Goal: Task Accomplishment & Management: Use online tool/utility

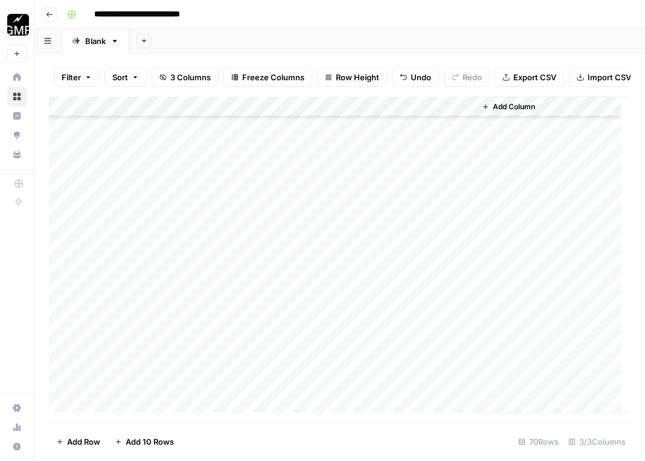
scroll to position [1161, 0]
drag, startPoint x: 324, startPoint y: 151, endPoint x: 379, endPoint y: 440, distance: 293.8
click at [379, 440] on div "Filter Sort 3 Columns Freeze Columns Row Height Undo Redo Export CSV Import CSV…" at bounding box center [339, 257] width 611 height 408
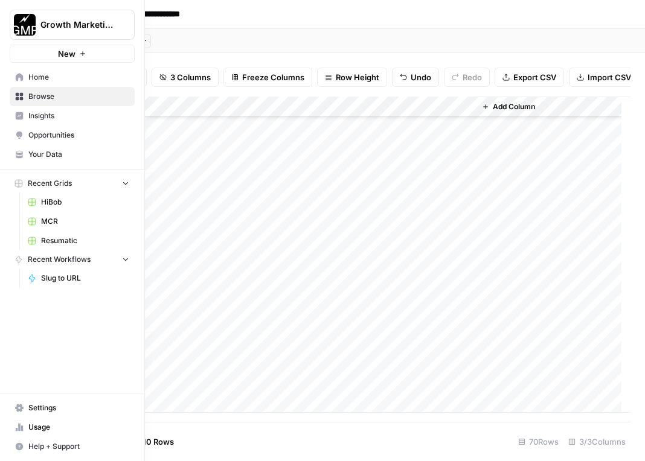
click at [45, 100] on span "Browse" at bounding box center [78, 96] width 101 height 11
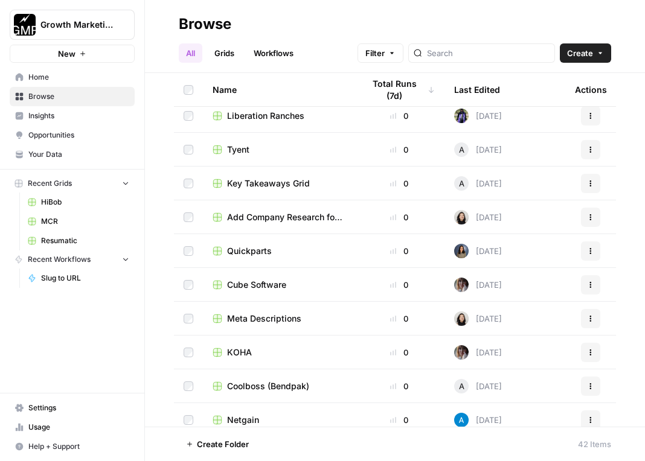
scroll to position [556, 0]
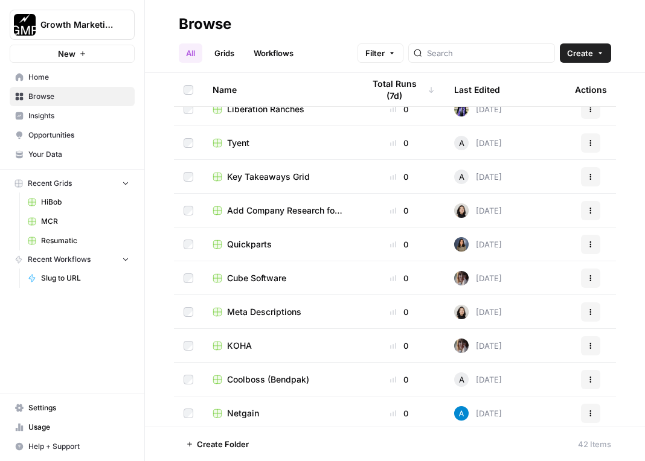
click at [287, 311] on span "Meta Descriptions" at bounding box center [264, 312] width 74 height 12
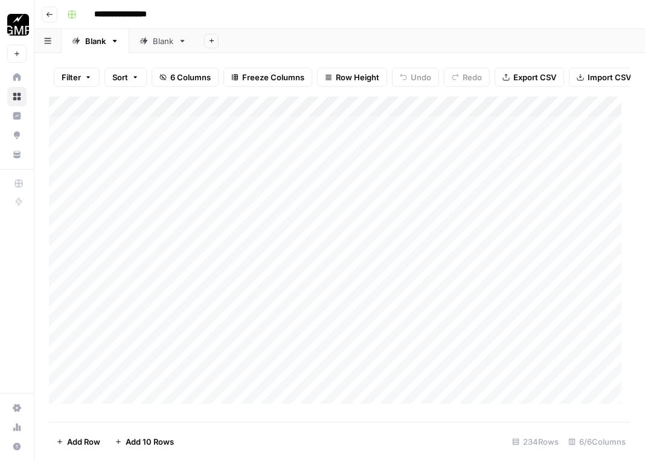
click at [168, 39] on div "Blank" at bounding box center [163, 41] width 21 height 12
click at [182, 43] on icon "button" at bounding box center [182, 41] width 8 height 8
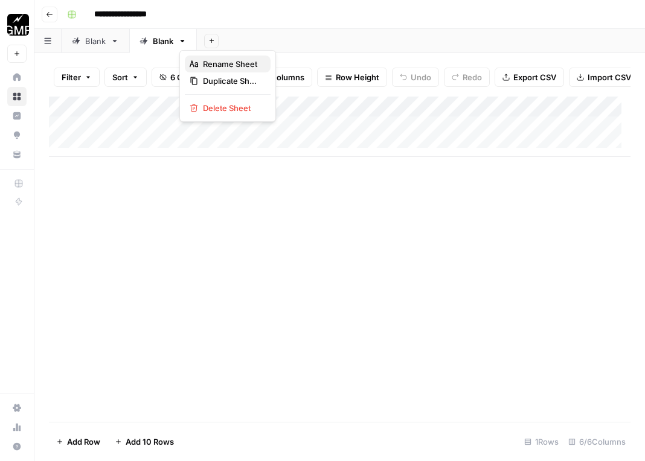
click at [217, 65] on span "Rename Sheet" at bounding box center [232, 64] width 58 height 12
click at [164, 41] on input "*****" at bounding box center [164, 41] width 22 height 16
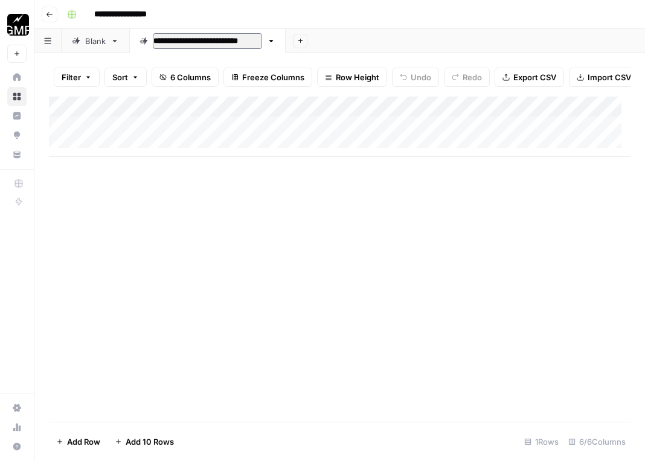
type input "**********"
click at [575, 119] on div "Add Column" at bounding box center [340, 127] width 582 height 60
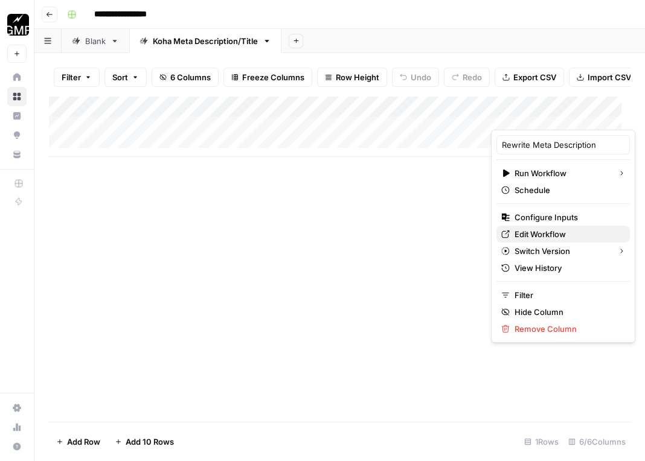
click at [559, 232] on span "Edit Workflow" at bounding box center [567, 234] width 106 height 12
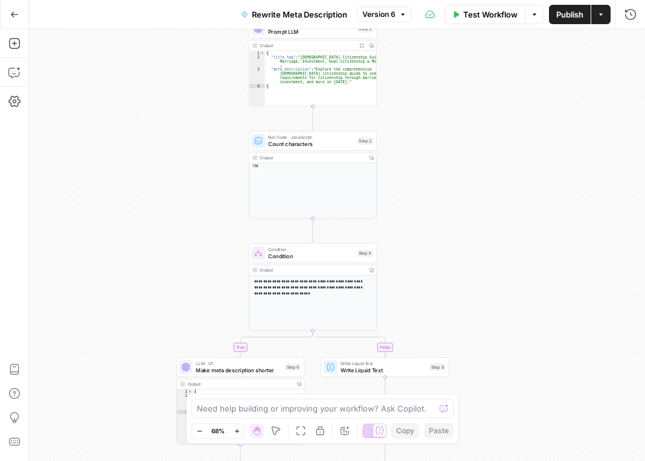
click at [237, 434] on icon "button" at bounding box center [237, 431] width 7 height 7
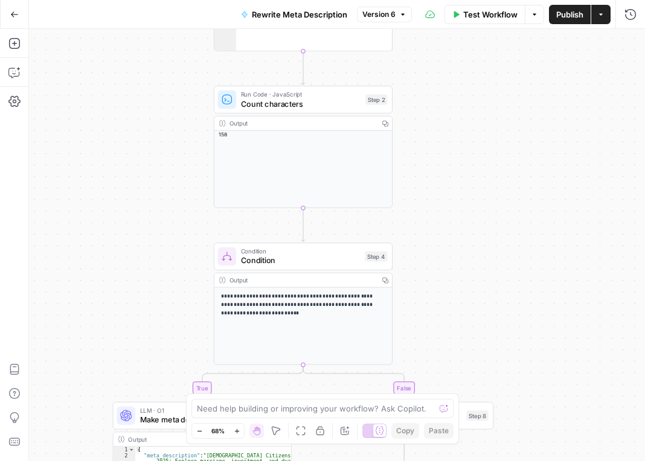
click at [237, 434] on icon "button" at bounding box center [237, 431] width 7 height 7
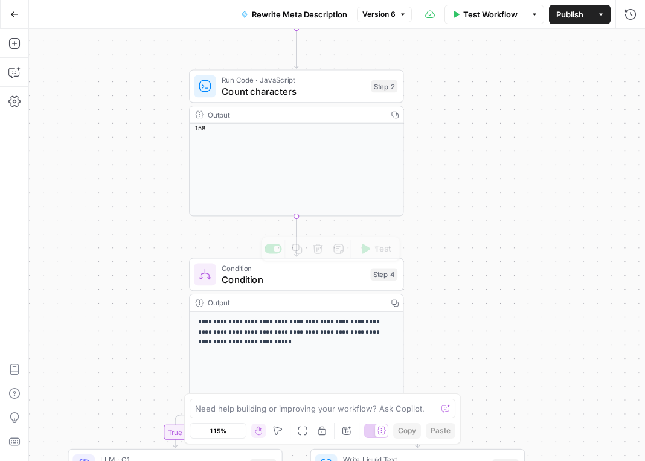
drag, startPoint x: 307, startPoint y: 154, endPoint x: 319, endPoint y: 333, distance: 179.2
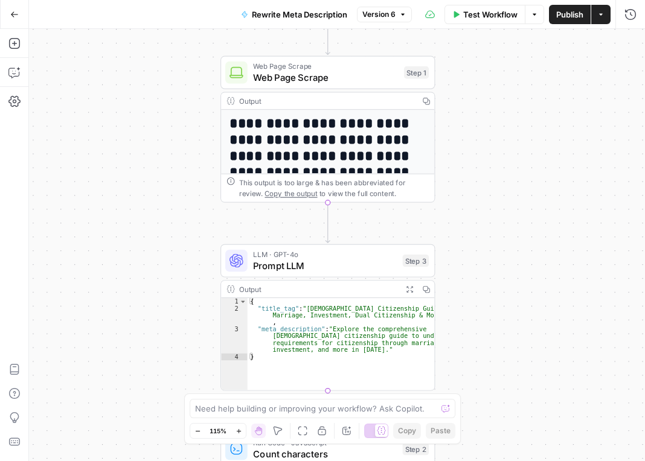
drag, startPoint x: 442, startPoint y: 127, endPoint x: 473, endPoint y: 490, distance: 364.3
click at [473, 461] on html "**********" at bounding box center [322, 230] width 645 height 461
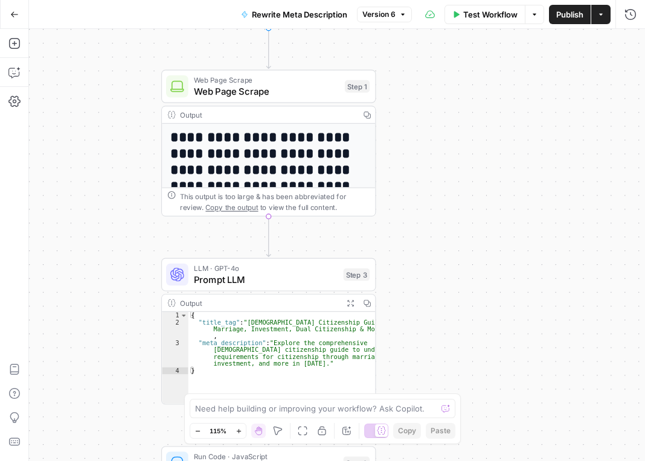
drag, startPoint x: 469, startPoint y: 106, endPoint x: 258, endPoint y: 103, distance: 210.8
click at [408, 116] on div "**********" at bounding box center [337, 245] width 616 height 432
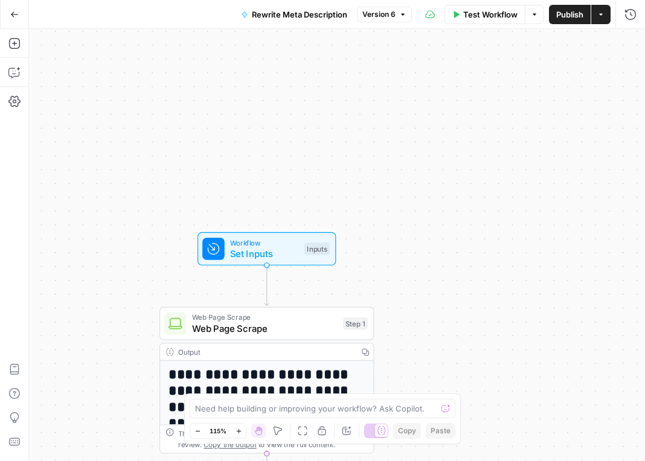
click at [12, 12] on icon "button" at bounding box center [14, 14] width 8 height 8
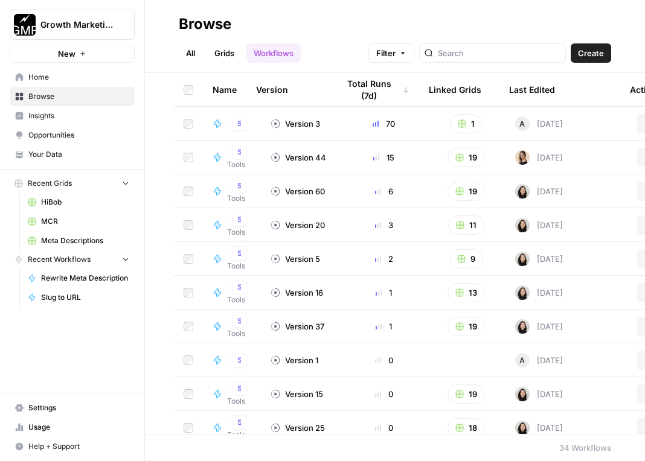
click at [53, 101] on span "Browse" at bounding box center [78, 96] width 101 height 11
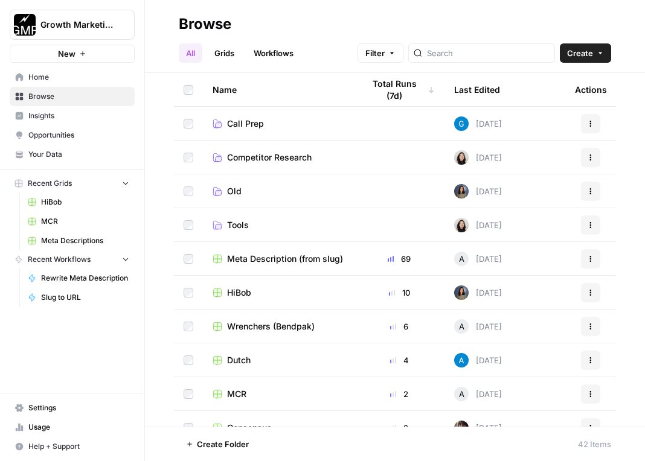
click at [292, 257] on span "Meta Description (from slug)" at bounding box center [285, 259] width 116 height 12
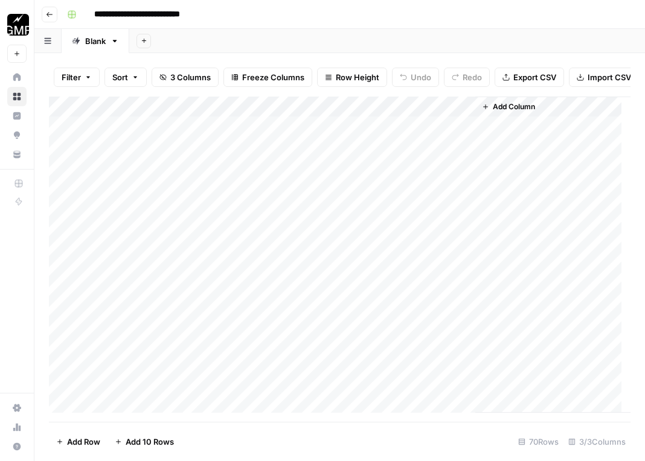
click at [533, 112] on span "Add Column" at bounding box center [514, 106] width 42 height 11
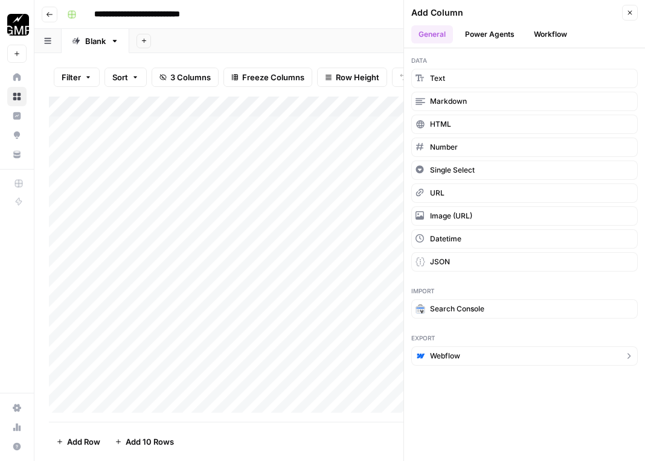
click at [439, 357] on span "Webflow" at bounding box center [445, 356] width 30 height 11
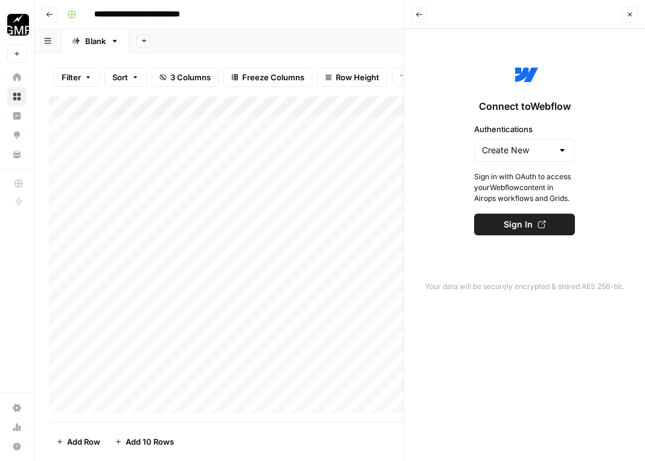
click at [417, 11] on icon "button" at bounding box center [418, 14] width 7 height 7
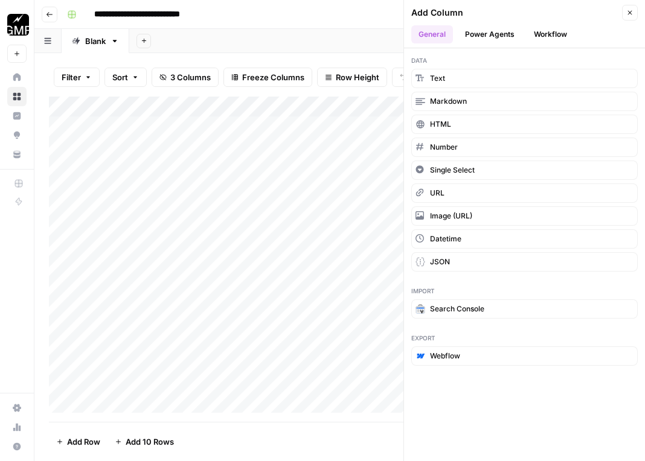
drag, startPoint x: 544, startPoint y: 35, endPoint x: 550, endPoint y: 42, distance: 9.4
click at [544, 35] on button "Workflow" at bounding box center [551, 34] width 48 height 18
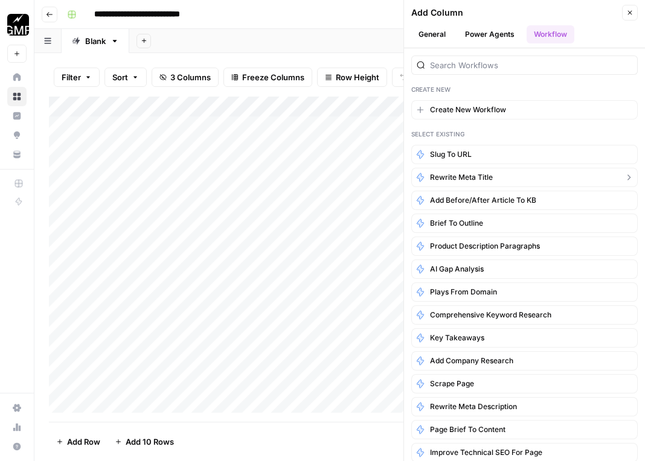
click at [493, 178] on button "Rewrite Meta Title" at bounding box center [524, 177] width 226 height 19
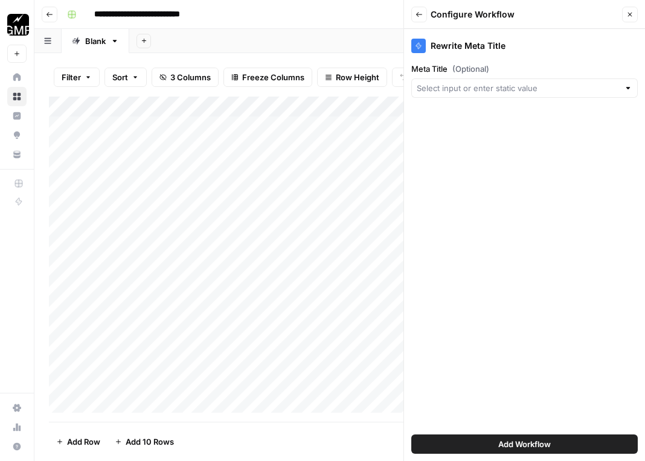
click at [629, 89] on div at bounding box center [628, 88] width 8 height 12
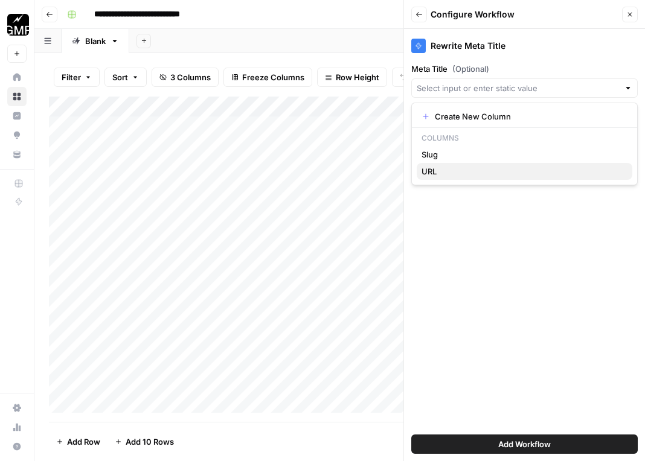
click at [437, 173] on span "URL" at bounding box center [521, 171] width 201 height 12
type input "URL"
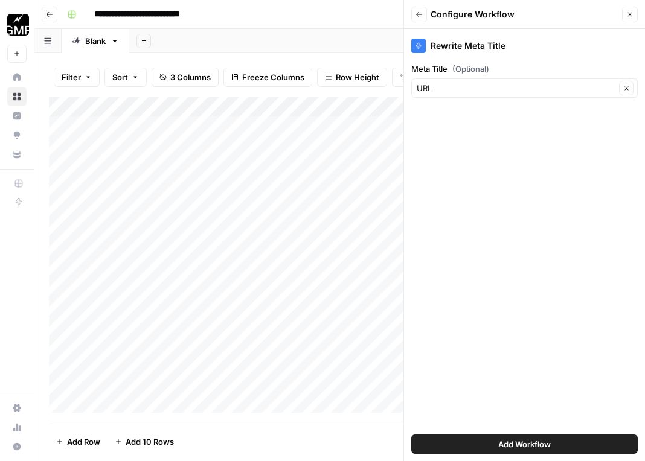
click at [539, 442] on span "Add Workflow" at bounding box center [524, 444] width 53 height 12
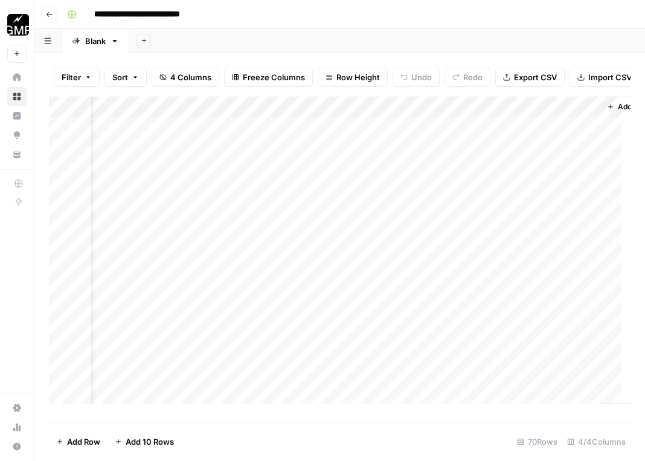
scroll to position [0, 46]
click at [475, 153] on div "Add Column" at bounding box center [340, 255] width 582 height 316
click at [528, 156] on div "Add Column" at bounding box center [340, 255] width 582 height 316
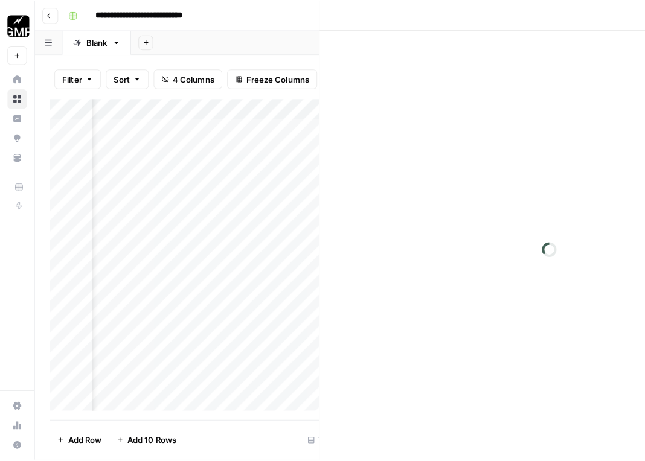
scroll to position [0, 40]
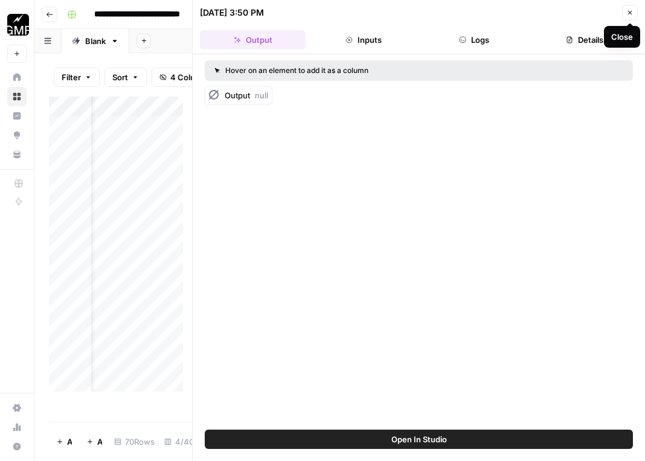
click at [630, 13] on icon "button" at bounding box center [630, 13] width 4 height 4
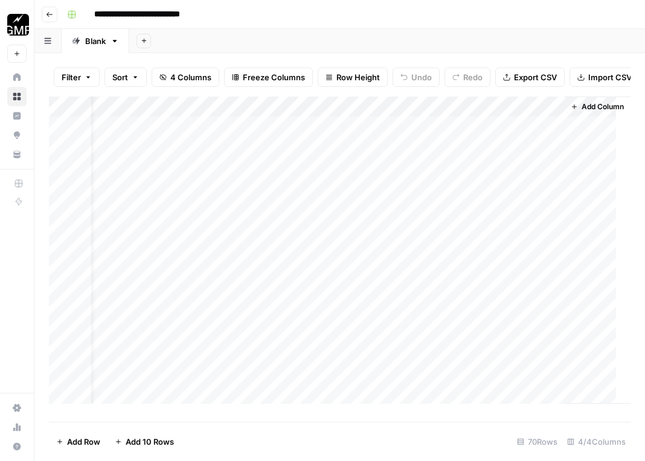
scroll to position [0, 31]
click at [593, 112] on span "Add Column" at bounding box center [607, 106] width 42 height 11
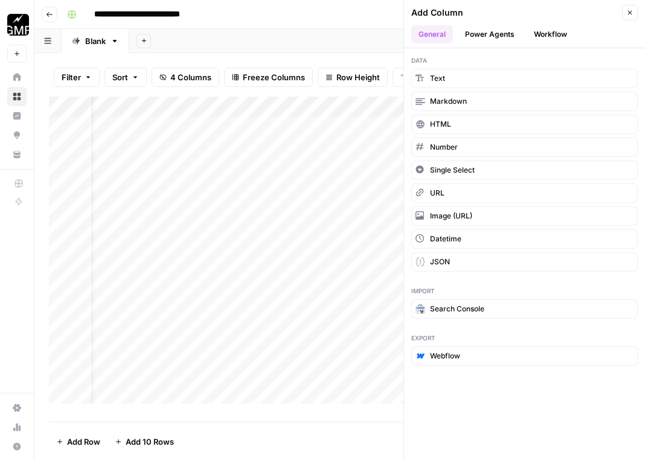
click at [542, 33] on button "Workflow" at bounding box center [551, 34] width 48 height 18
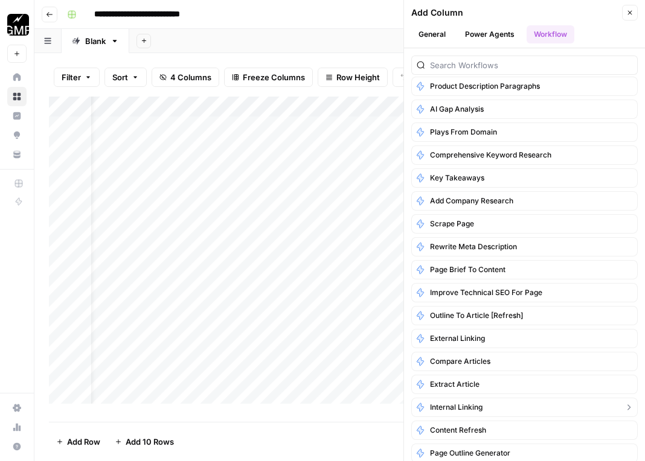
scroll to position [0, 0]
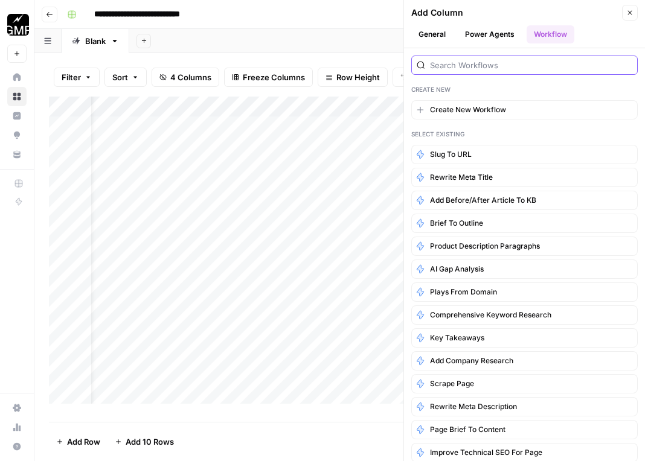
drag, startPoint x: 503, startPoint y: 63, endPoint x: 524, endPoint y: 82, distance: 27.8
click at [503, 63] on input "search" at bounding box center [531, 65] width 202 height 12
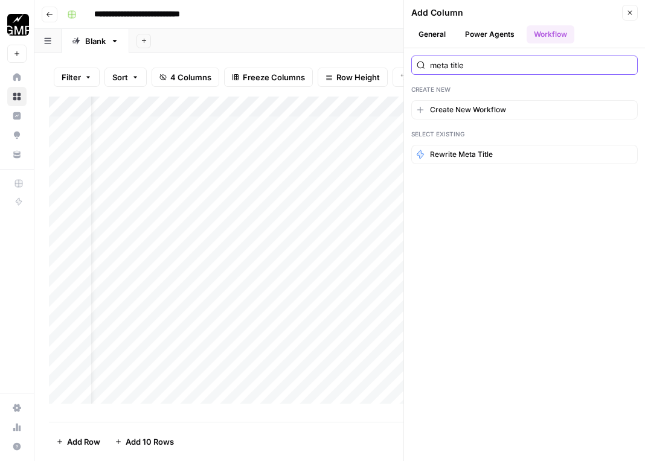
click at [597, 66] on input "meta title" at bounding box center [531, 65] width 202 height 12
type input "url"
click at [626, 62] on input "url" at bounding box center [531, 65] width 202 height 12
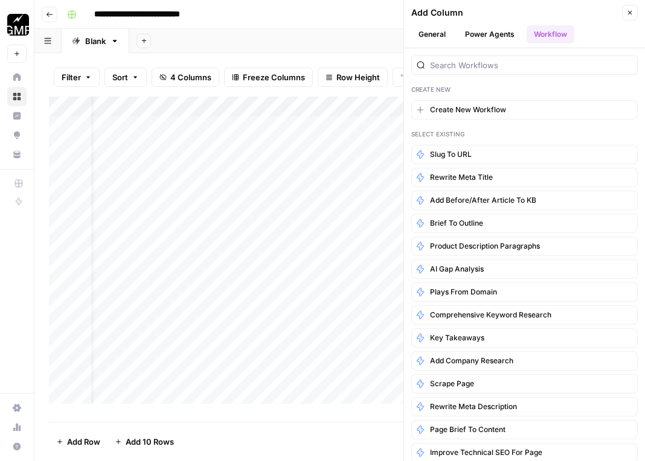
click at [433, 32] on button "General" at bounding box center [432, 34] width 42 height 18
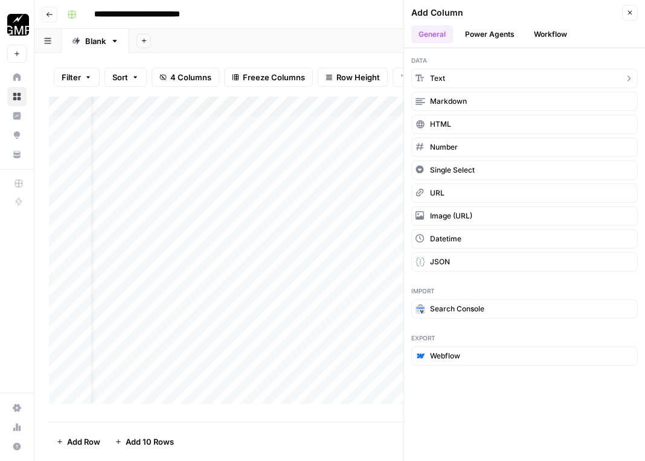
click at [434, 80] on span "Text" at bounding box center [437, 78] width 15 height 11
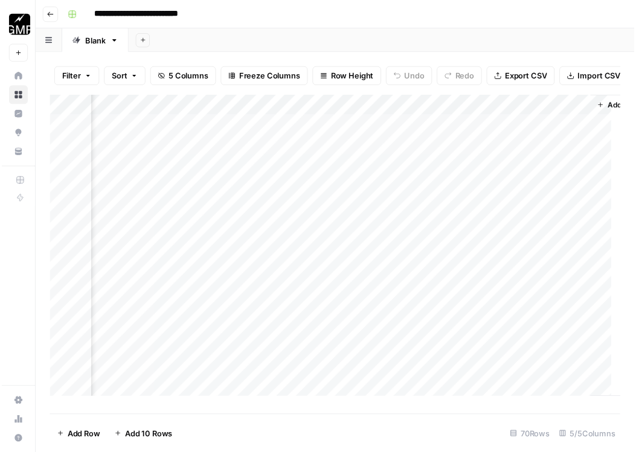
scroll to position [0, 220]
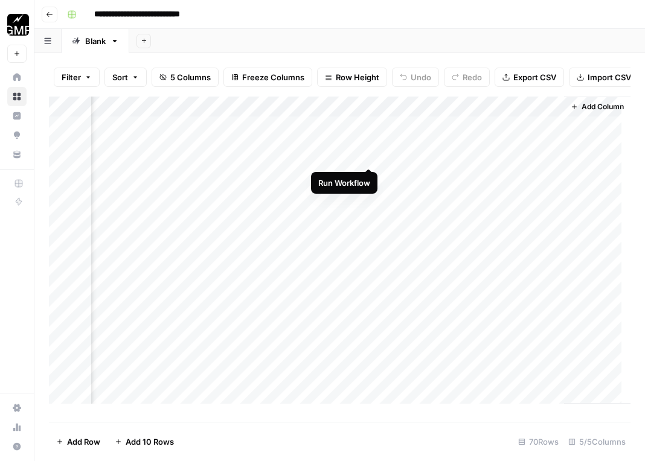
click at [373, 152] on div "Add Column" at bounding box center [340, 255] width 582 height 316
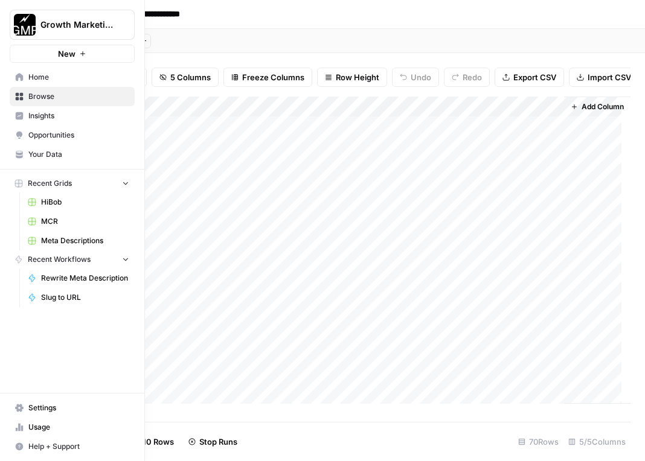
click at [0, 225] on div "Recent Grids HiBob MCR Meta Descriptions Recent Workflows Rewrite Meta Descript…" at bounding box center [72, 241] width 144 height 143
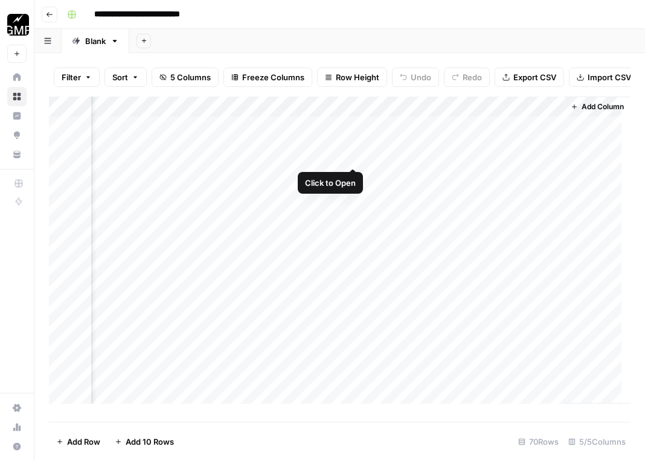
click at [354, 154] on div "Add Column" at bounding box center [340, 255] width 582 height 316
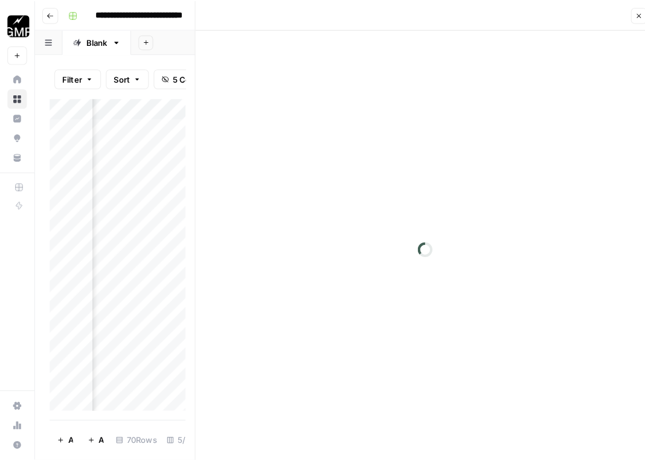
scroll to position [0, 214]
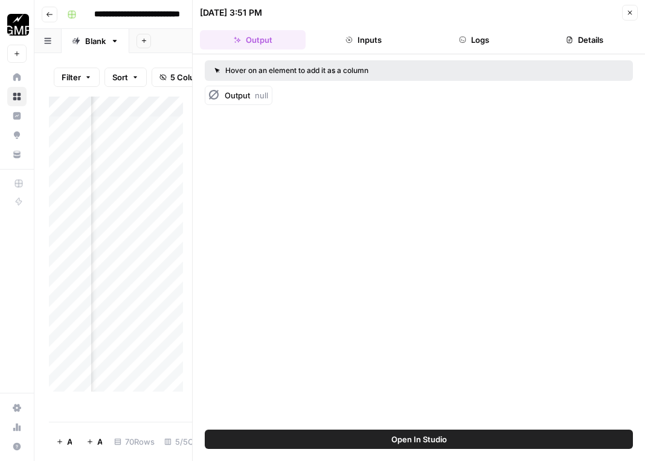
drag, startPoint x: 366, startPoint y: 36, endPoint x: 373, endPoint y: 42, distance: 9.8
click at [367, 36] on button "Inputs" at bounding box center [363, 39] width 106 height 19
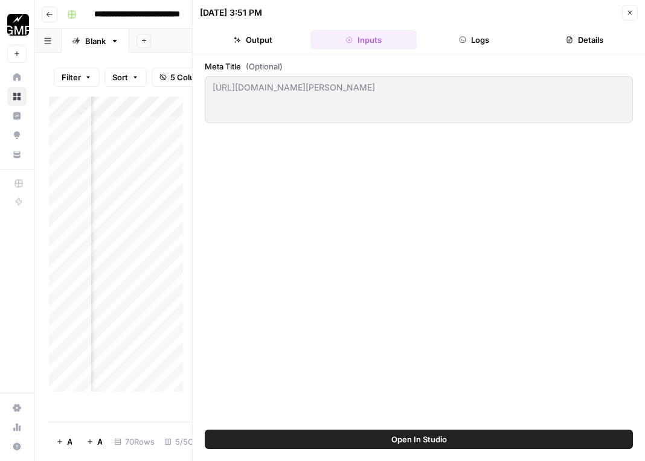
click at [268, 43] on button "Output" at bounding box center [253, 39] width 106 height 19
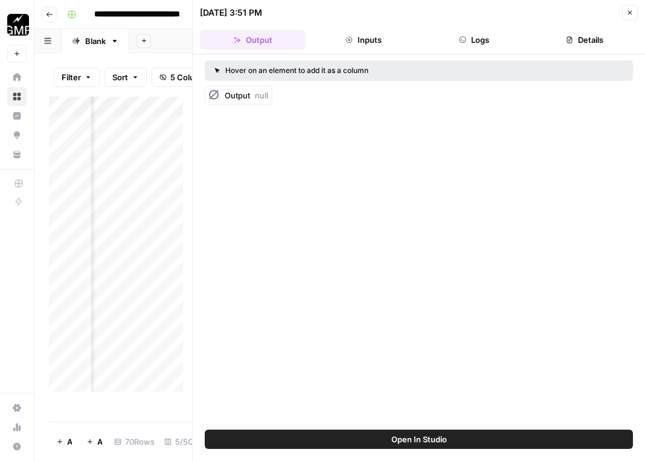
click at [630, 12] on icon "button" at bounding box center [630, 13] width 4 height 4
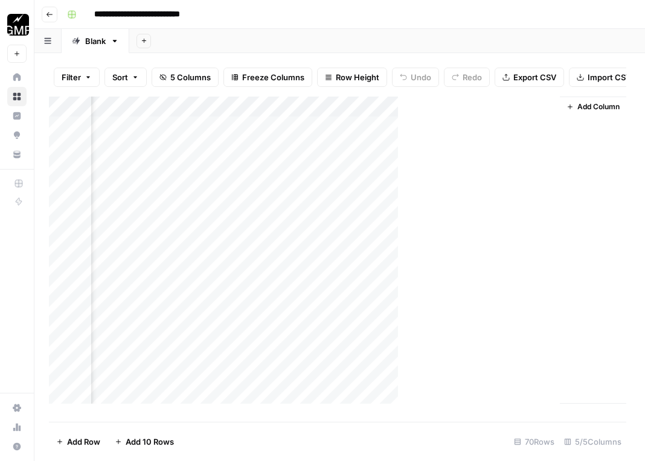
scroll to position [0, 205]
drag, startPoint x: 338, startPoint y: 114, endPoint x: 423, endPoint y: 117, distance: 84.6
click at [423, 117] on div "Add Column" at bounding box center [340, 255] width 582 height 316
click at [371, 115] on div "Add Column" at bounding box center [340, 255] width 582 height 316
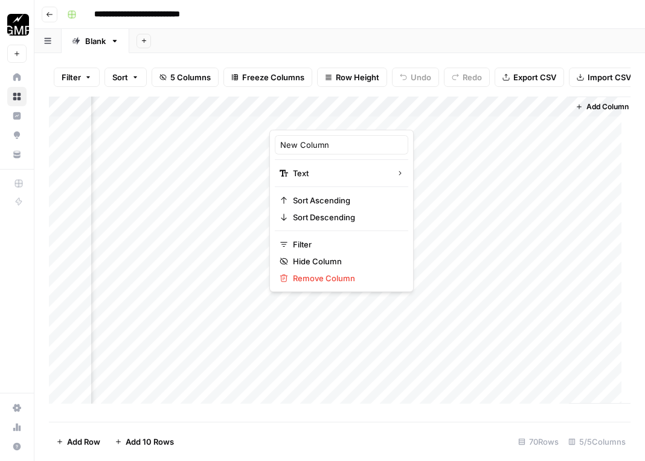
click at [348, 114] on div at bounding box center [356, 118] width 175 height 24
click at [437, 115] on div at bounding box center [356, 118] width 175 height 24
click at [432, 115] on div at bounding box center [356, 118] width 175 height 24
click at [313, 144] on input "New Column" at bounding box center [341, 145] width 123 height 12
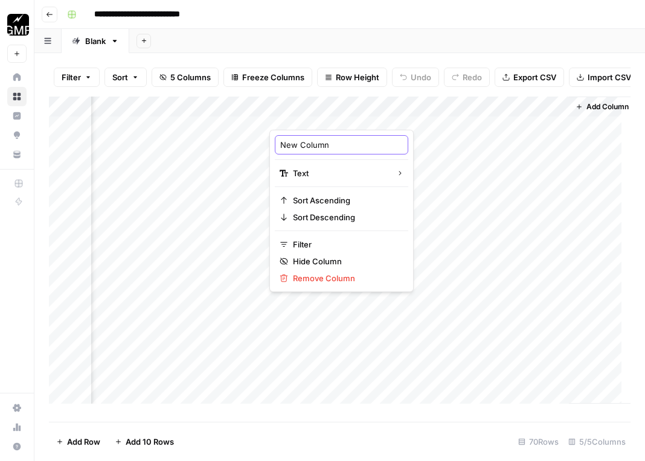
click at [313, 144] on input "New Column" at bounding box center [341, 145] width 123 height 12
type input "M"
type input "Current meta title"
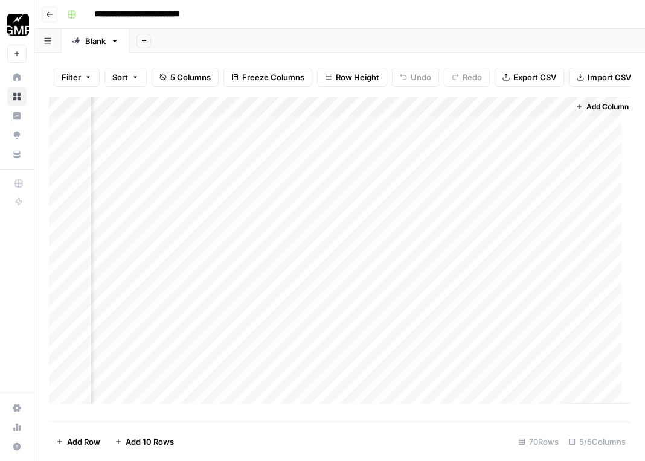
click at [295, 152] on div "Add Column" at bounding box center [340, 255] width 582 height 316
click at [582, 112] on span "Add Column" at bounding box center [603, 106] width 42 height 11
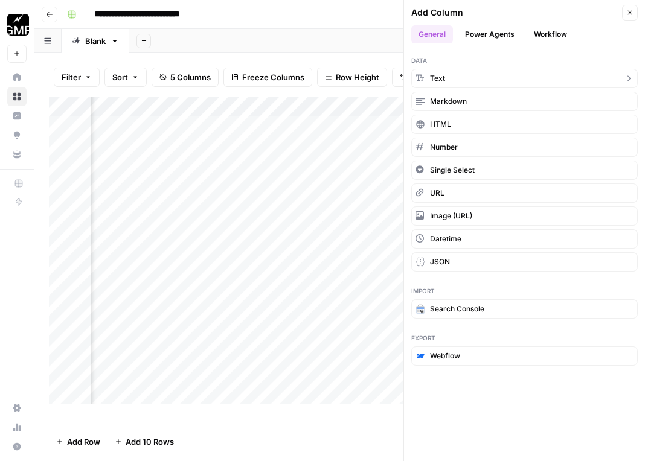
click at [458, 82] on button "Text" at bounding box center [524, 78] width 226 height 19
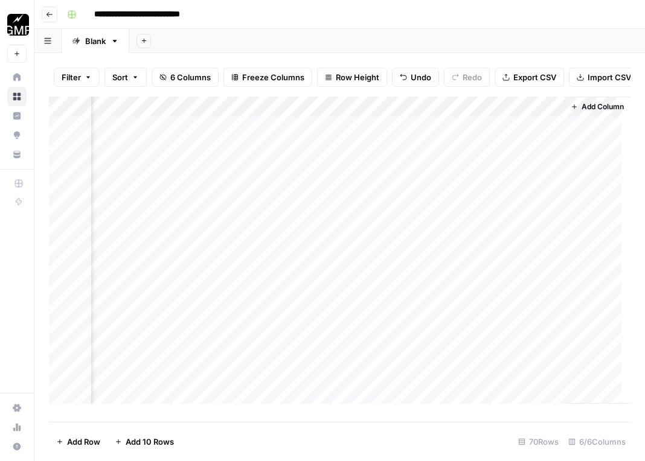
scroll to position [0, 394]
click at [457, 115] on div "Add Column" at bounding box center [340, 255] width 582 height 316
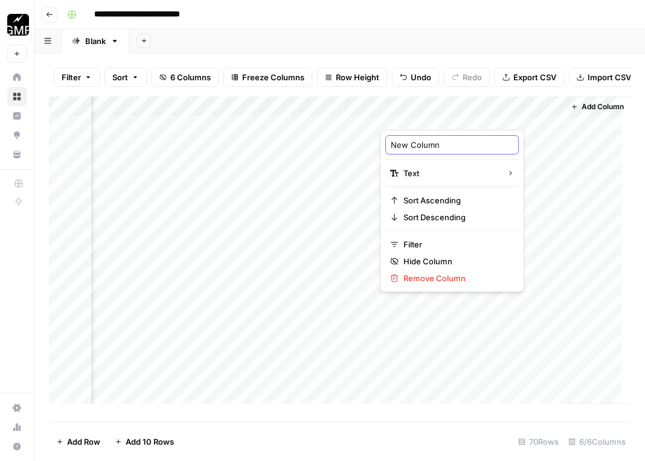
click at [436, 149] on input "New Column" at bounding box center [452, 145] width 123 height 12
click at [437, 148] on input "New Column" at bounding box center [452, 145] width 123 height 12
type input "Updated Meta Title"
click at [506, 150] on div "Add Column" at bounding box center [340, 255] width 582 height 316
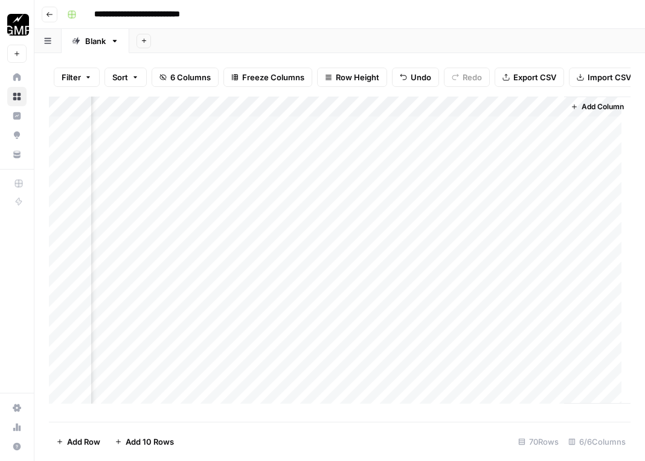
click at [502, 115] on div "Add Column" at bounding box center [340, 255] width 582 height 316
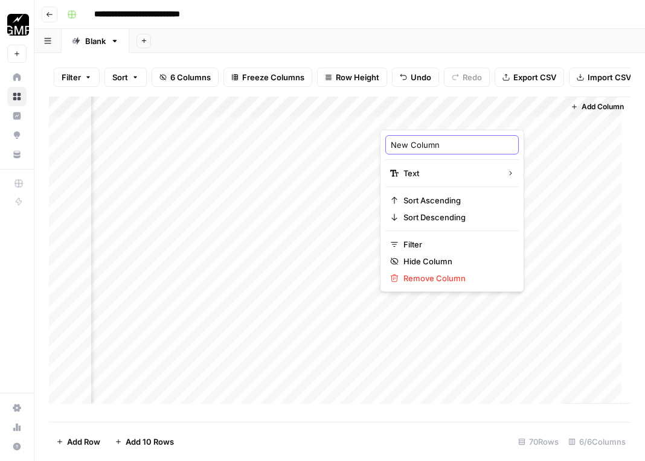
click at [441, 145] on input "New Column" at bounding box center [452, 145] width 123 height 12
type input "Updated Meta Title"
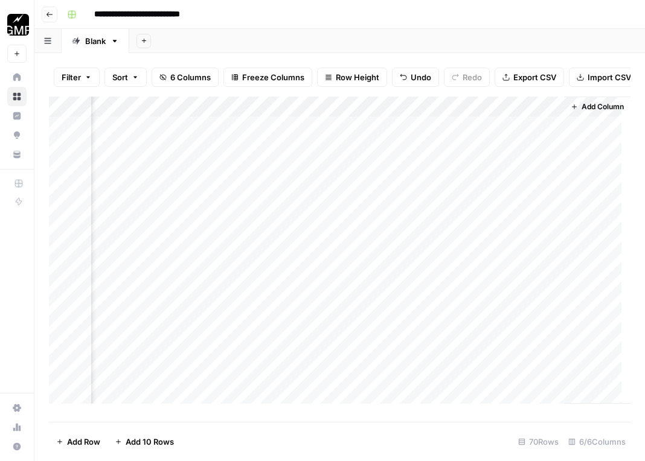
click at [592, 112] on span "Add Column" at bounding box center [603, 106] width 42 height 11
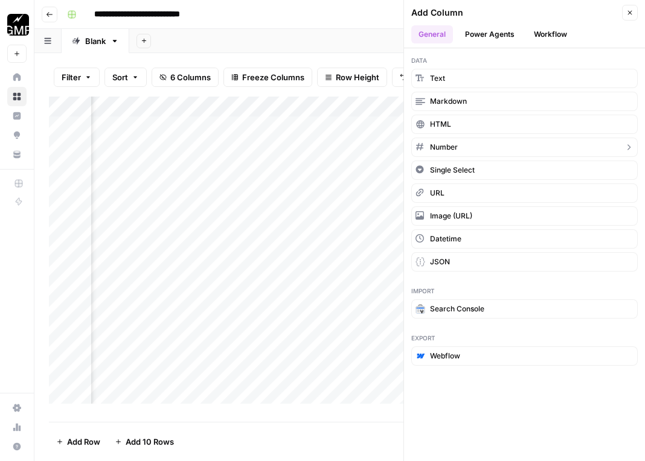
click at [450, 152] on span "Number" at bounding box center [444, 147] width 28 height 11
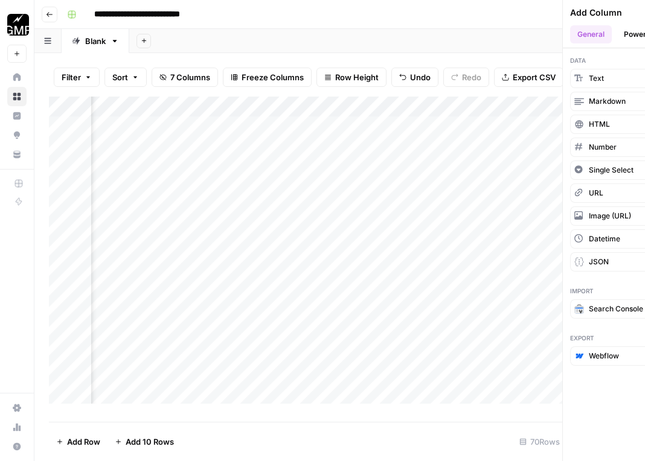
scroll to position [0, 502]
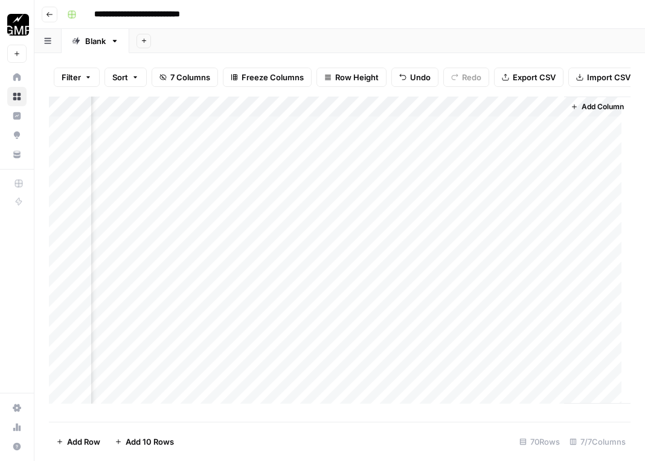
click at [484, 115] on div "Add Column" at bounding box center [340, 255] width 582 height 316
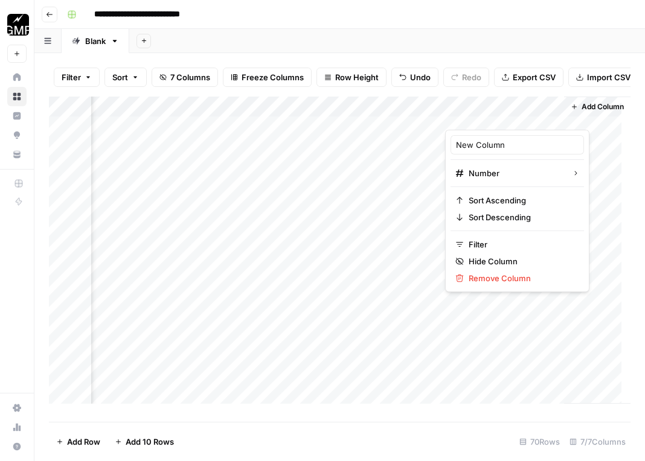
click at [484, 115] on div at bounding box center [499, 118] width 109 height 24
click at [496, 149] on input "New Column" at bounding box center [517, 145] width 123 height 12
type input "Character Count"
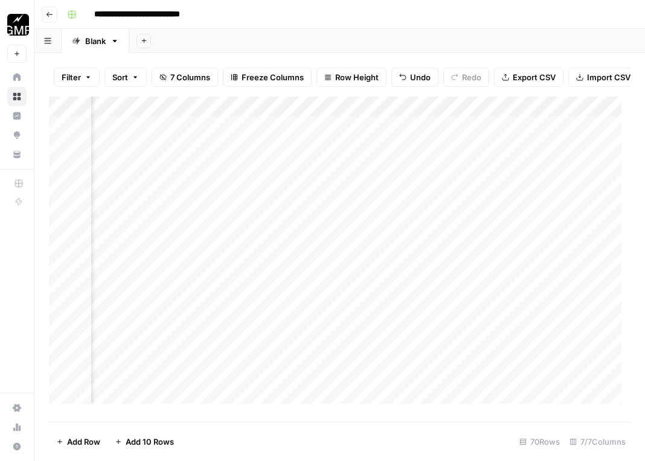
scroll to position [0, 268]
click at [482, 115] on div "Add Column" at bounding box center [340, 255] width 582 height 316
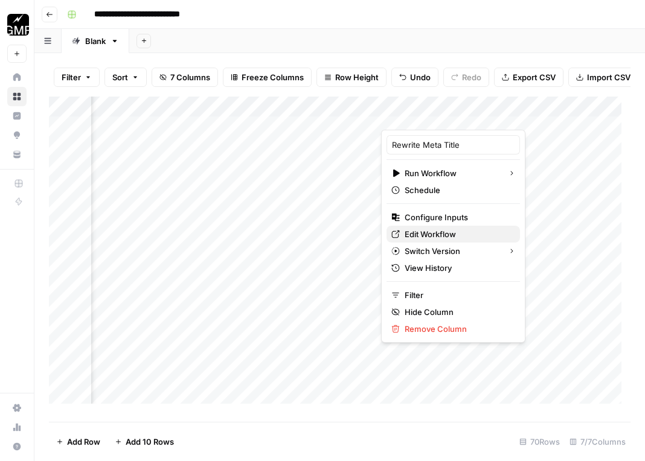
click at [443, 232] on span "Edit Workflow" at bounding box center [458, 234] width 106 height 12
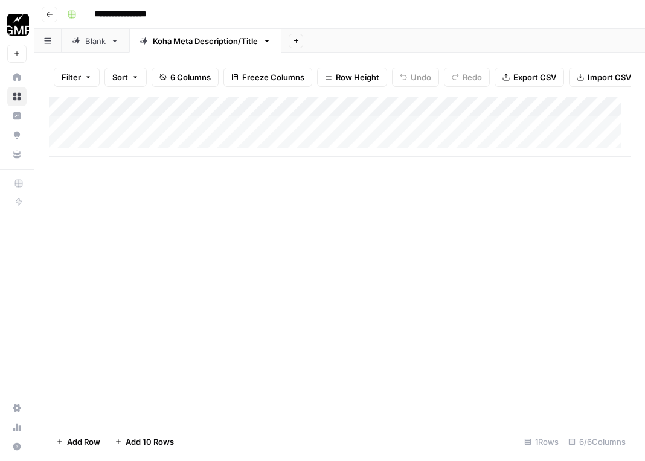
click at [266, 41] on icon "button" at bounding box center [267, 41] width 8 height 8
click at [283, 236] on div "Add Column" at bounding box center [340, 259] width 582 height 325
click at [91, 49] on link "Blank" at bounding box center [96, 41] width 68 height 24
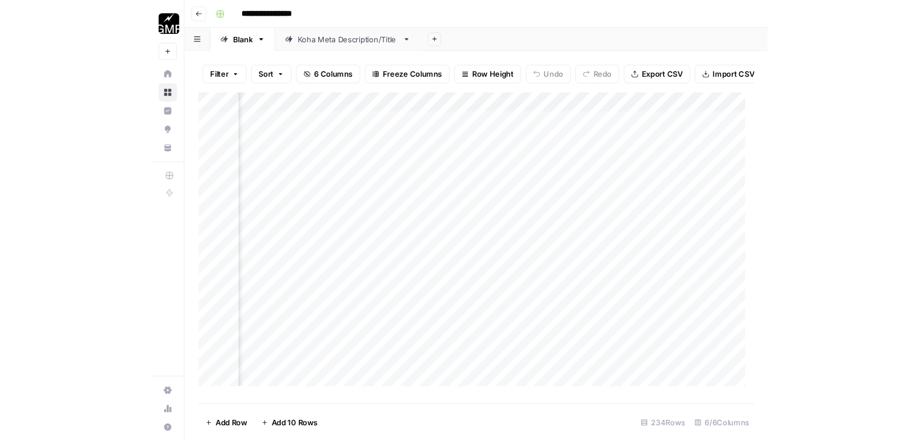
scroll to position [0, 262]
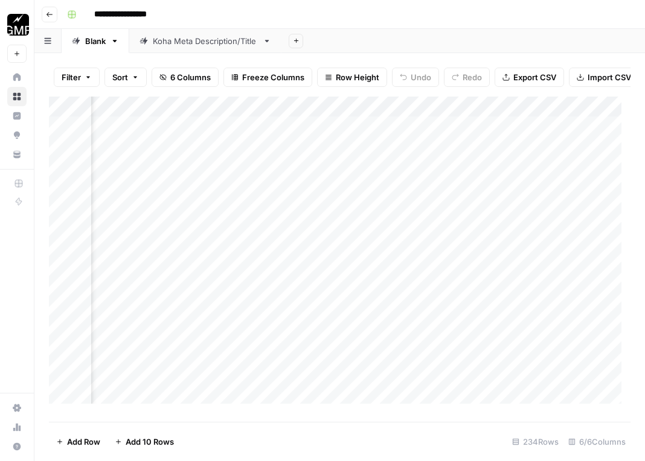
click at [414, 115] on div "Add Column" at bounding box center [340, 255] width 582 height 316
click at [434, 113] on div at bounding box center [392, 118] width 109 height 24
click at [437, 117] on div at bounding box center [392, 118] width 109 height 24
click at [434, 31] on div "Add Sheet" at bounding box center [463, 41] width 364 height 24
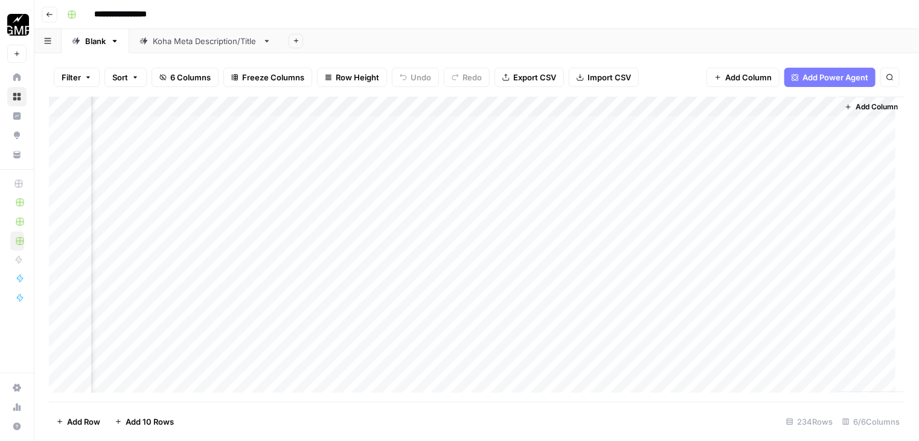
scroll to position [0, 97]
click at [385, 106] on div "Add Column" at bounding box center [477, 249] width 856 height 305
click at [382, 104] on div at bounding box center [338, 109] width 109 height 24
click at [271, 89] on div "Filter Sort 6 Columns Freeze Columns Row Height Undo Redo Export CSV Import CSV…" at bounding box center [477, 77] width 856 height 39
click at [476, 107] on div "Add Column" at bounding box center [477, 249] width 856 height 305
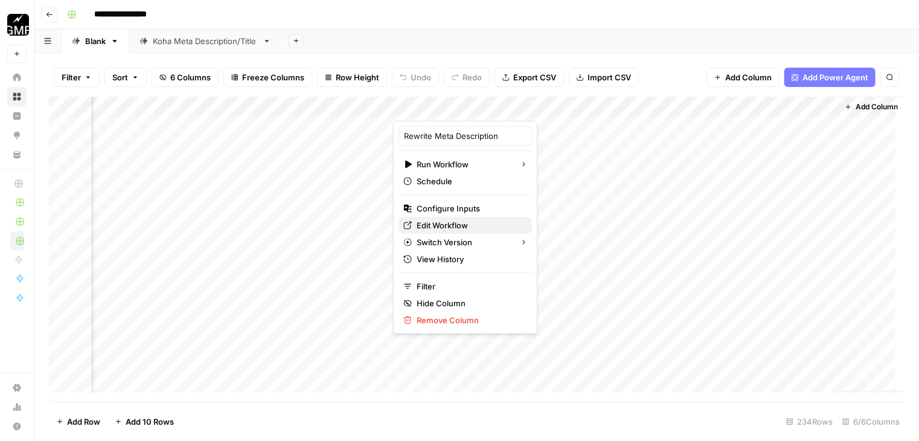
click at [455, 225] on span "Edit Workflow" at bounding box center [470, 225] width 106 height 12
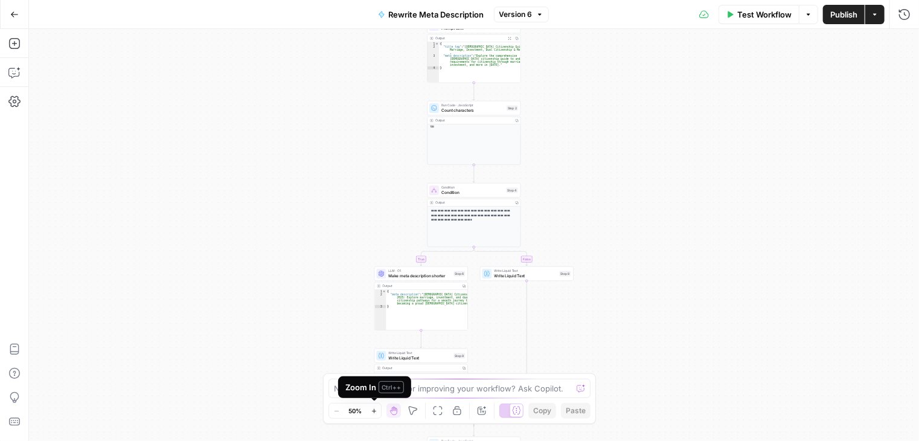
click at [377, 415] on button "Zoom In" at bounding box center [374, 410] width 14 height 14
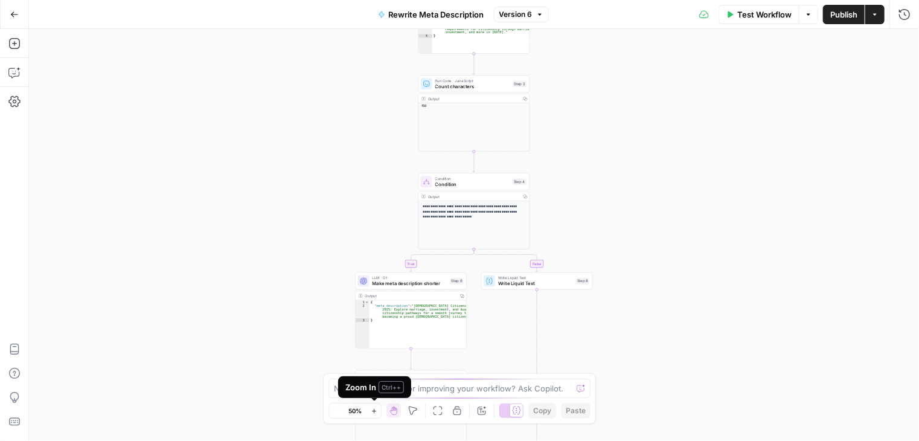
click at [377, 415] on button "Zoom In" at bounding box center [374, 410] width 14 height 14
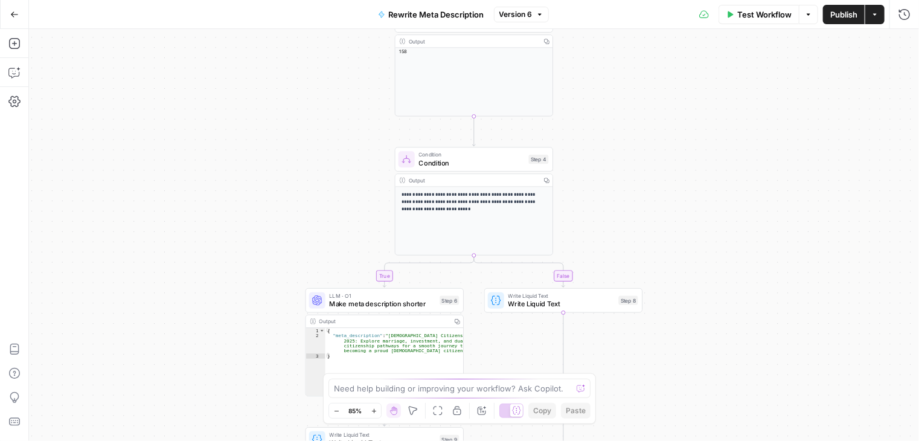
click at [377, 415] on button "Zoom In" at bounding box center [374, 410] width 14 height 14
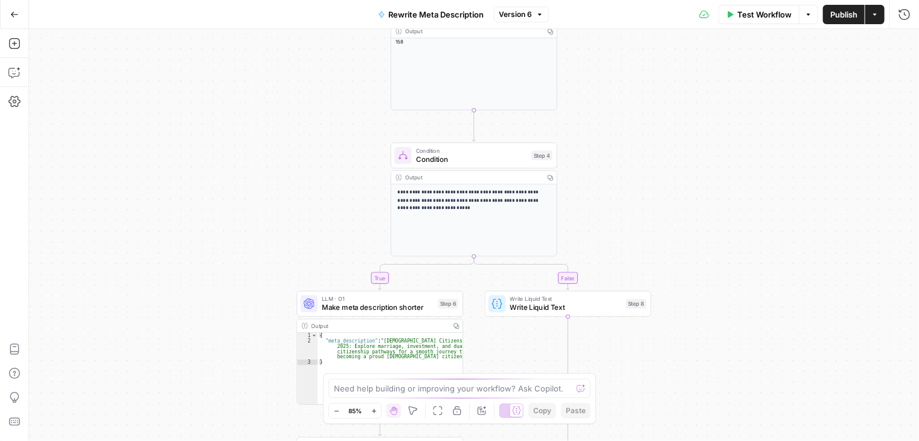
click at [377, 415] on button "Zoom In" at bounding box center [374, 410] width 14 height 14
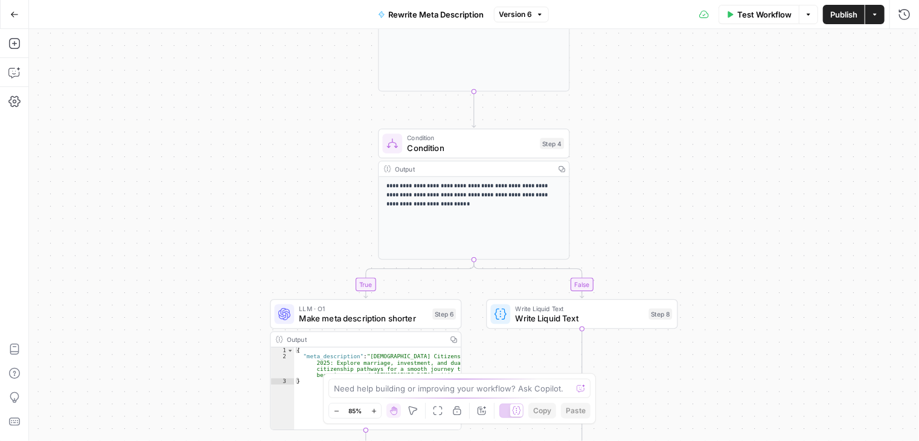
click at [377, 415] on button "Zoom In" at bounding box center [374, 410] width 14 height 14
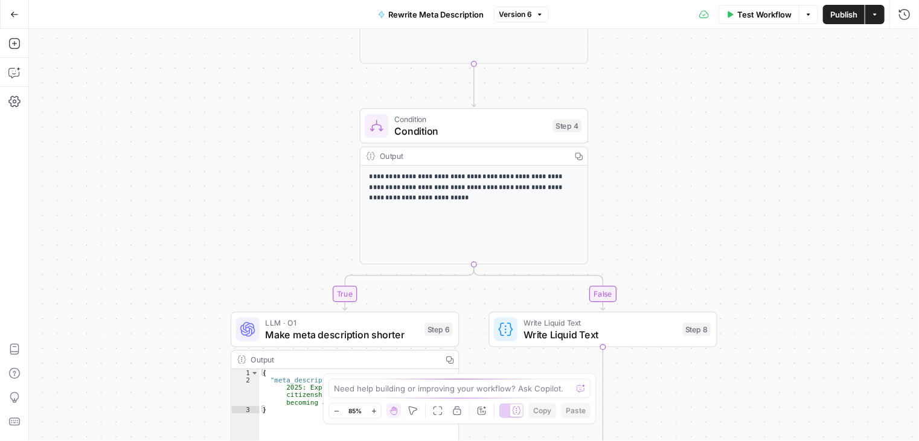
click at [377, 415] on button "Zoom In" at bounding box center [374, 410] width 14 height 14
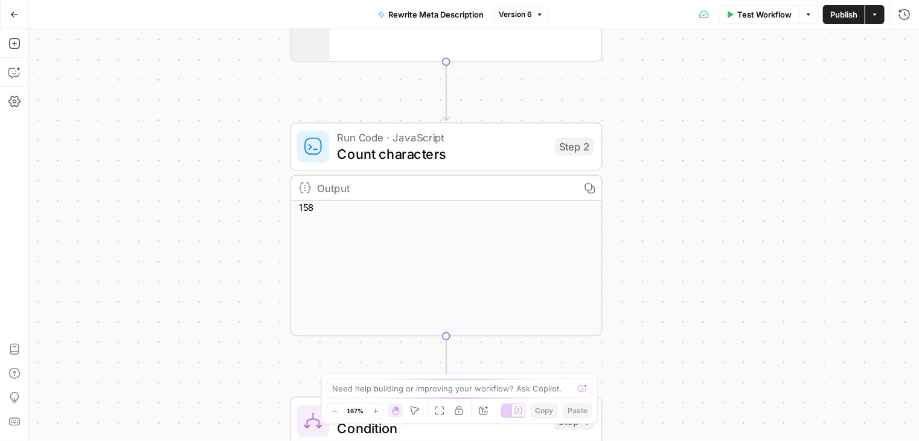
drag, startPoint x: 684, startPoint y: 133, endPoint x: 650, endPoint y: 418, distance: 287.1
click at [648, 440] on html "**********" at bounding box center [459, 220] width 919 height 441
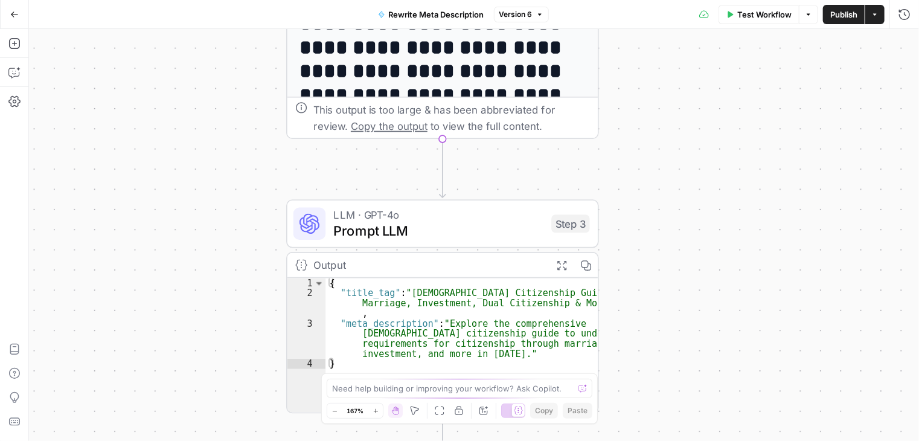
drag, startPoint x: 624, startPoint y: 113, endPoint x: 640, endPoint y: 321, distance: 208.9
click at [629, 437] on div "**********" at bounding box center [474, 235] width 890 height 412
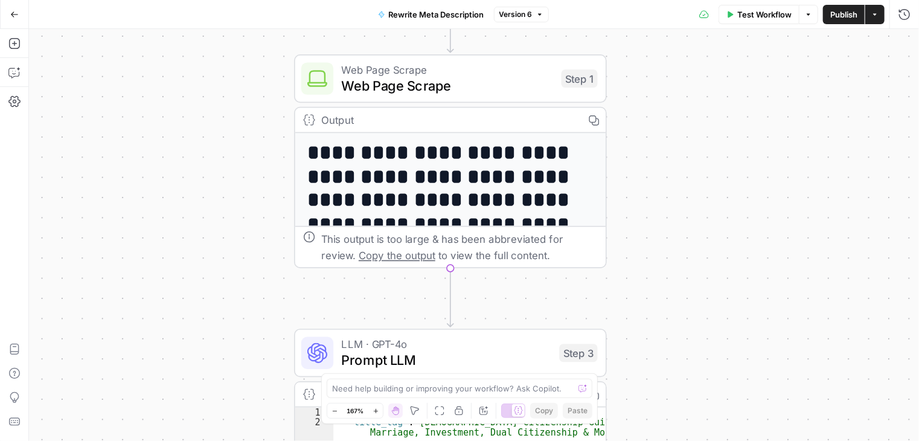
drag, startPoint x: 630, startPoint y: 167, endPoint x: 638, endPoint y: 328, distance: 161.4
click at [638, 328] on div "**********" at bounding box center [474, 235] width 890 height 412
click at [545, 83] on span "Web Page Scrape" at bounding box center [448, 85] width 212 height 20
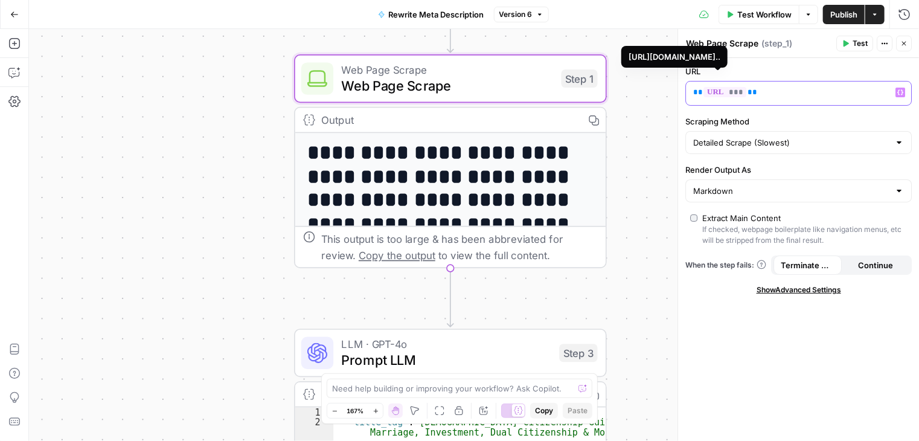
click at [715, 95] on span "***" at bounding box center [725, 92] width 43 height 10
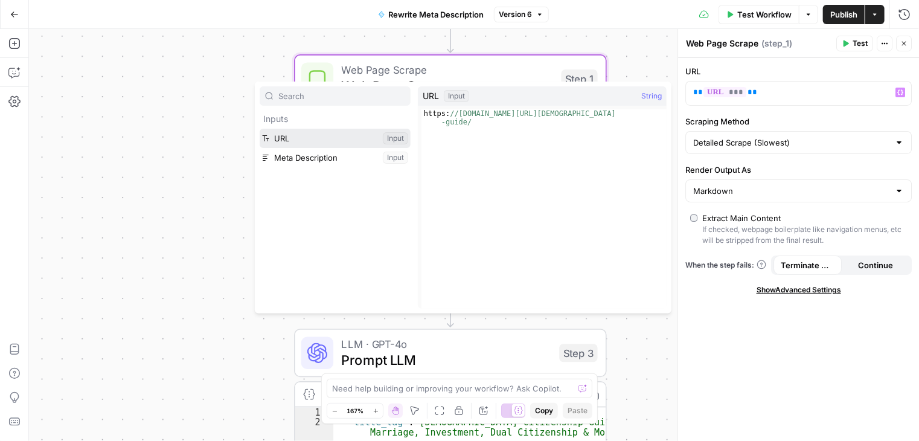
click at [293, 144] on button "Select variable URL" at bounding box center [335, 138] width 151 height 19
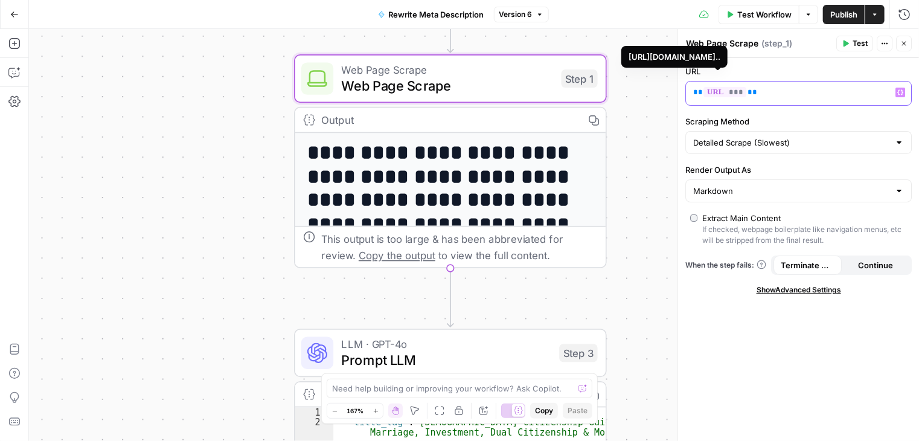
click at [720, 92] on span "***" at bounding box center [725, 92] width 43 height 10
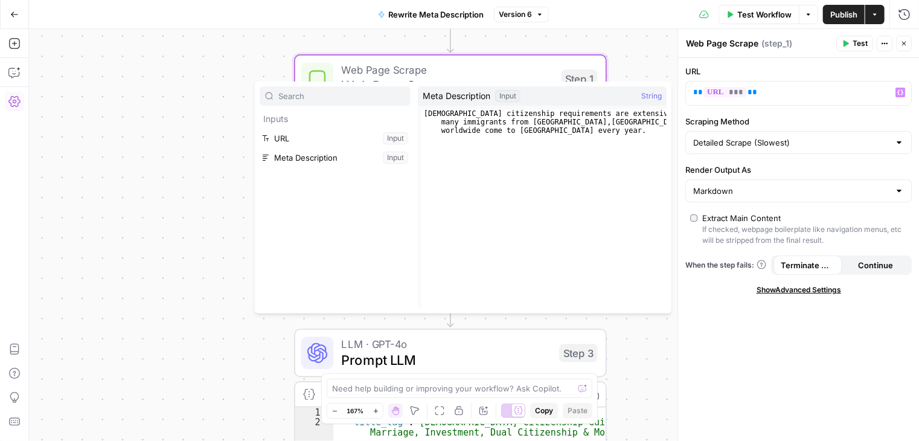
click at [638, 341] on div "**********" at bounding box center [474, 235] width 890 height 412
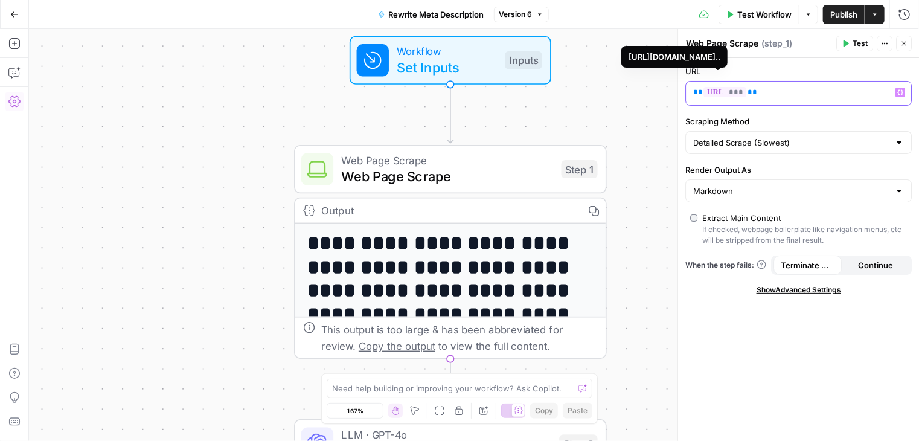
click at [725, 94] on span "***" at bounding box center [725, 92] width 43 height 10
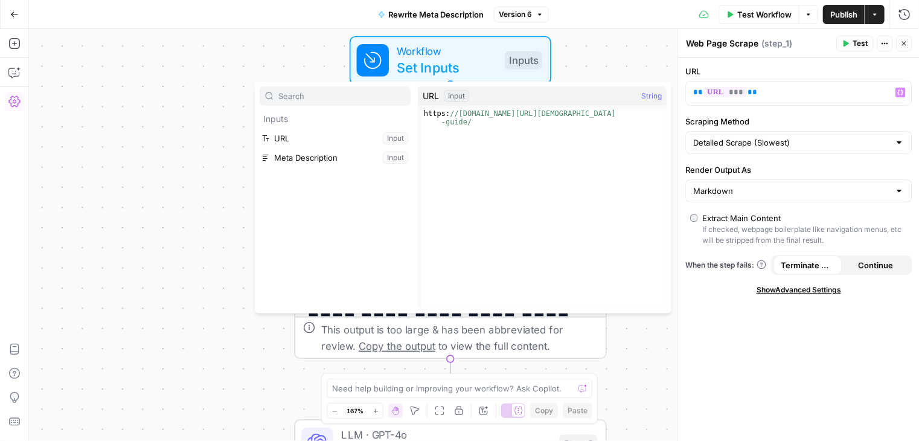
click at [354, 138] on button "Select variable URL" at bounding box center [335, 138] width 151 height 19
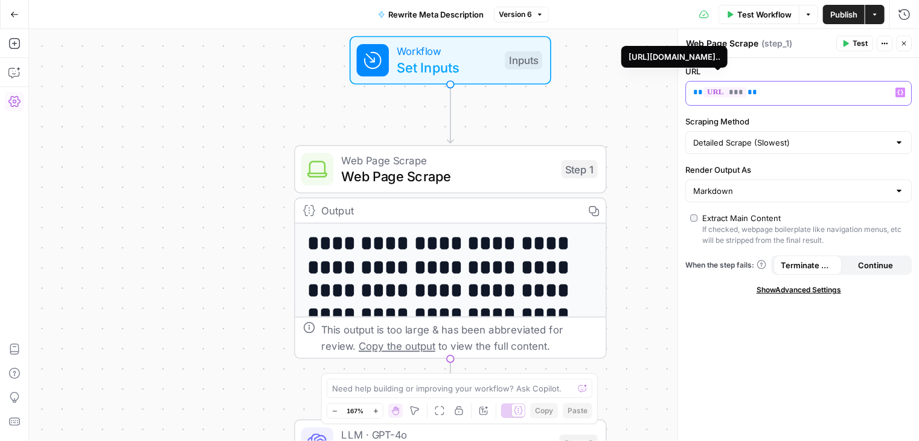
click at [731, 93] on span "***" at bounding box center [725, 92] width 43 height 10
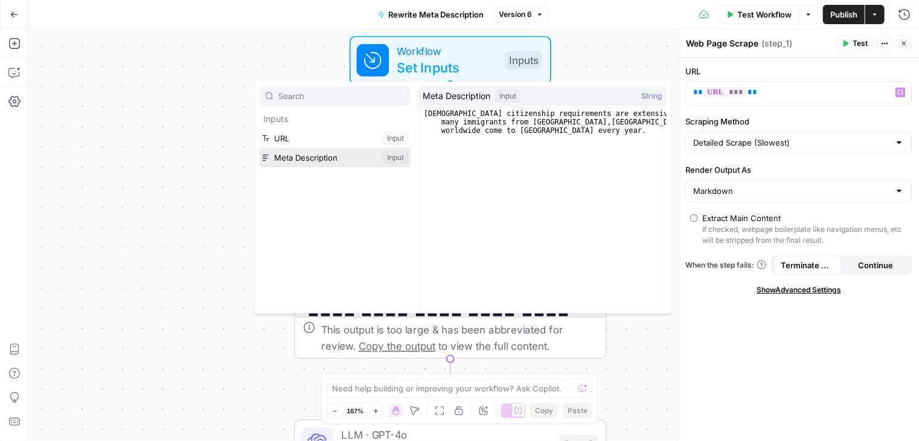
drag, startPoint x: 342, startPoint y: 159, endPoint x: 377, endPoint y: 216, distance: 66.9
click at [342, 159] on button "Select variable Meta Description" at bounding box center [335, 157] width 151 height 19
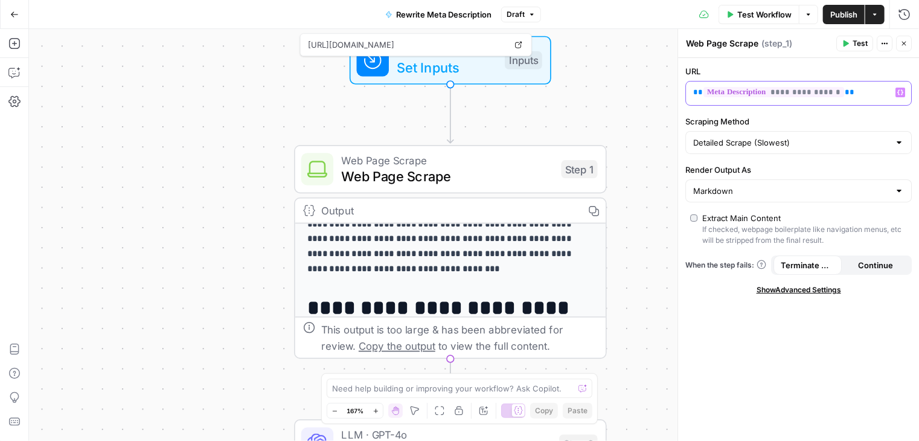
scroll to position [302, 0]
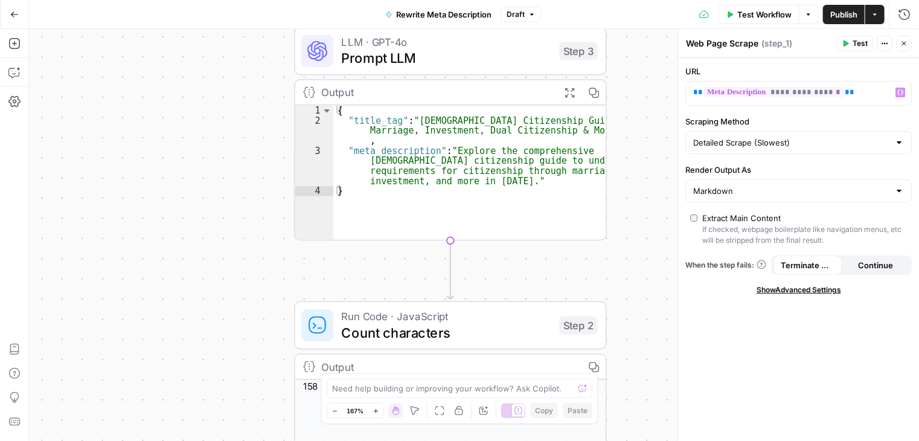
click at [537, 90] on div "Output" at bounding box center [436, 92] width 230 height 16
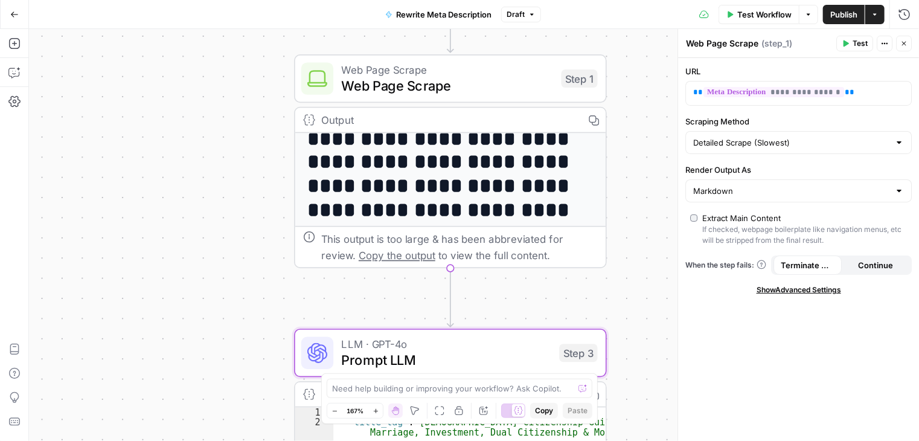
scroll to position [0, 0]
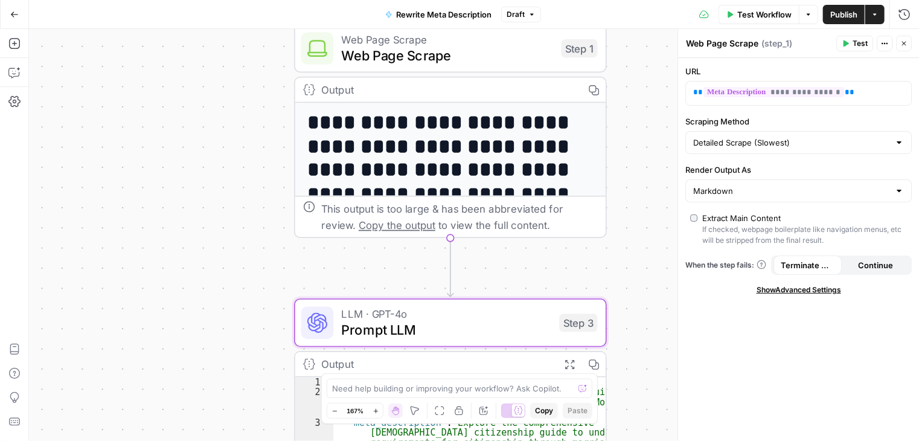
click at [587, 61] on div "Web Page Scrape Web Page Scrape Step 1 Copy step Delete step Add Note Test" at bounding box center [449, 48] width 296 height 34
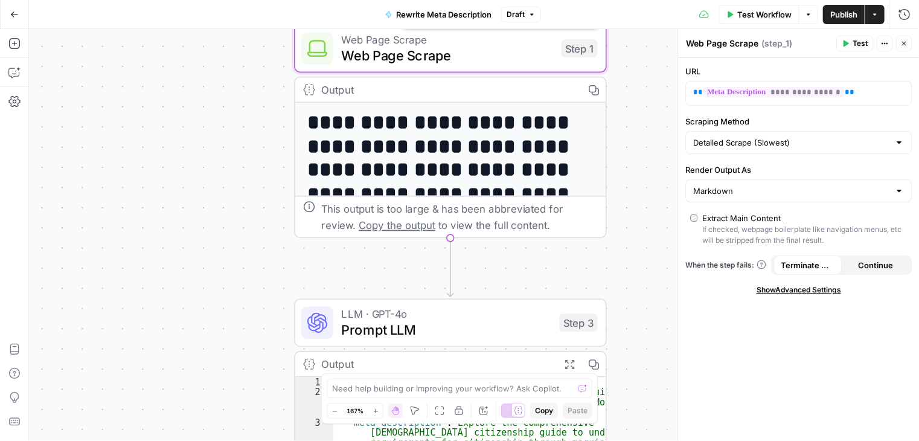
click at [585, 53] on div "Step 1" at bounding box center [580, 48] width 36 height 18
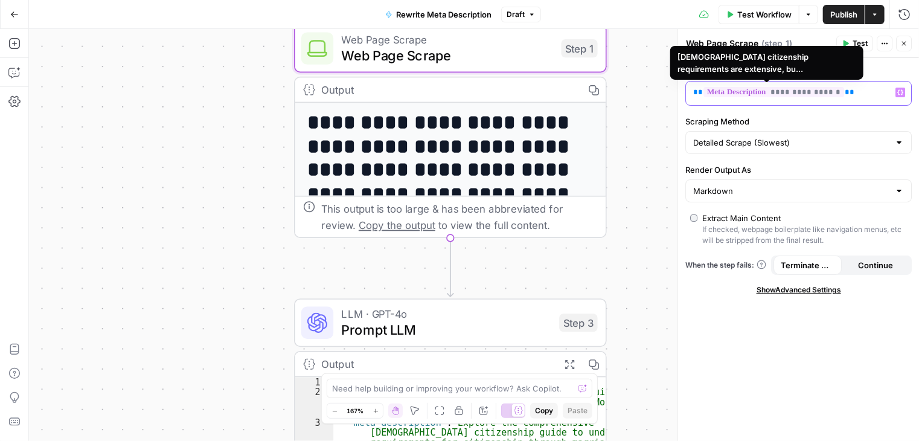
click at [822, 92] on span "**********" at bounding box center [774, 92] width 141 height 10
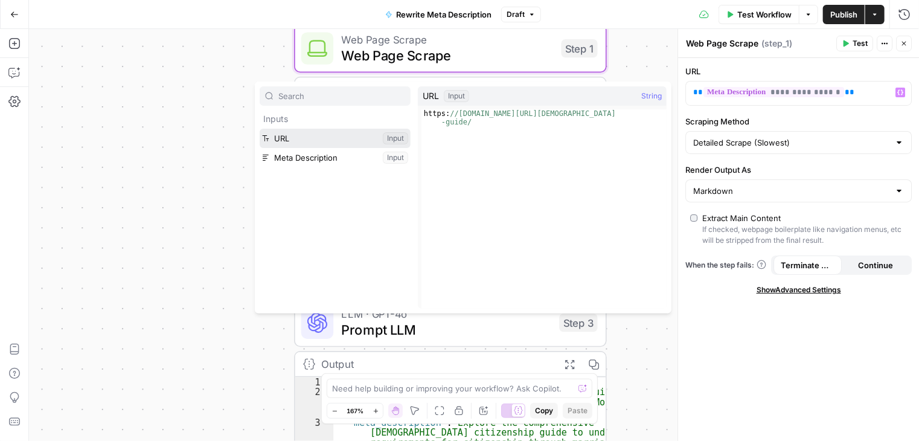
click at [365, 141] on button "Select variable URL" at bounding box center [335, 138] width 151 height 19
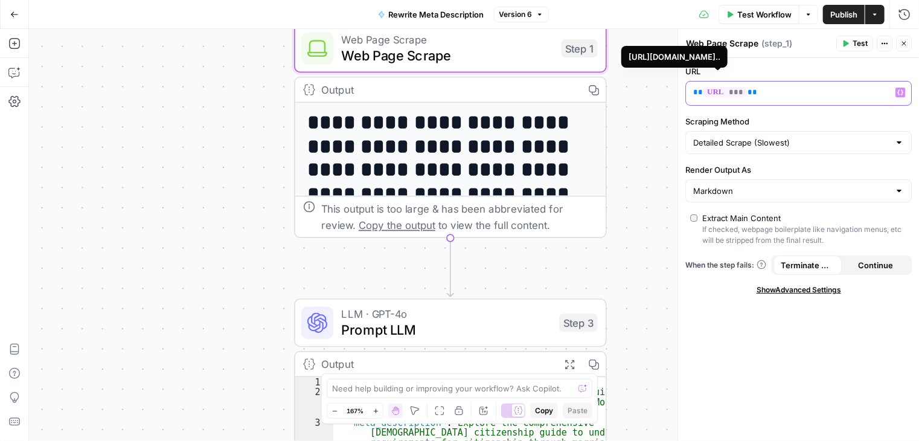
click at [726, 93] on span "***" at bounding box center [725, 92] width 43 height 10
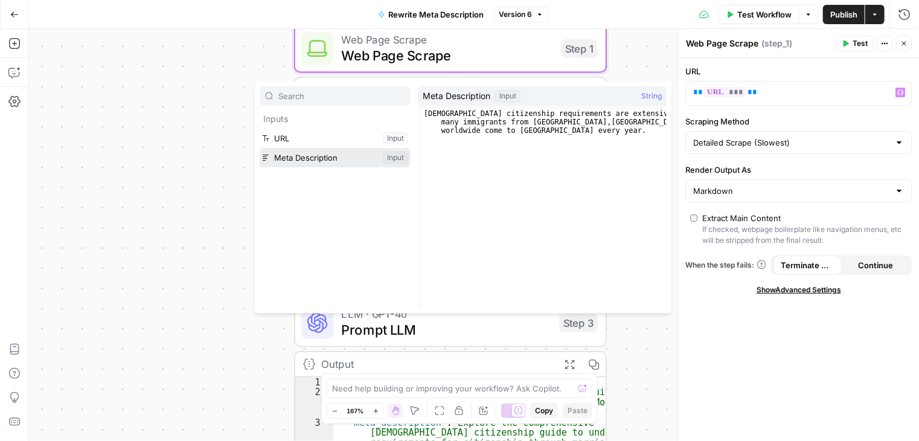
click at [280, 156] on button "Select variable Meta Description" at bounding box center [335, 157] width 151 height 19
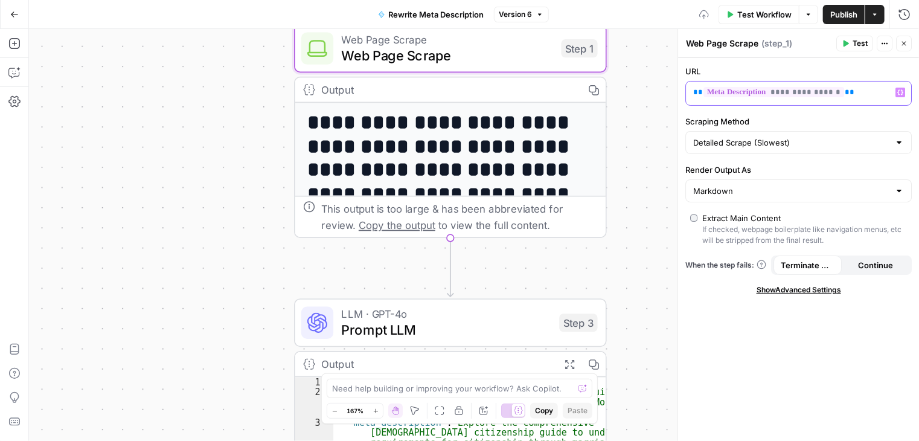
click at [800, 94] on span "**********" at bounding box center [774, 92] width 141 height 10
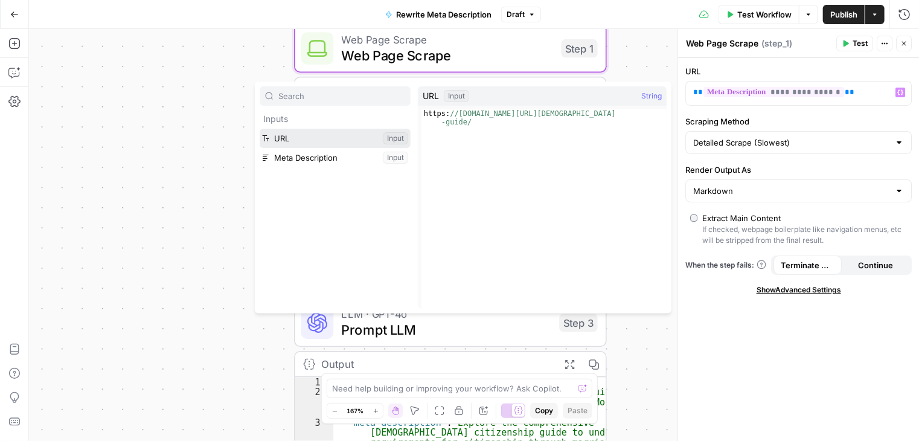
click at [307, 141] on button "Select variable URL" at bounding box center [335, 138] width 151 height 19
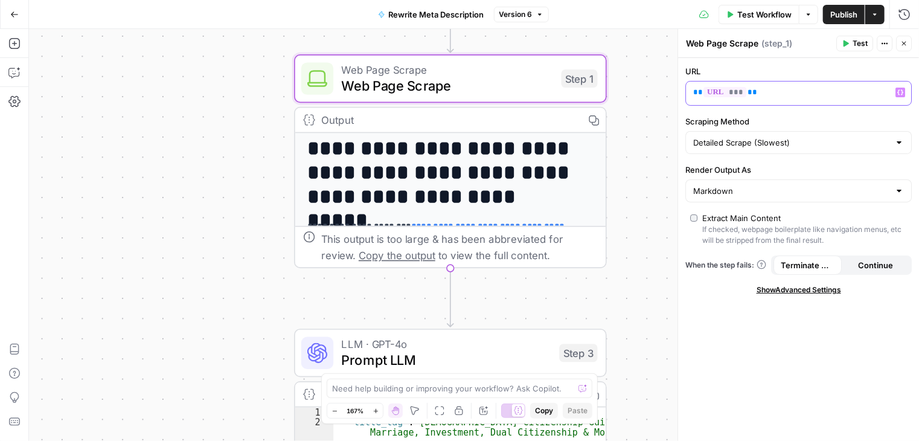
scroll to position [325, 0]
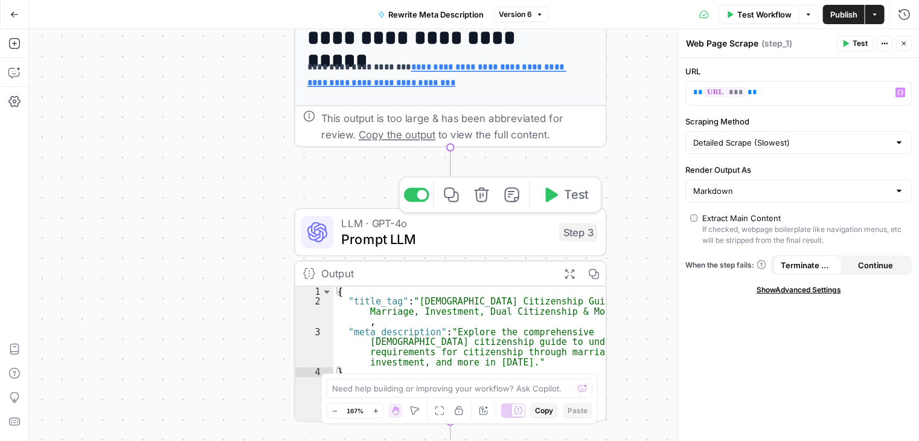
drag, startPoint x: 578, startPoint y: 238, endPoint x: 606, endPoint y: 225, distance: 30.5
click at [578, 238] on div "Step 3" at bounding box center [578, 232] width 38 height 18
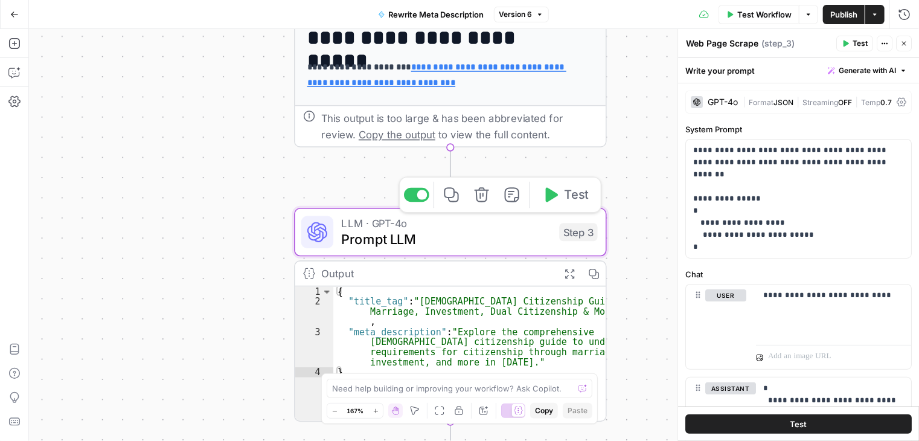
type textarea "Prompt LLM"
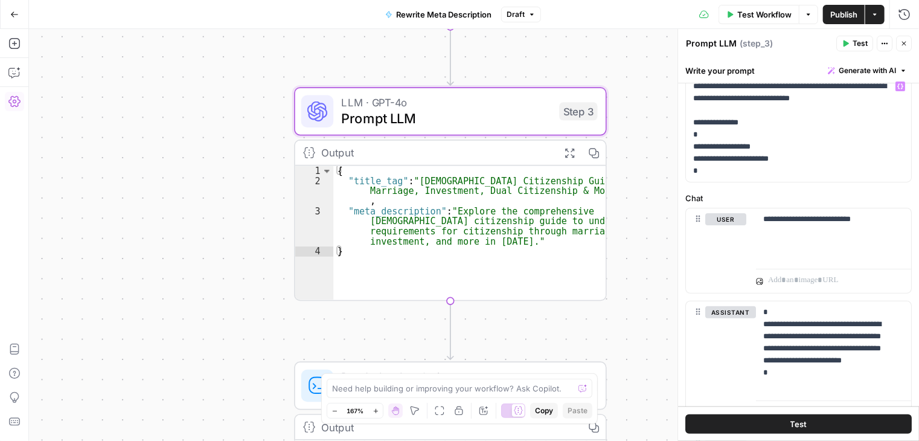
scroll to position [0, 0]
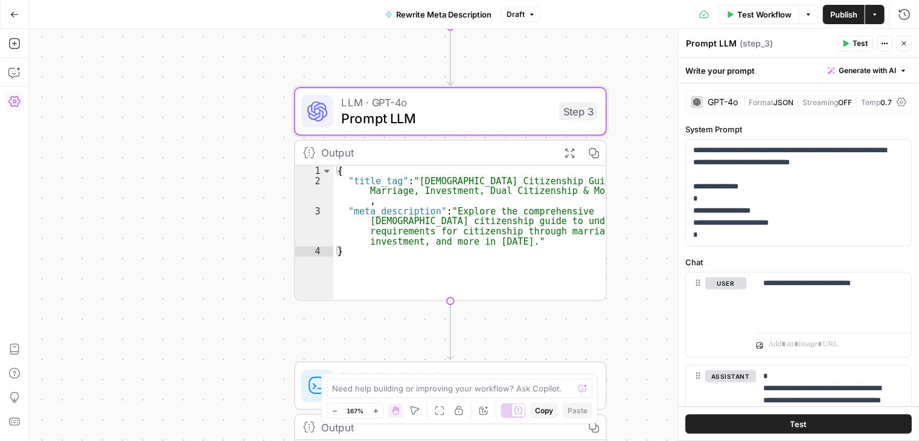
click at [528, 13] on icon "button" at bounding box center [531, 14] width 7 height 7
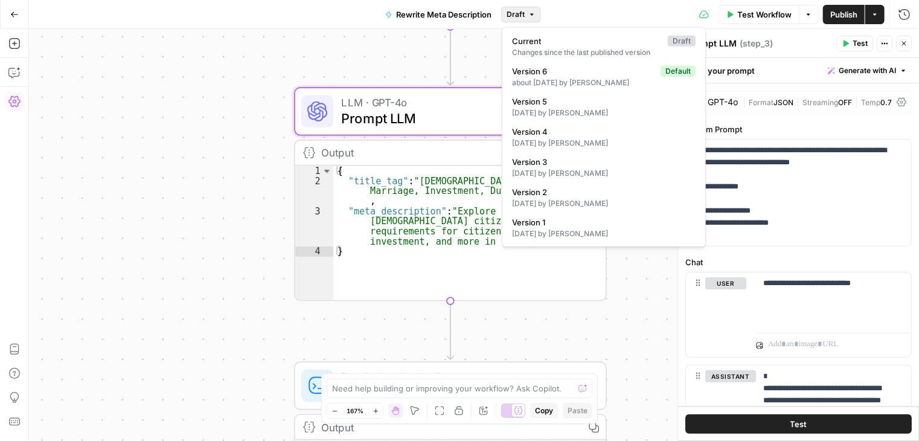
click at [594, 13] on div "Test Workflow Options Publish Actions Run History" at bounding box center [730, 14] width 378 height 28
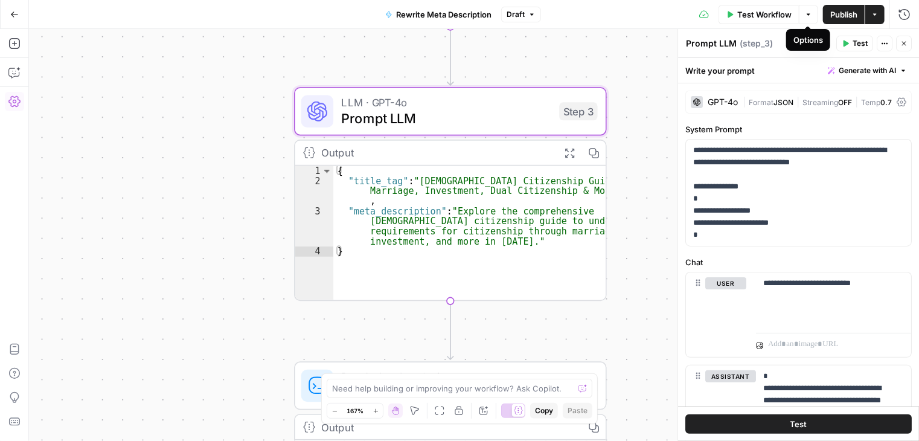
click at [809, 14] on icon "button" at bounding box center [809, 14] width 4 height 2
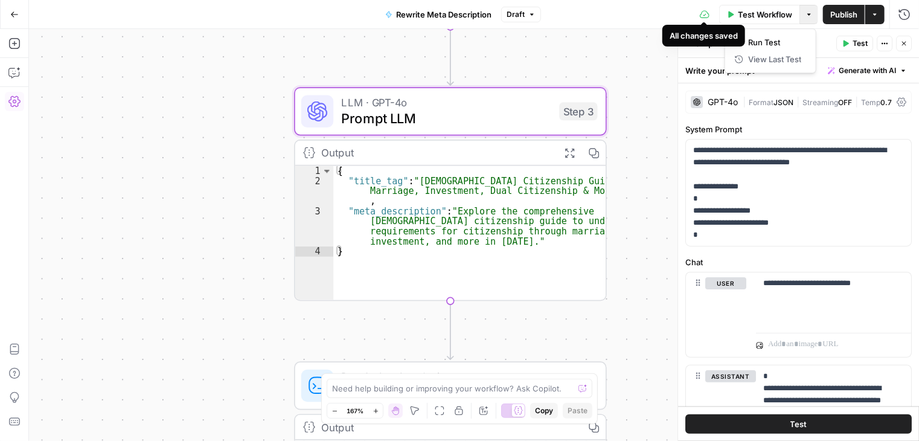
click at [639, 13] on div "Test Workflow Options Publish Actions Run History" at bounding box center [730, 14] width 378 height 28
click at [877, 16] on icon "button" at bounding box center [874, 14] width 7 height 7
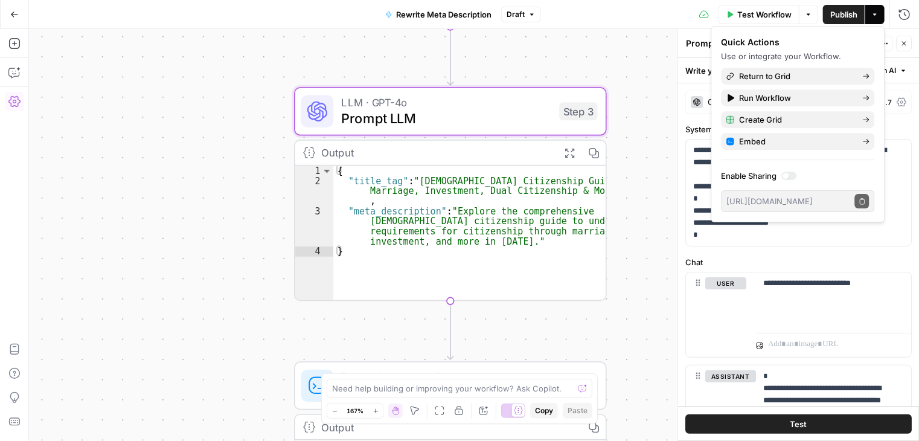
click at [586, 13] on div "Test Workflow Options Publish Actions Run History" at bounding box center [730, 14] width 378 height 28
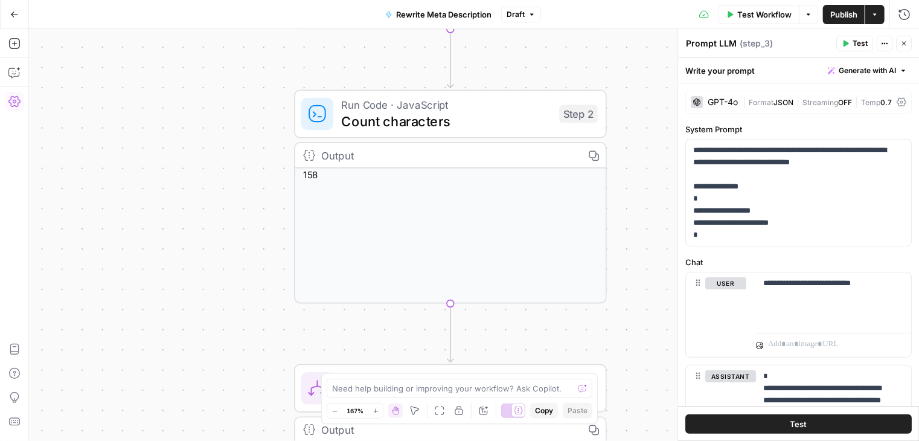
click at [425, 115] on span "Count characters" at bounding box center [447, 121] width 210 height 20
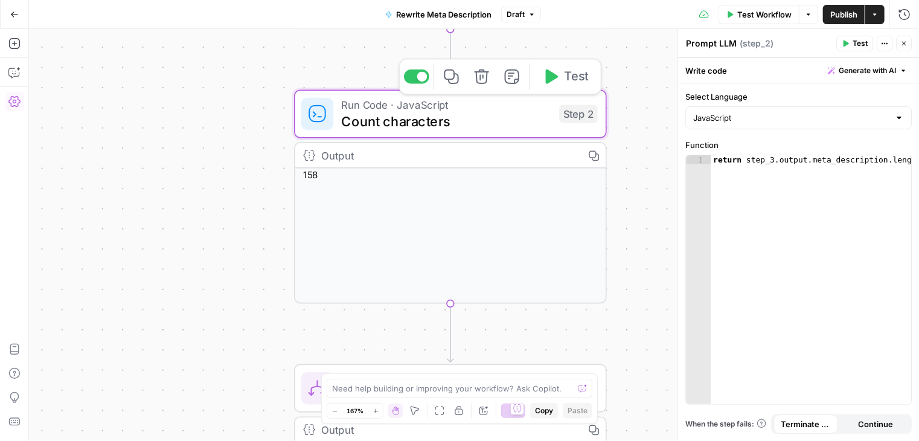
type textarea "Count characters"
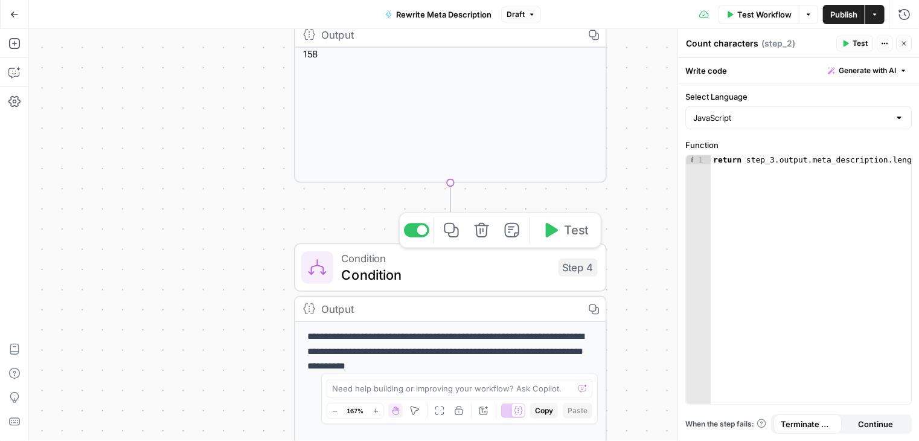
click at [489, 271] on span "Condition" at bounding box center [446, 274] width 209 height 20
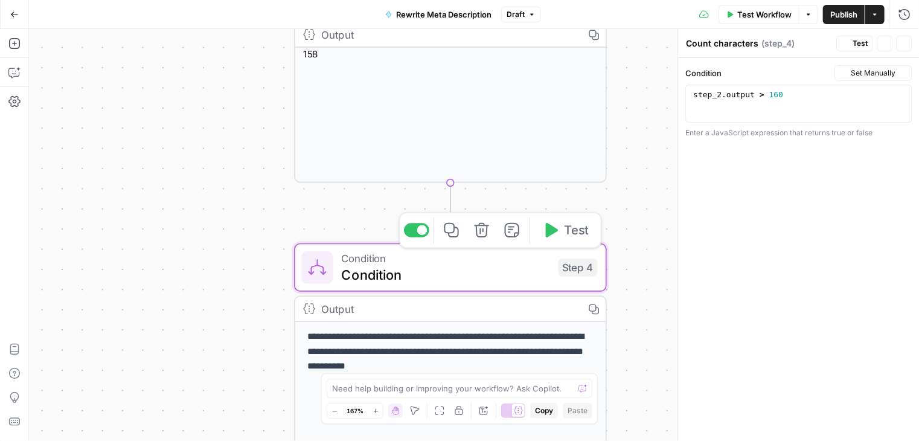
type textarea "Condition"
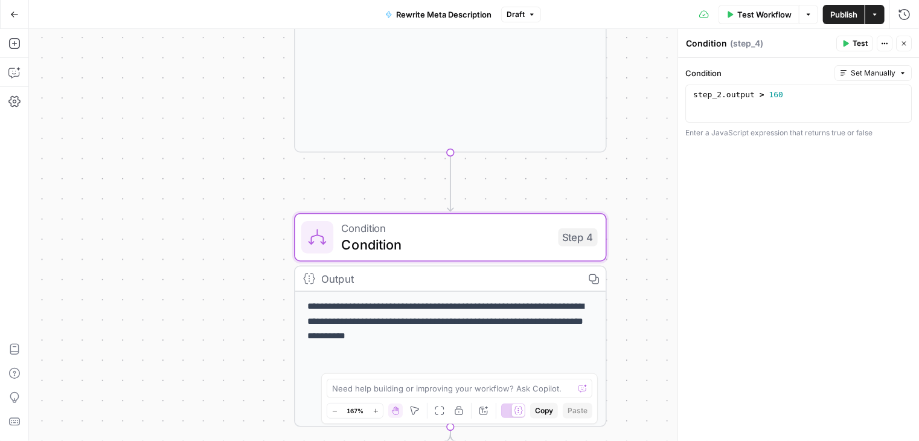
click at [572, 273] on div "Output" at bounding box center [448, 279] width 254 height 16
click at [485, 305] on p "**********" at bounding box center [450, 322] width 287 height 44
click at [901, 73] on icon "button" at bounding box center [902, 72] width 7 height 7
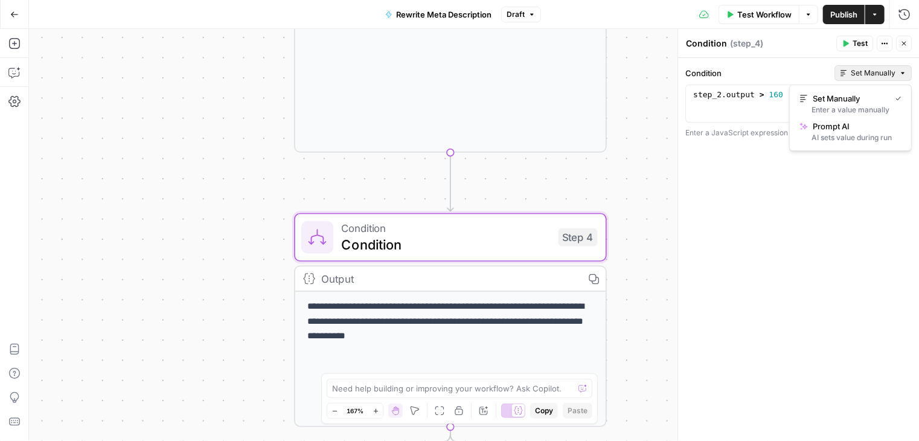
click at [901, 73] on icon "button" at bounding box center [902, 72] width 7 height 7
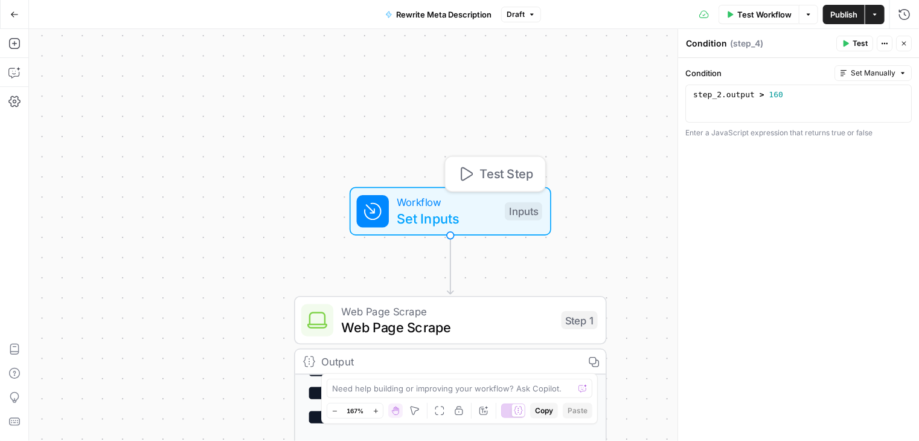
drag, startPoint x: 481, startPoint y: 215, endPoint x: 496, endPoint y: 263, distance: 49.9
click at [481, 215] on span "Set Inputs" at bounding box center [447, 218] width 100 height 20
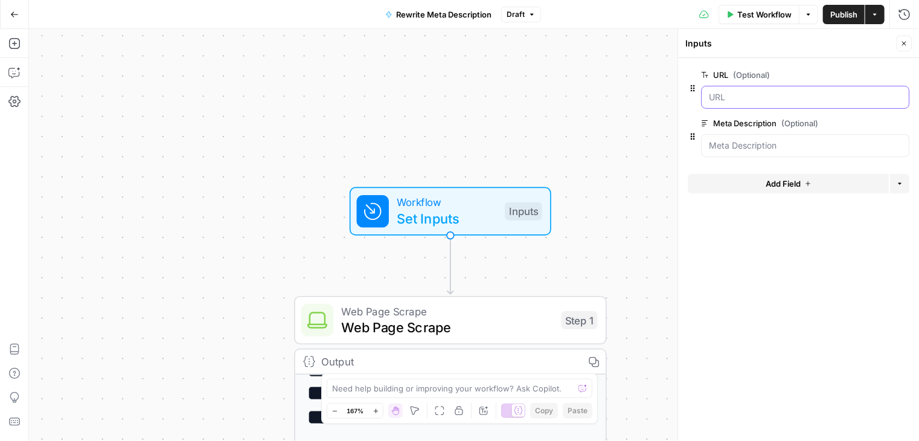
click at [756, 96] on input "URL (Optional)" at bounding box center [805, 97] width 193 height 12
click at [763, 96] on input "URL (Optional)" at bounding box center [805, 97] width 193 height 12
click at [718, 97] on input "URL (Optional)" at bounding box center [805, 97] width 193 height 12
click at [879, 78] on button "edit field" at bounding box center [869, 75] width 46 height 14
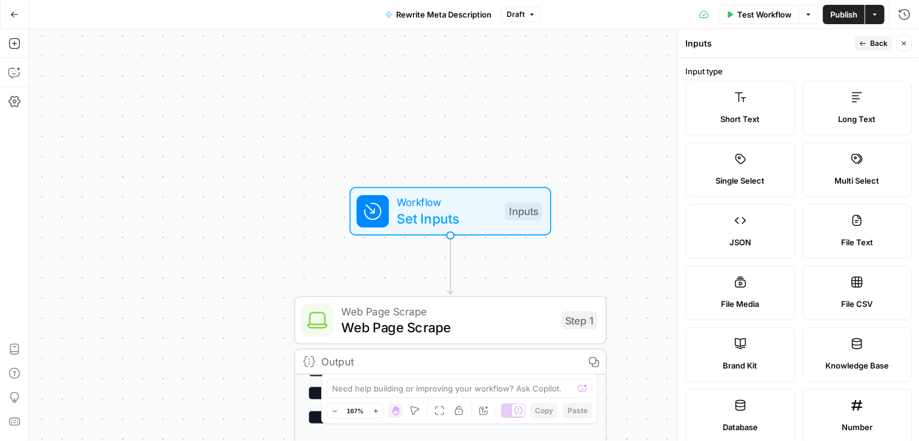
click at [871, 39] on span "Back" at bounding box center [879, 43] width 18 height 11
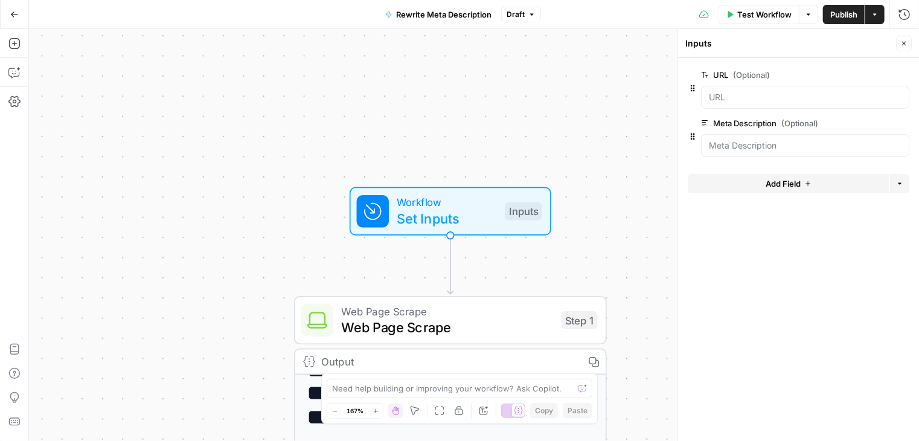
click at [872, 123] on span "edit field" at bounding box center [864, 123] width 27 height 10
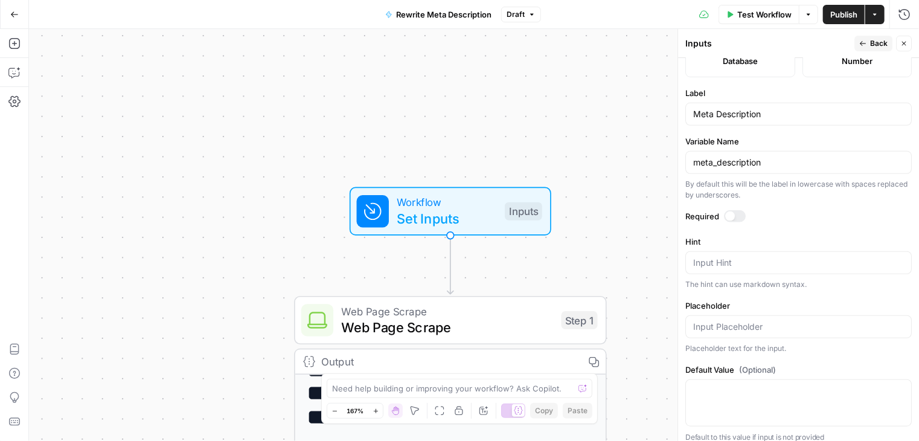
scroll to position [373, 0]
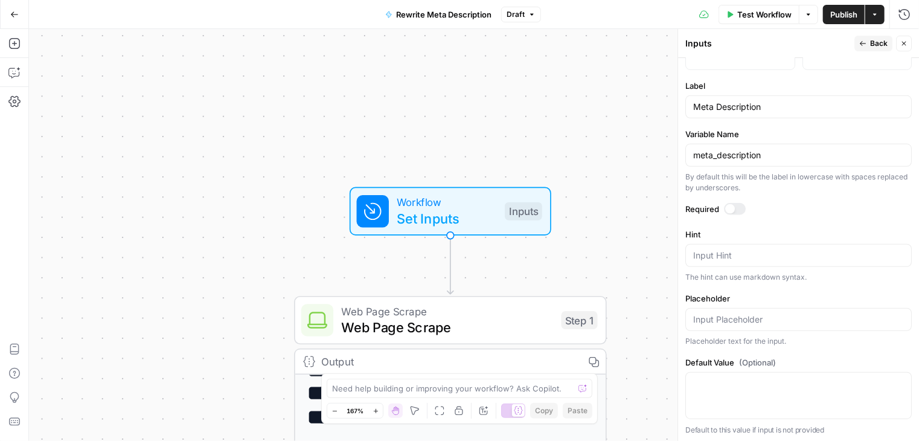
click at [873, 43] on span "Back" at bounding box center [879, 43] width 18 height 11
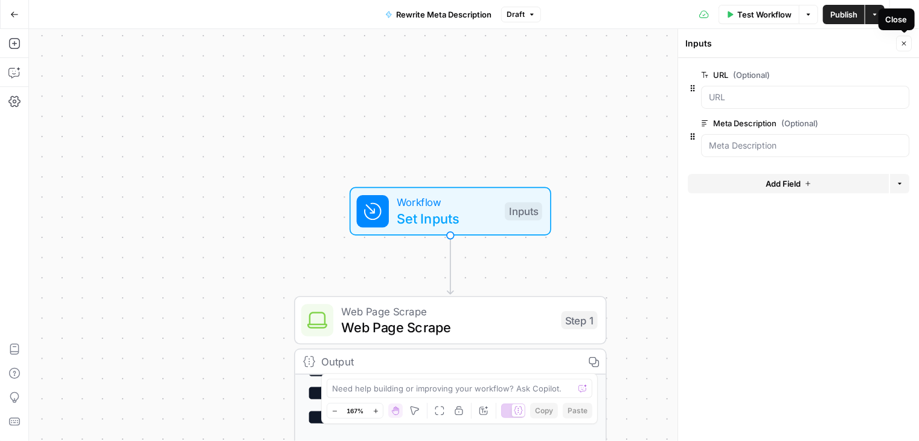
click at [906, 44] on icon "button" at bounding box center [903, 43] width 7 height 7
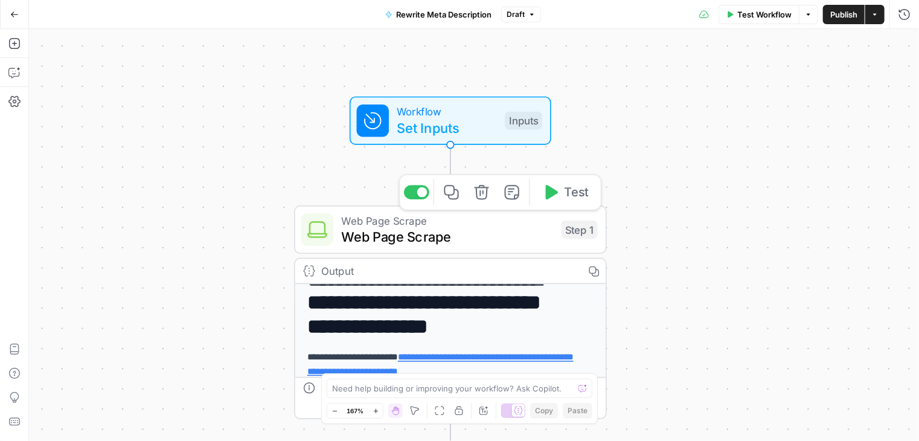
click at [438, 234] on span "Web Page Scrape" at bounding box center [448, 236] width 212 height 20
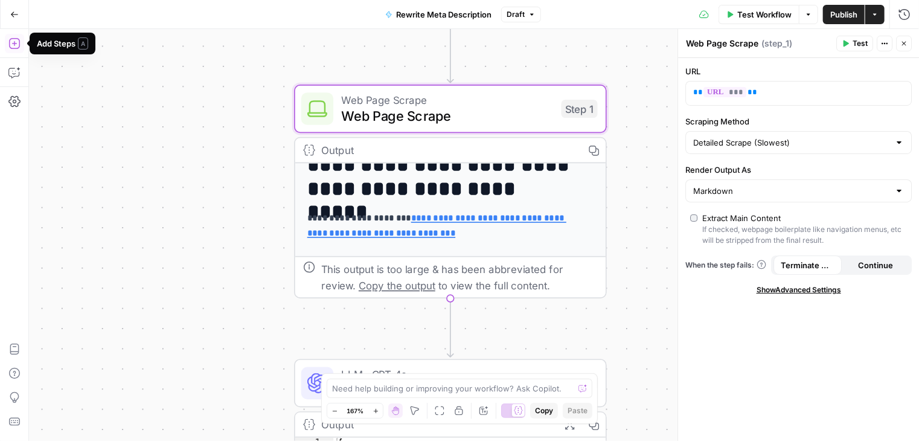
drag, startPoint x: 17, startPoint y: 45, endPoint x: 336, endPoint y: 121, distance: 327.9
click at [17, 45] on icon "button" at bounding box center [14, 43] width 12 height 12
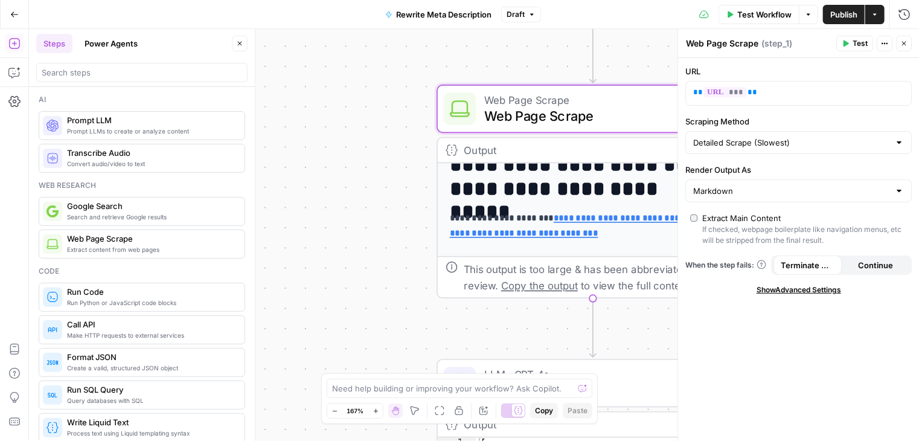
click at [175, 126] on span "Prompt LLMs to create or analyze content" at bounding box center [151, 131] width 168 height 10
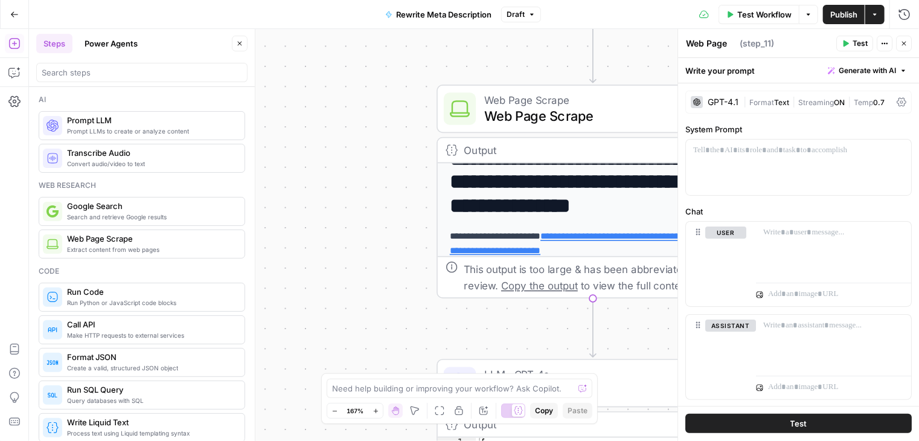
type textarea "Prompt LLM"
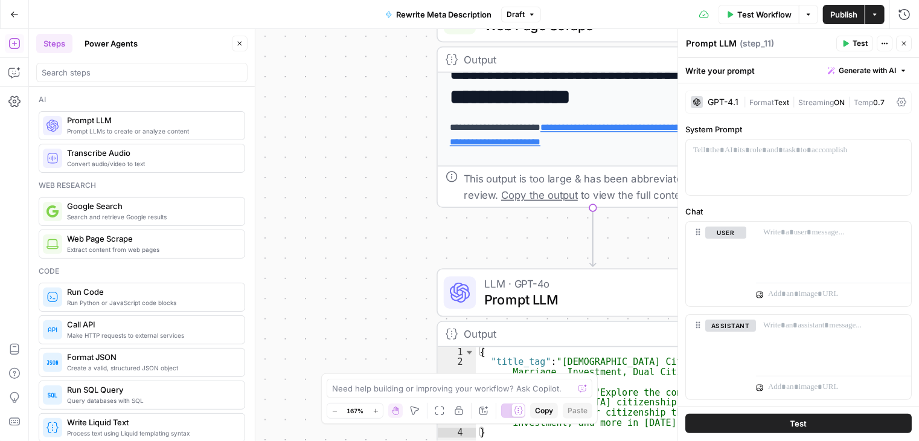
click at [239, 44] on icon "button" at bounding box center [240, 44] width 4 height 4
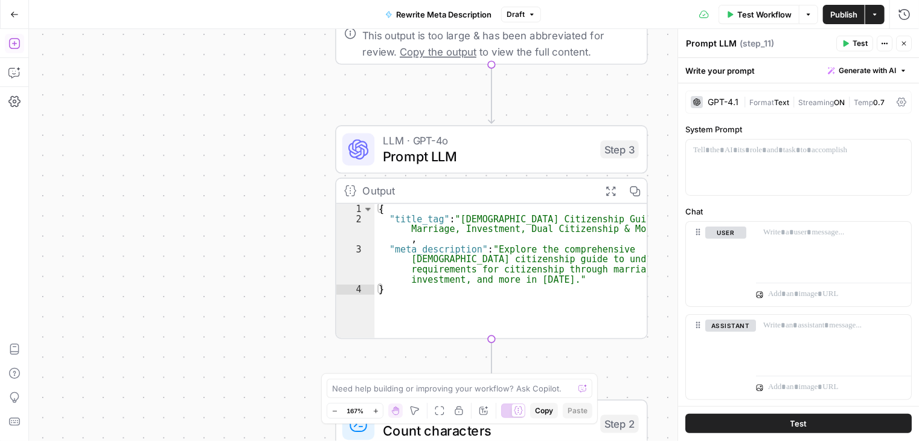
drag, startPoint x: 168, startPoint y: 202, endPoint x: 67, endPoint y: 59, distance: 175.4
click at [67, 59] on div "**********" at bounding box center [474, 235] width 890 height 412
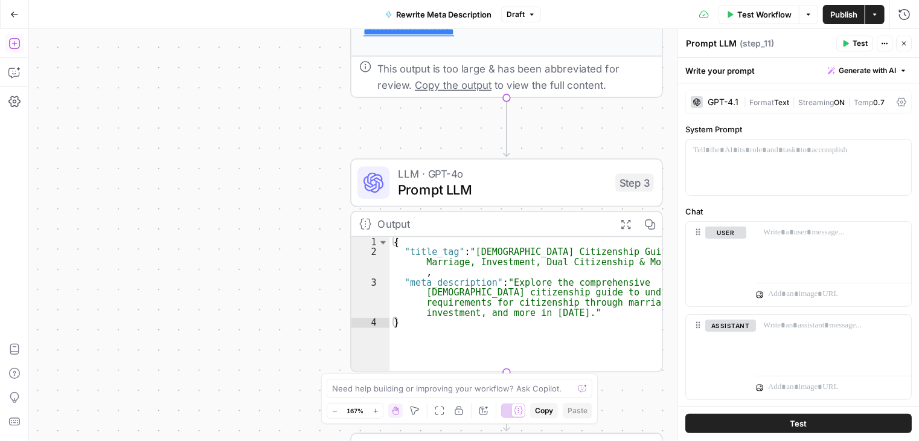
drag, startPoint x: 199, startPoint y: 121, endPoint x: 214, endPoint y: 155, distance: 36.5
click at [214, 155] on div "**********" at bounding box center [474, 235] width 890 height 412
click at [904, 42] on icon "button" at bounding box center [903, 43] width 7 height 7
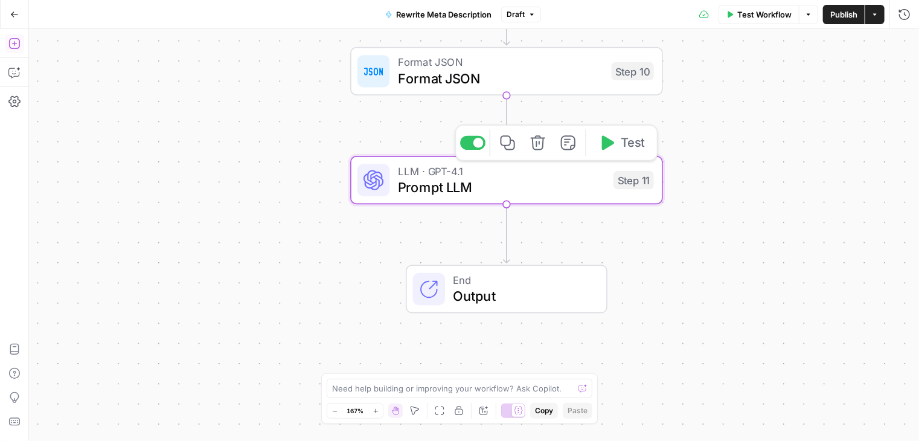
click at [522, 162] on div "LLM · GPT-4.1 Prompt LLM Step 11 Copy step Delete step Add Note Test" at bounding box center [506, 180] width 313 height 48
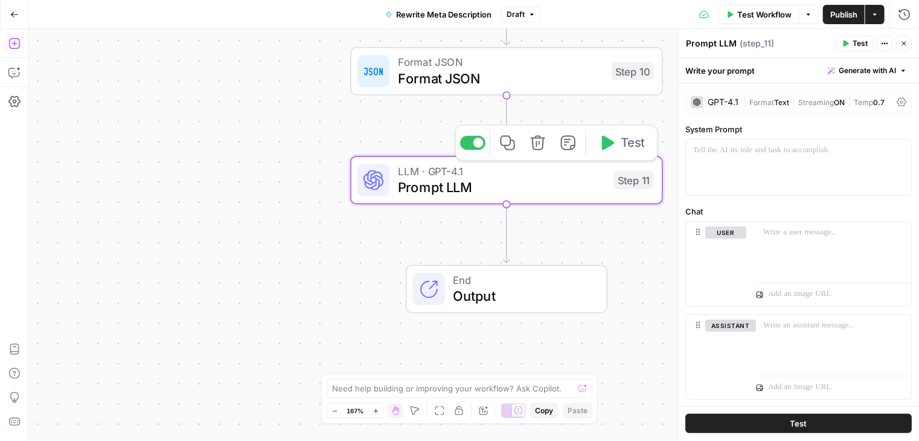
scroll to position [325, 0]
click at [540, 148] on icon "button" at bounding box center [538, 143] width 16 height 16
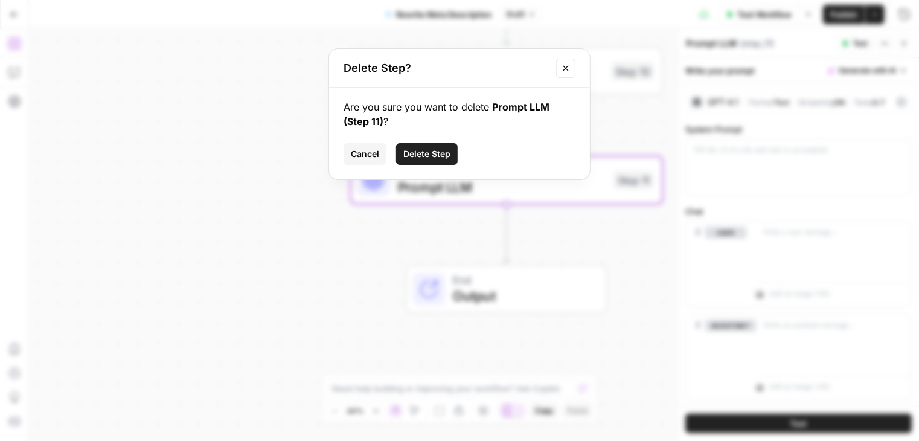
click at [431, 150] on span "Delete Step" at bounding box center [426, 154] width 47 height 12
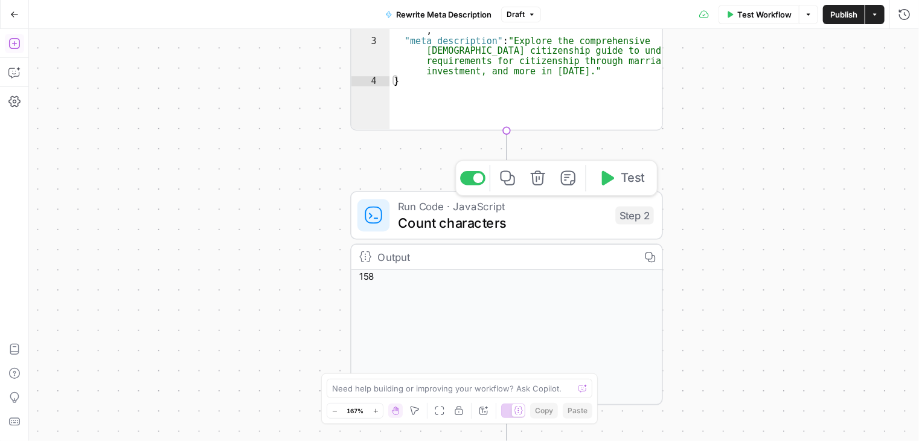
click at [638, 219] on div "Step 2" at bounding box center [634, 216] width 38 height 18
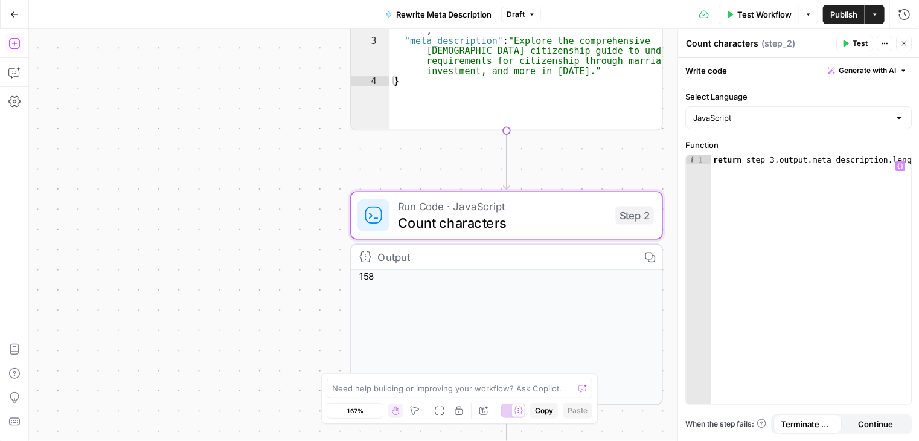
type textarea "**********"
click at [819, 159] on div "return step_3 . output . meta_description . length" at bounding box center [811, 288] width 201 height 267
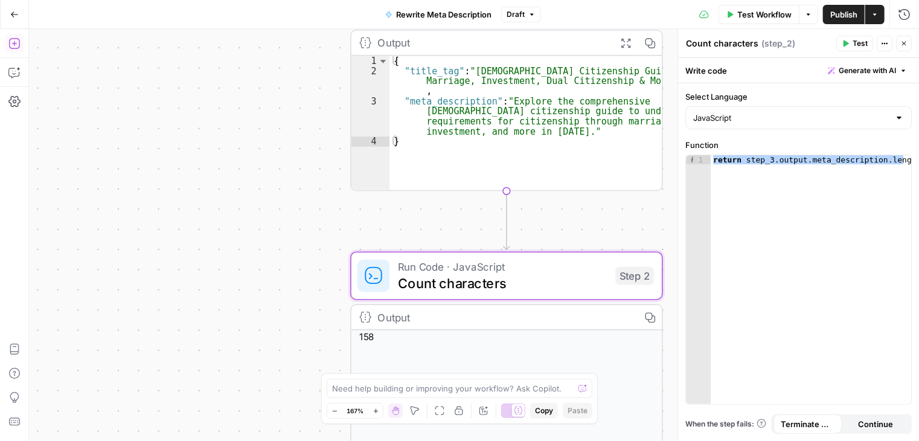
click at [905, 48] on button "Close" at bounding box center [904, 44] width 16 height 16
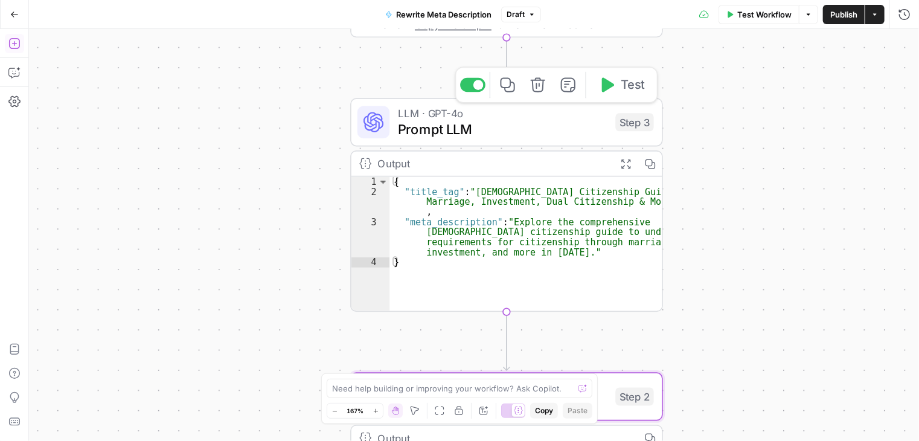
click at [426, 130] on span "Prompt LLM" at bounding box center [503, 129] width 210 height 20
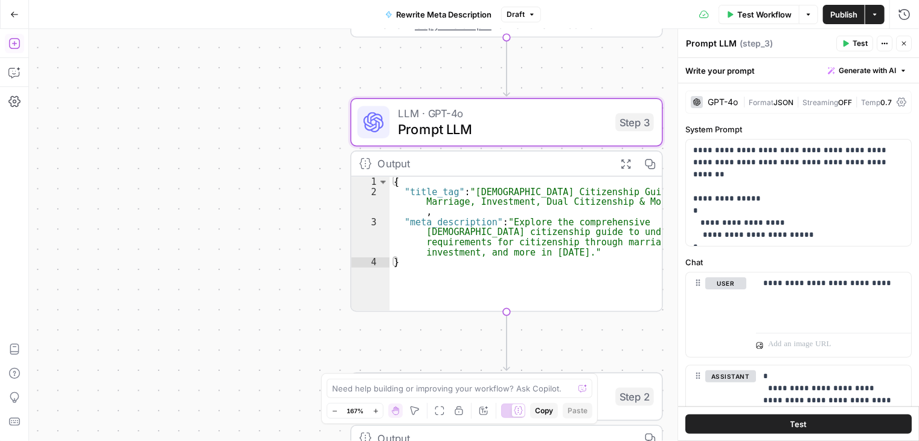
click at [775, 98] on span "JSON" at bounding box center [784, 102] width 20 height 9
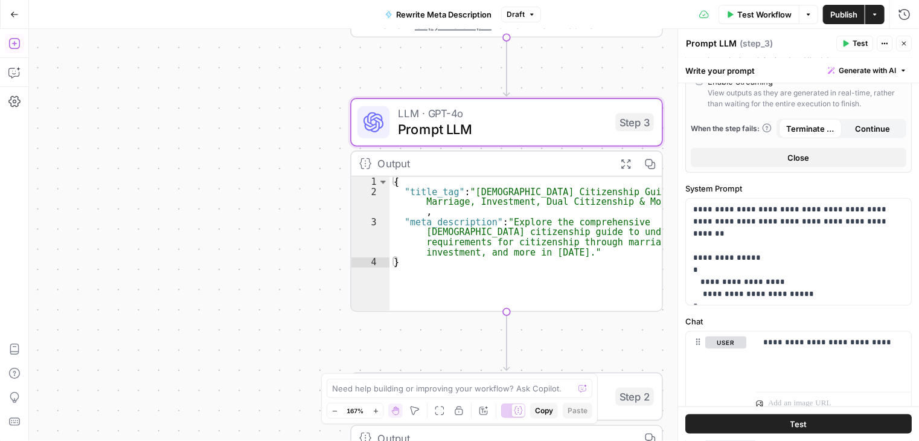
scroll to position [543, 0]
drag, startPoint x: 709, startPoint y: 291, endPoint x: 691, endPoint y: 206, distance: 87.1
click at [691, 206] on div "**********" at bounding box center [798, 251] width 225 height 106
copy p "**********"
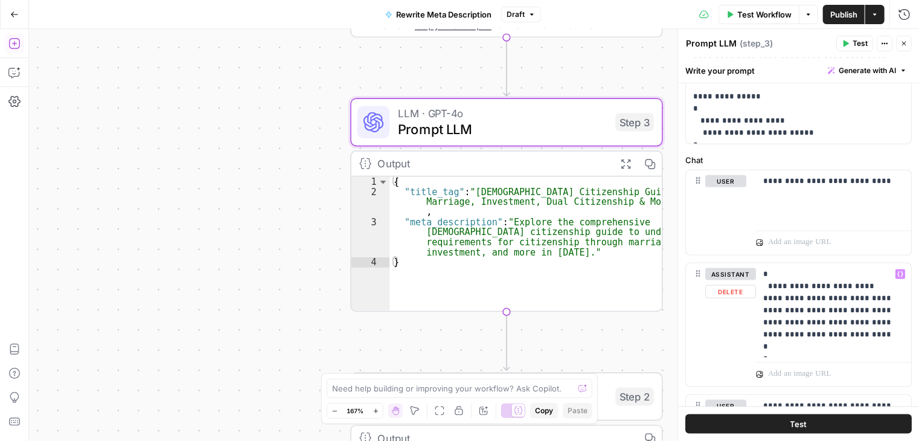
scroll to position [725, 0]
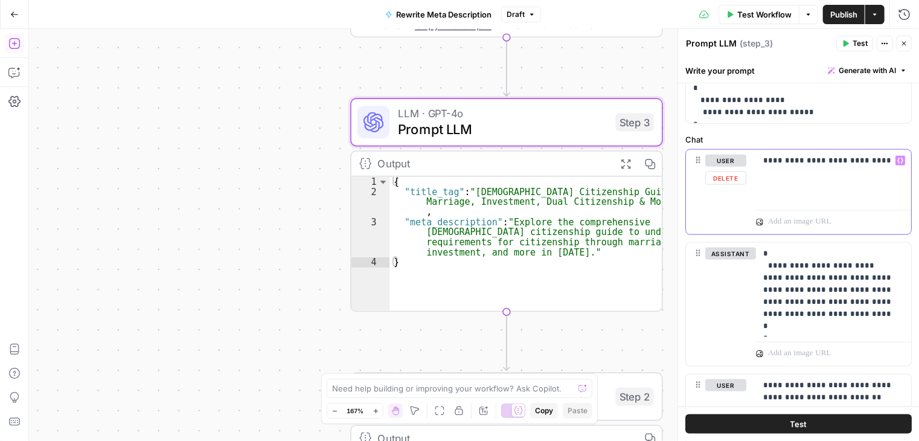
click at [822, 157] on p "**********" at bounding box center [829, 161] width 132 height 12
copy p "**********"
click at [847, 159] on p "**********" at bounding box center [829, 161] width 132 height 12
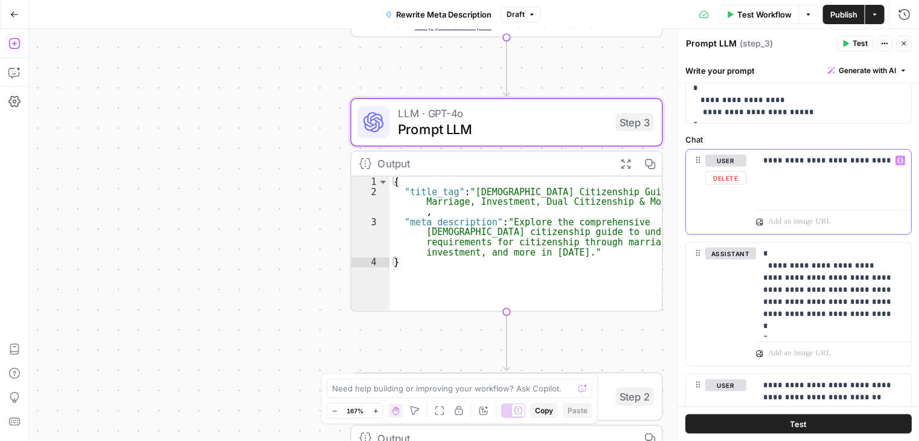
click at [847, 159] on p "**********" at bounding box center [829, 161] width 132 height 12
copy p "**********"
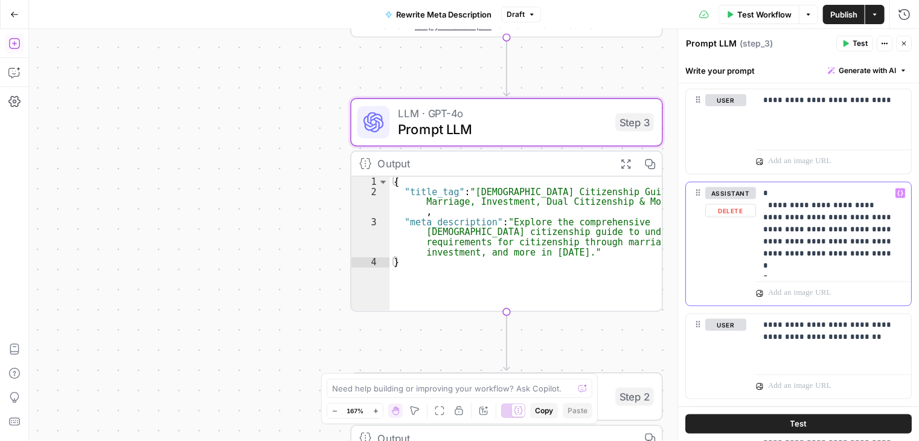
drag, startPoint x: 763, startPoint y: 189, endPoint x: 781, endPoint y: 262, distance: 75.3
click at [781, 262] on p "**********" at bounding box center [829, 229] width 132 height 85
copy p "**********"
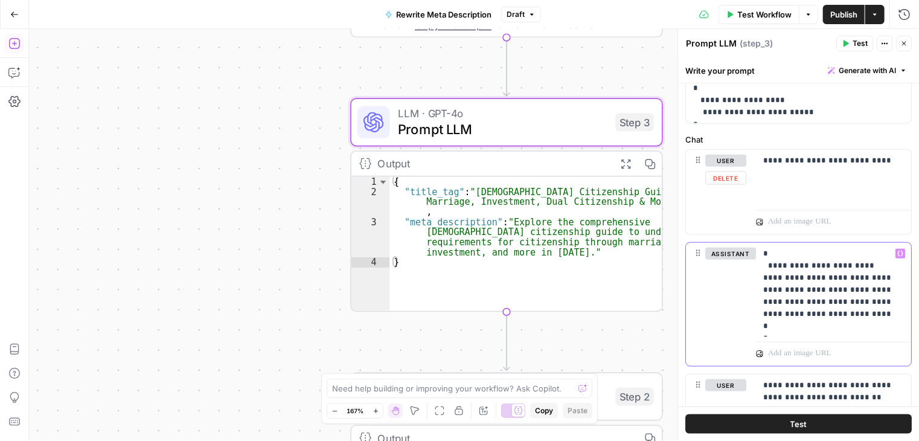
scroll to position [664, 0]
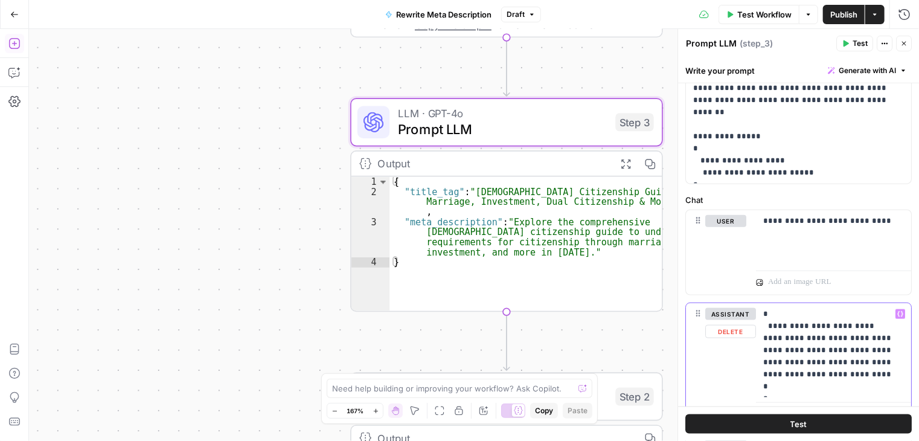
click at [770, 384] on p "**********" at bounding box center [829, 350] width 132 height 85
drag, startPoint x: 771, startPoint y: 384, endPoint x: 760, endPoint y: 312, distance: 72.7
click at [760, 312] on div "**********" at bounding box center [833, 350] width 155 height 94
copy p "**********"
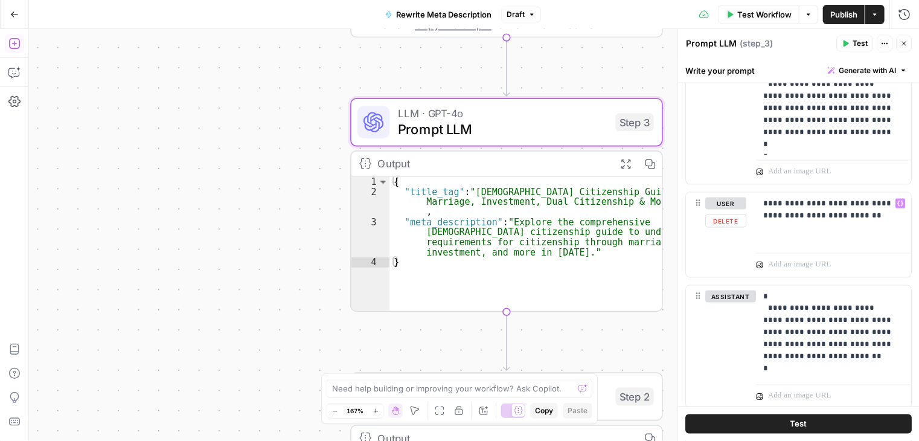
scroll to position [966, 0]
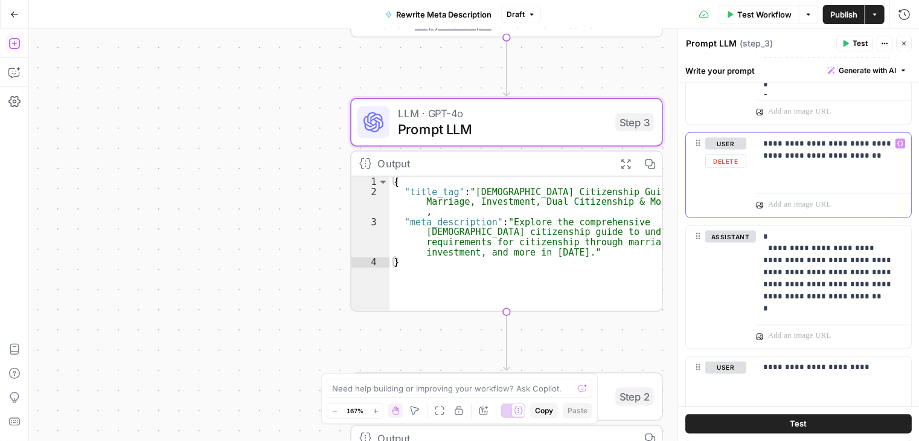
drag, startPoint x: 780, startPoint y: 140, endPoint x: 829, endPoint y: 150, distance: 49.9
click at [829, 150] on p "**********" at bounding box center [829, 150] width 132 height 24
copy p "**********"
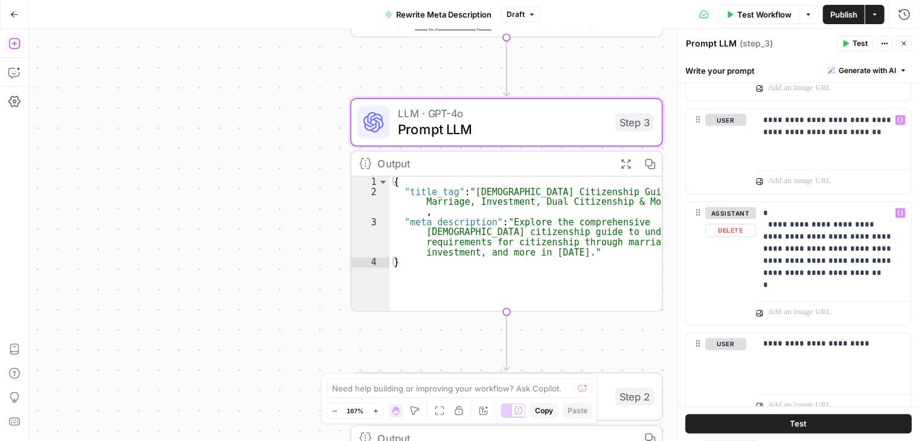
scroll to position [1027, 0]
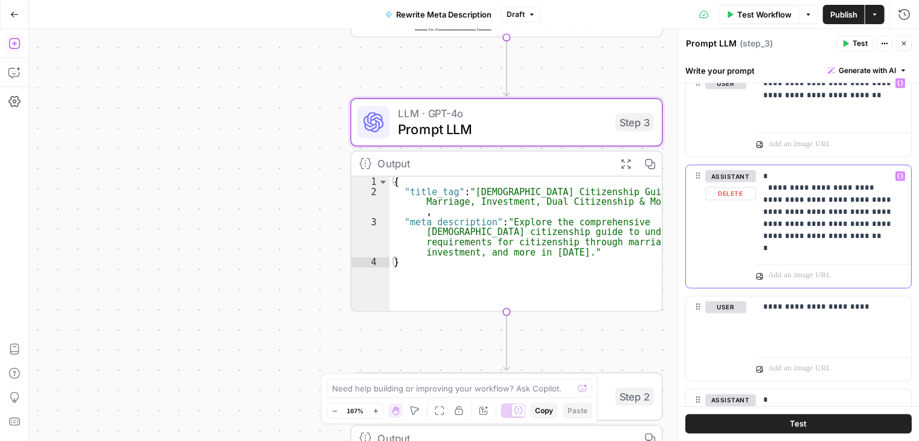
drag, startPoint x: 781, startPoint y: 244, endPoint x: 763, endPoint y: 176, distance: 70.4
click at [763, 176] on p "**********" at bounding box center [829, 212] width 132 height 85
copy p "**********"
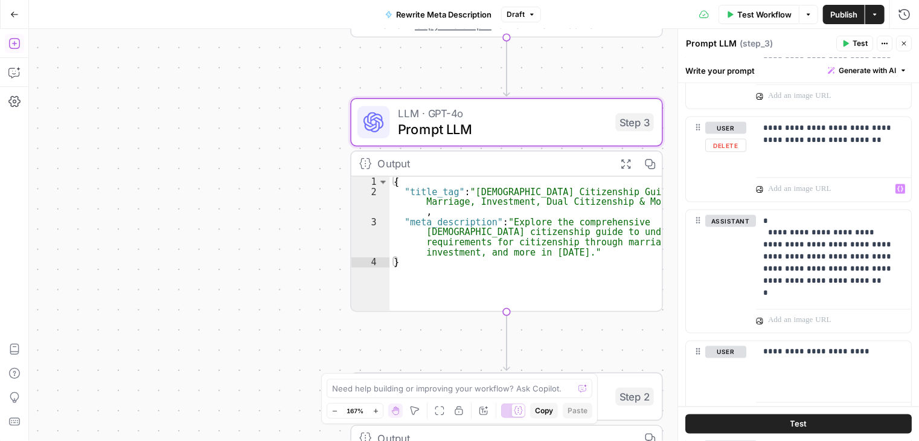
scroll to position [966, 0]
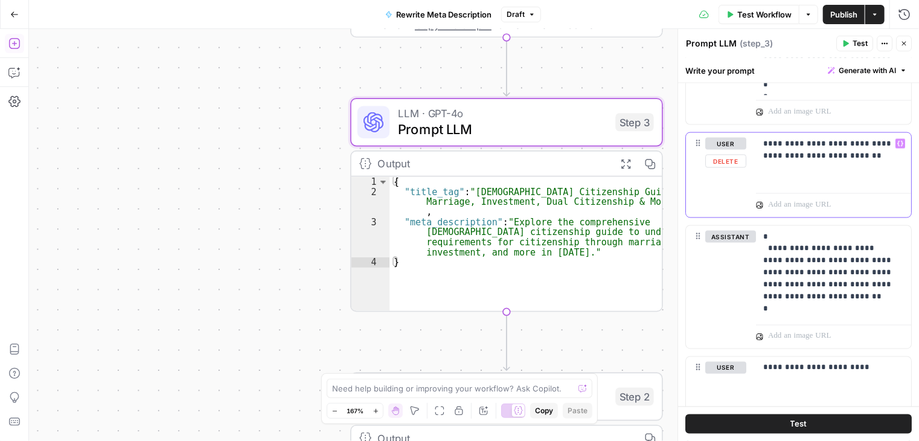
click at [804, 142] on p "**********" at bounding box center [829, 150] width 132 height 24
copy p "**********"
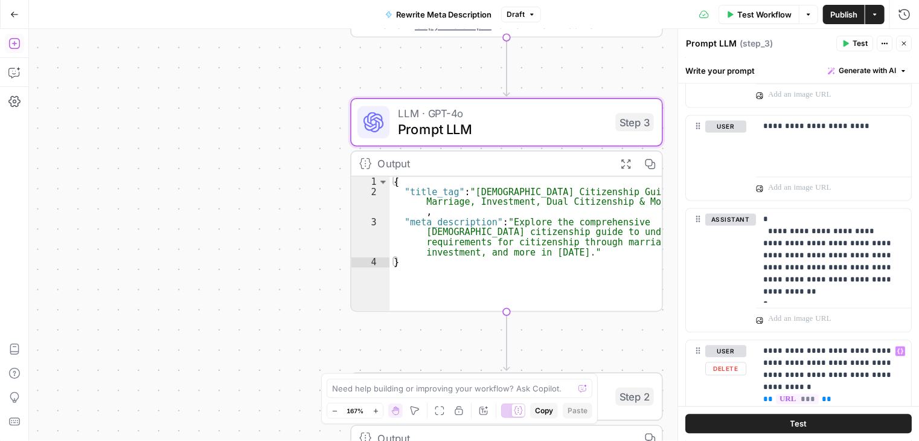
scroll to position [1147, 0]
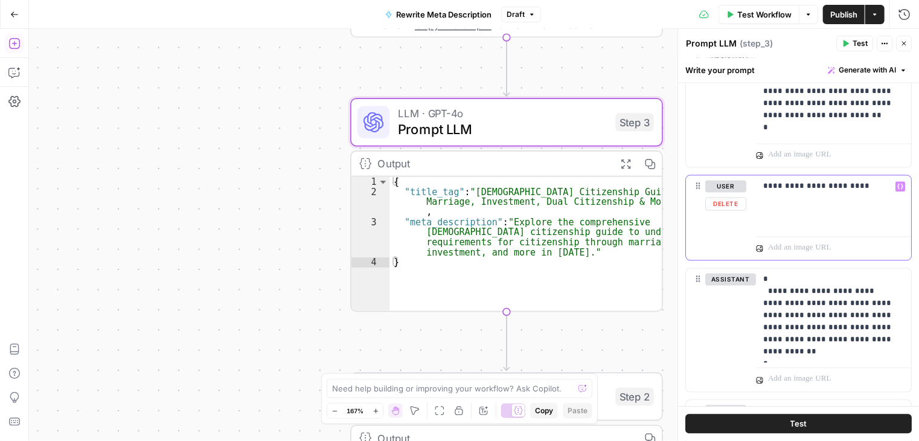
drag, startPoint x: 859, startPoint y: 182, endPoint x: 766, endPoint y: 184, distance: 93.0
click at [766, 184] on p "**********" at bounding box center [829, 187] width 132 height 12
copy p "**********"
drag, startPoint x: 775, startPoint y: 346, endPoint x: 764, endPoint y: 280, distance: 66.7
click at [764, 280] on p "**********" at bounding box center [829, 316] width 132 height 85
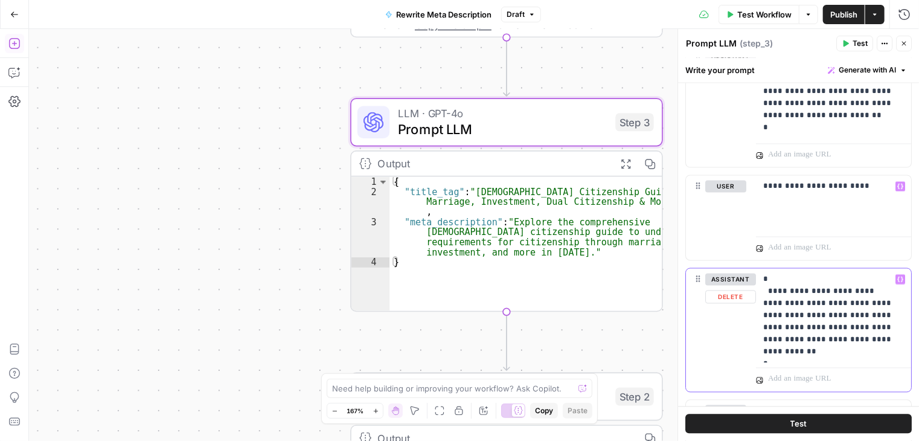
copy p "**********"
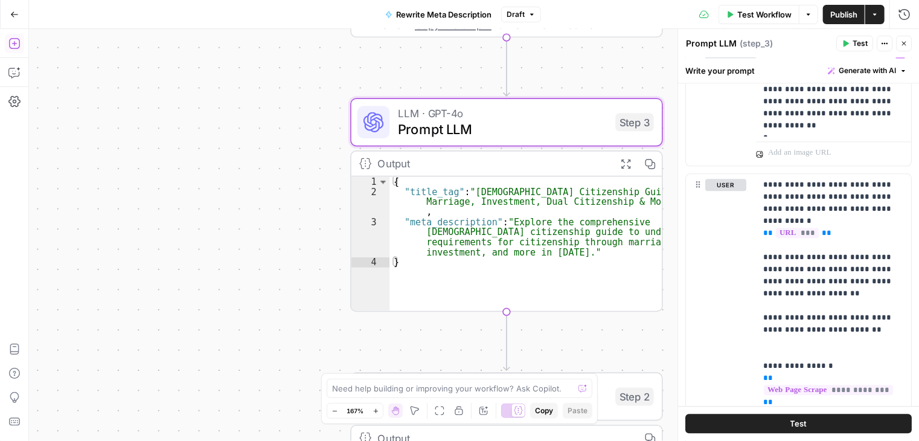
scroll to position [1389, 0]
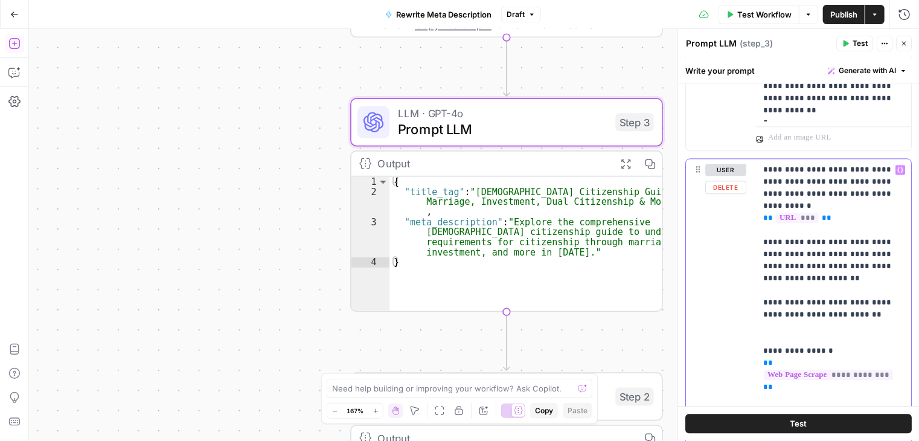
click at [796, 213] on span "***" at bounding box center [797, 218] width 43 height 10
click at [841, 213] on p "**********" at bounding box center [829, 303] width 132 height 278
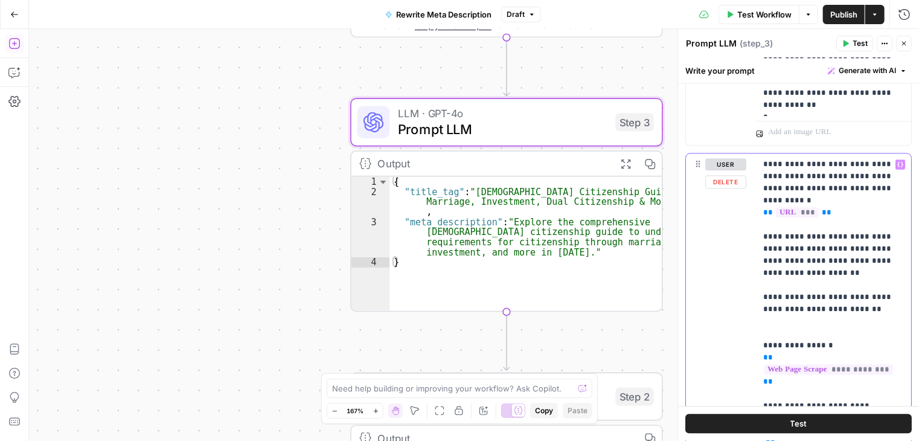
scroll to position [1367, 0]
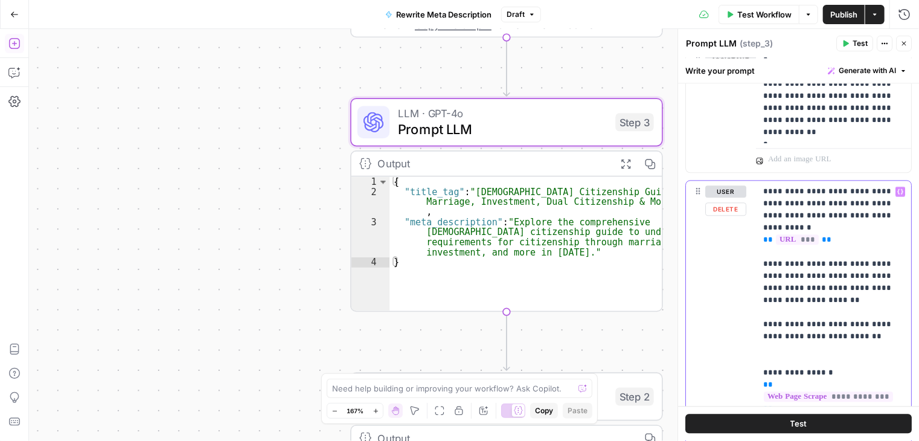
drag, startPoint x: 781, startPoint y: 336, endPoint x: 763, endPoint y: 189, distance: 148.4
click at [763, 189] on p "**********" at bounding box center [829, 324] width 132 height 278
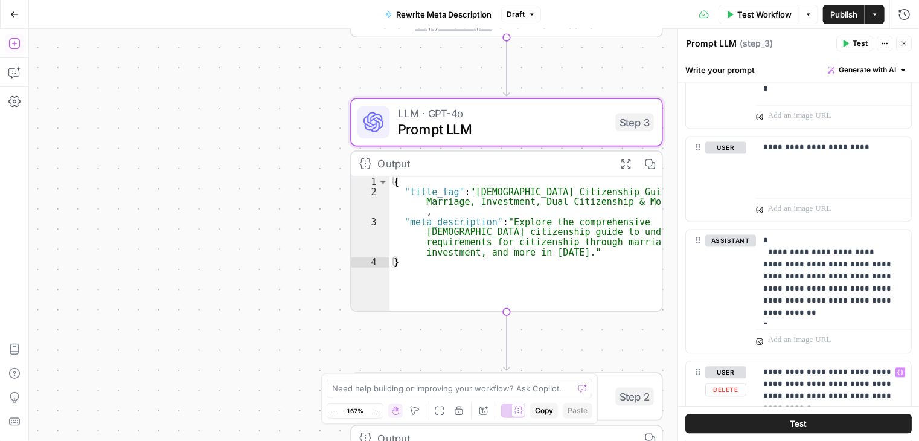
scroll to position [884, 0]
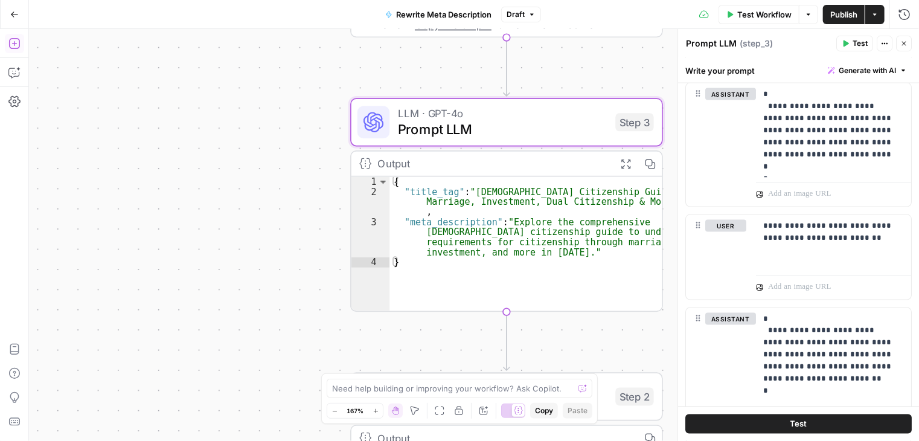
click at [265, 261] on div "**********" at bounding box center [474, 235] width 890 height 412
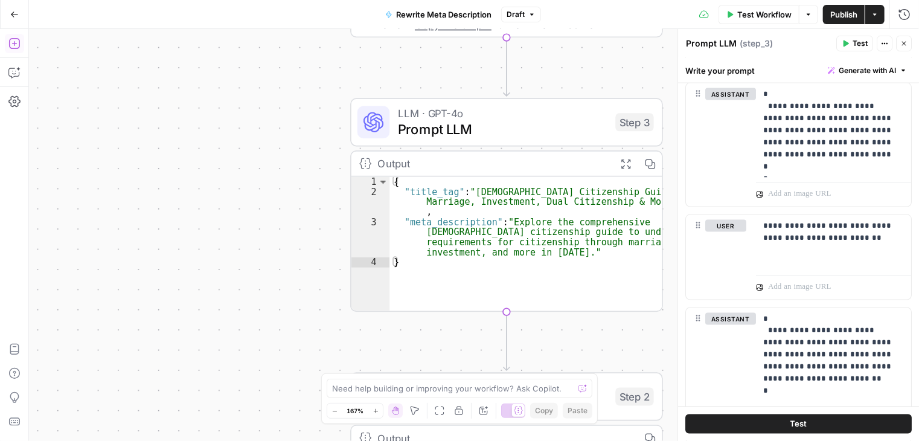
click at [906, 43] on icon "button" at bounding box center [903, 43] width 7 height 7
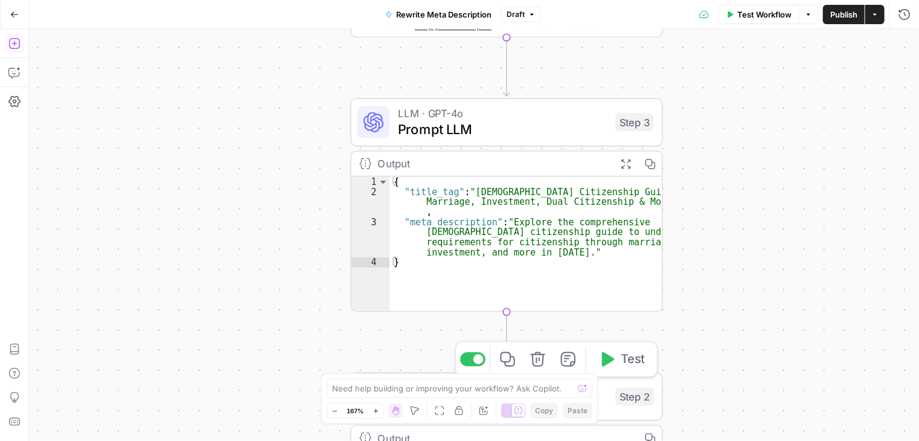
click at [629, 402] on div "Step 2" at bounding box center [634, 397] width 38 height 18
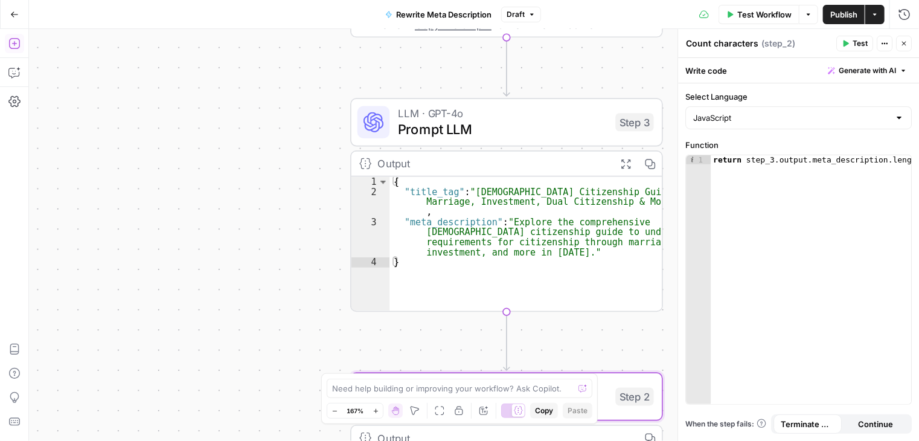
type textarea "**********"
click at [837, 161] on div "return step_3 . output . meta_description . length" at bounding box center [811, 288] width 201 height 267
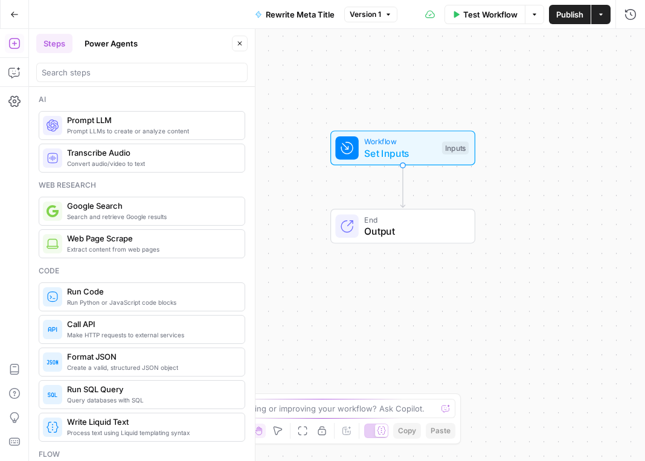
drag, startPoint x: 433, startPoint y: 326, endPoint x: 498, endPoint y: 270, distance: 85.6
click at [499, 269] on div "Workflow Set Inputs Inputs End Output" at bounding box center [337, 245] width 616 height 432
click at [119, 241] on span "Web Page Scrape" at bounding box center [151, 238] width 168 height 12
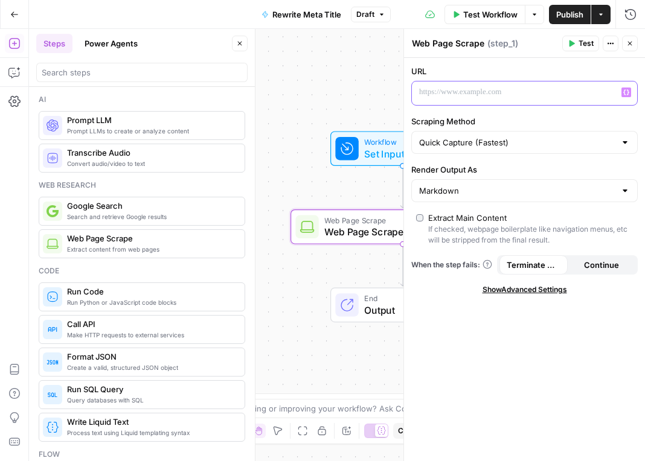
click at [444, 89] on p at bounding box center [514, 92] width 191 height 12
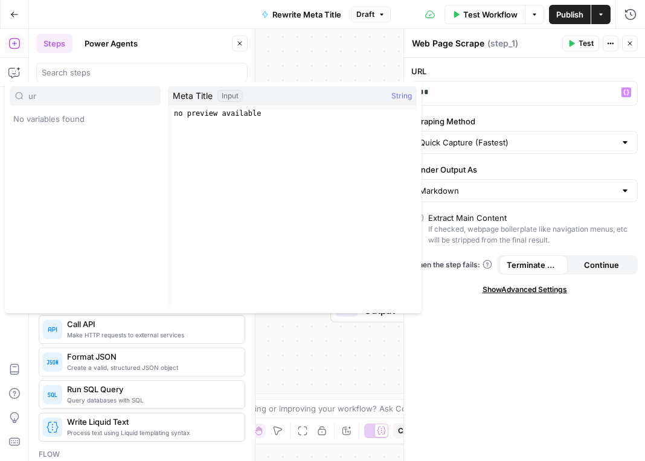
type input "u"
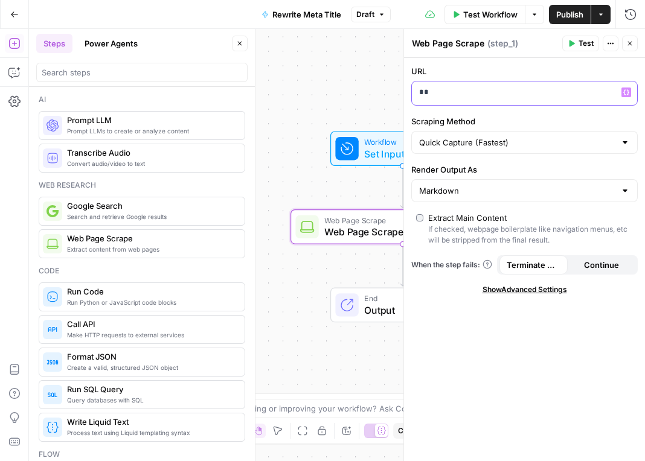
click at [486, 92] on p "**" at bounding box center [524, 92] width 211 height 12
click at [628, 92] on icon "button" at bounding box center [626, 92] width 6 height 5
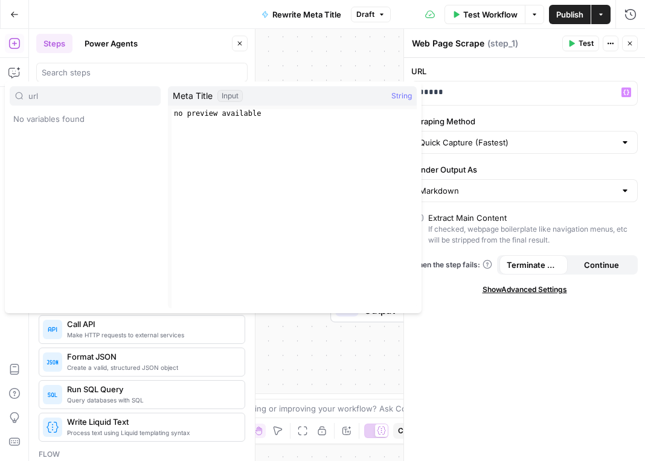
type input "url"
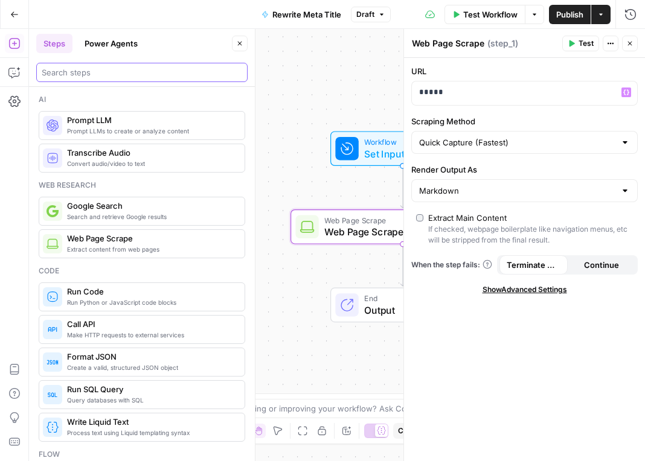
click at [116, 75] on input "search" at bounding box center [142, 72] width 200 height 12
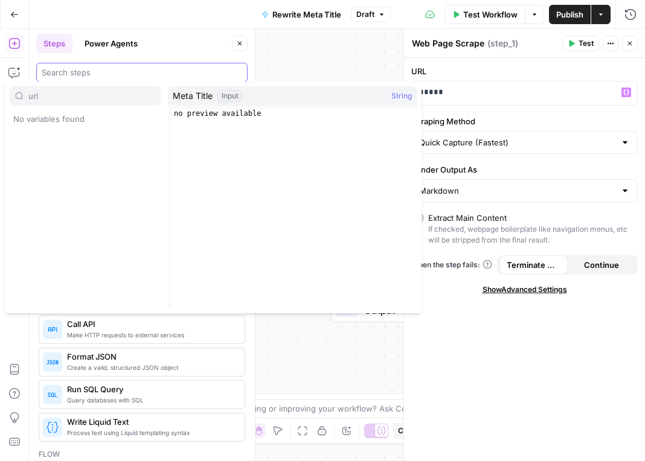
click at [116, 75] on input "search" at bounding box center [142, 72] width 200 height 12
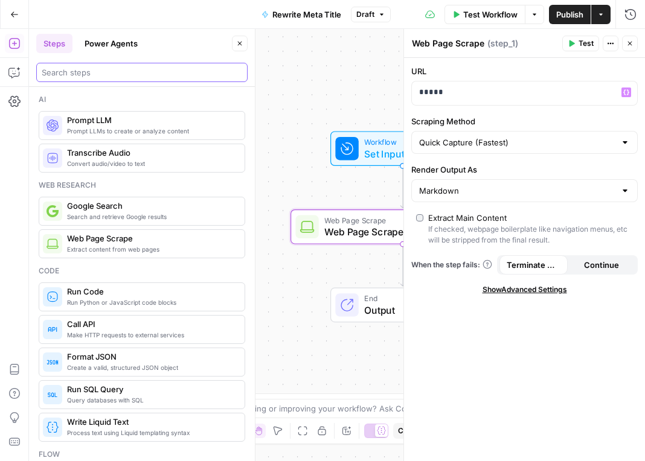
click at [116, 75] on input "search" at bounding box center [142, 72] width 200 height 12
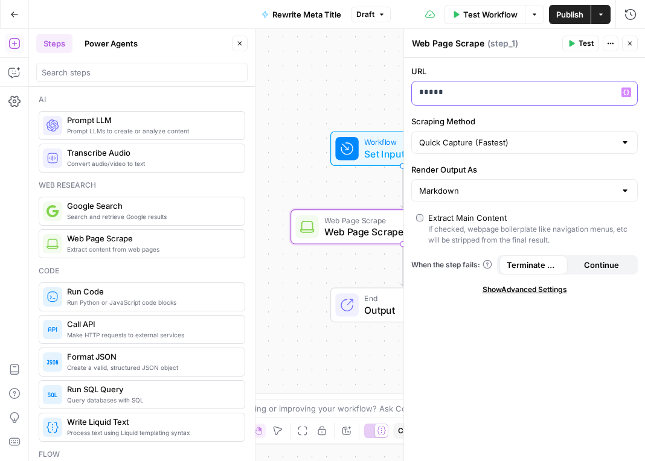
click at [625, 92] on icon "button" at bounding box center [626, 92] width 6 height 6
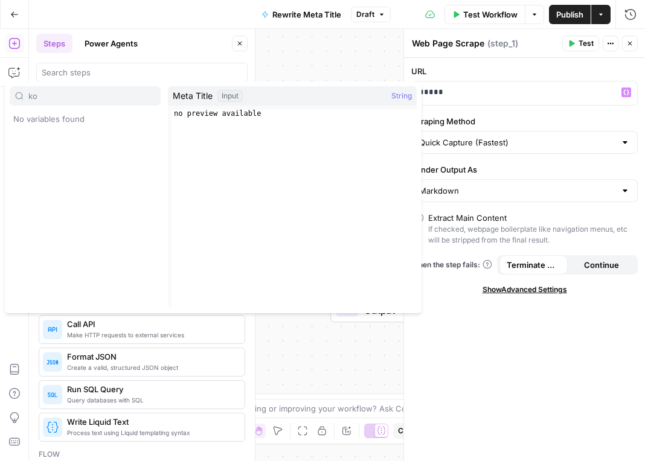
type input "k"
type input "h"
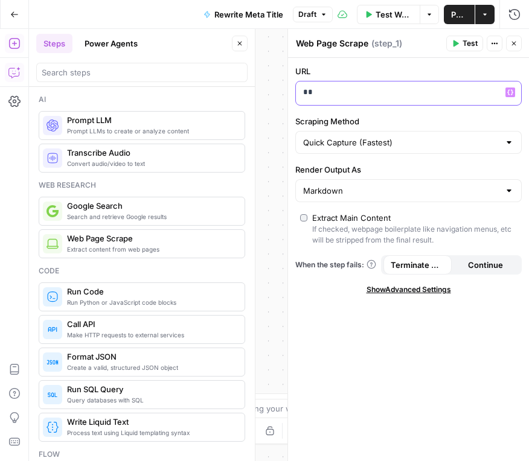
click at [336, 90] on p "**" at bounding box center [398, 92] width 191 height 12
click at [326, 98] on div "**" at bounding box center [399, 94] width 206 height 24
click at [436, 115] on label "Scraping Method" at bounding box center [408, 121] width 226 height 12
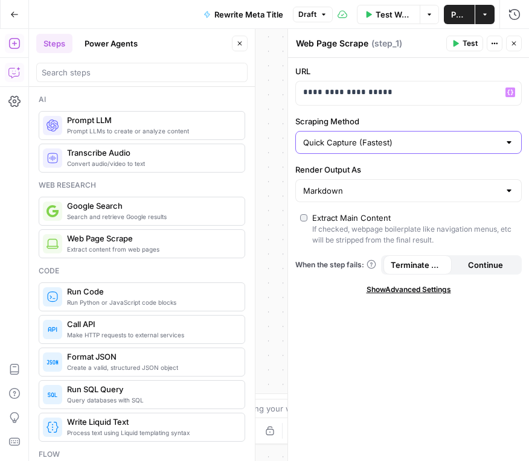
click at [436, 136] on input "Quick Capture (Fastest)" at bounding box center [401, 142] width 196 height 12
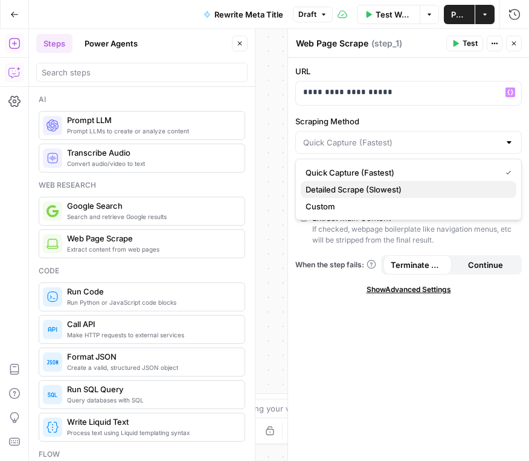
click at [364, 190] on span "Detailed Scrape (Slowest)" at bounding box center [406, 190] width 201 height 12
type input "Detailed Scrape (Slowest)"
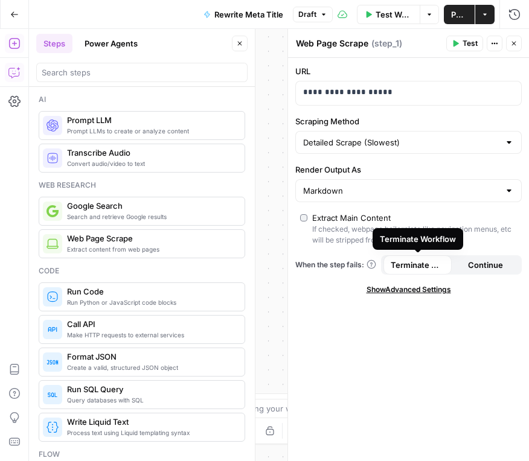
click at [432, 268] on span "Terminate Workflow" at bounding box center [418, 265] width 54 height 12
click at [454, 41] on icon "button" at bounding box center [456, 43] width 5 height 7
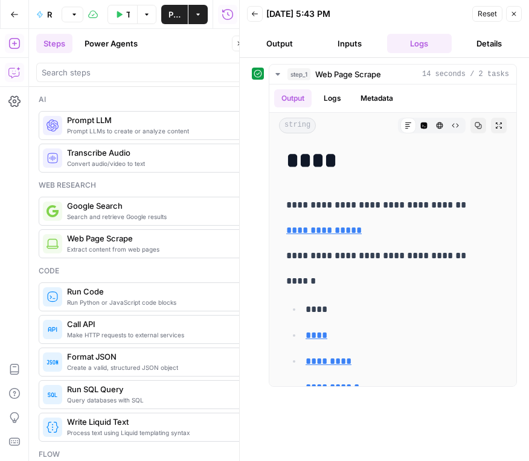
drag, startPoint x: 284, startPoint y: 49, endPoint x: 321, endPoint y: 48, distance: 37.4
click at [284, 49] on button "Output" at bounding box center [279, 43] width 65 height 19
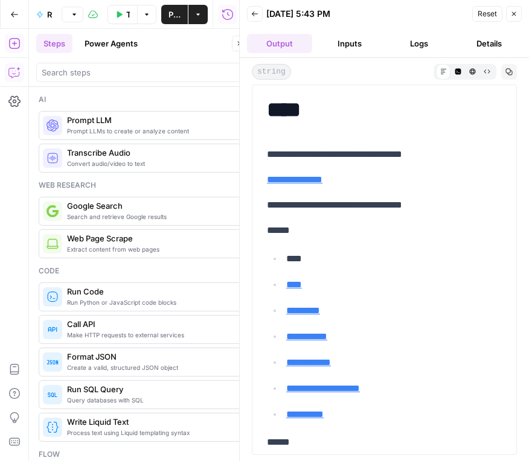
click at [252, 8] on button "Back" at bounding box center [255, 14] width 16 height 16
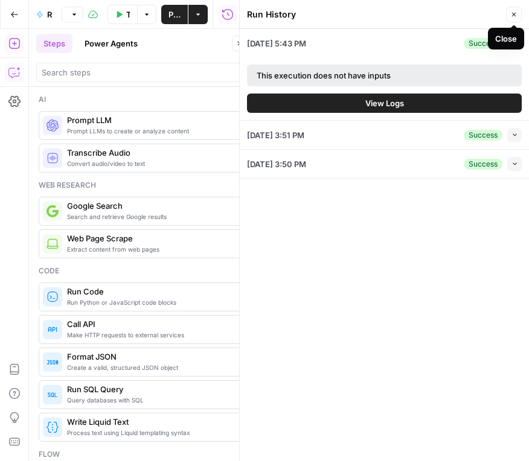
click at [518, 13] on button "Close" at bounding box center [514, 15] width 16 height 16
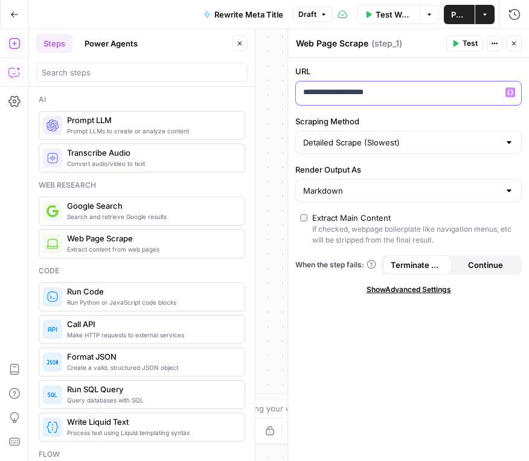
click at [365, 92] on p "**********" at bounding box center [408, 92] width 211 height 12
click at [368, 92] on p "**********" at bounding box center [398, 92] width 191 height 12
click at [460, 41] on button "Test" at bounding box center [464, 44] width 37 height 16
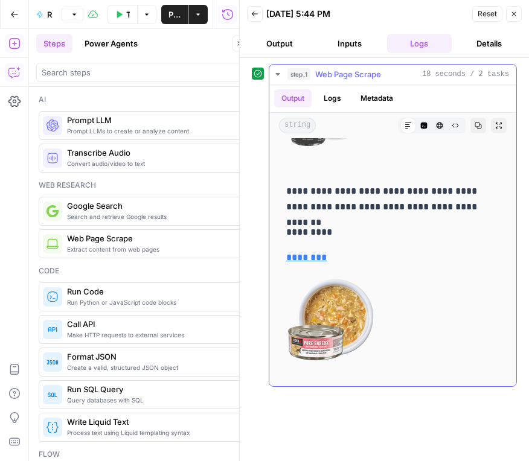
scroll to position [3563, 0]
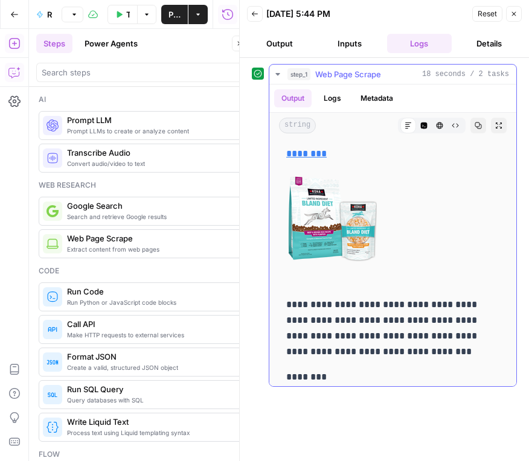
click at [374, 94] on button "Metadata" at bounding box center [376, 98] width 47 height 18
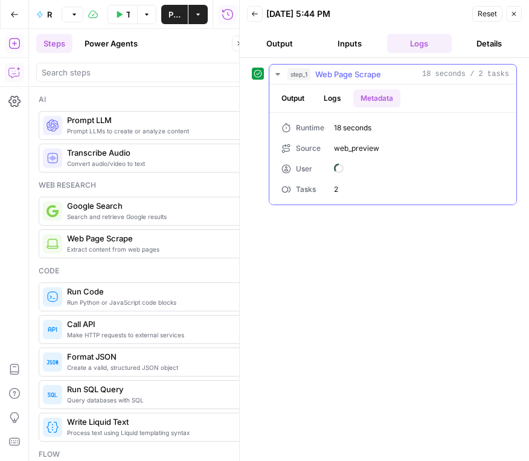
scroll to position [0, 0]
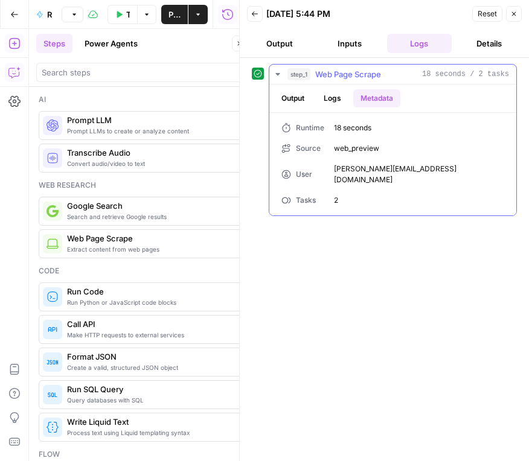
click at [336, 101] on button "Logs" at bounding box center [332, 98] width 32 height 18
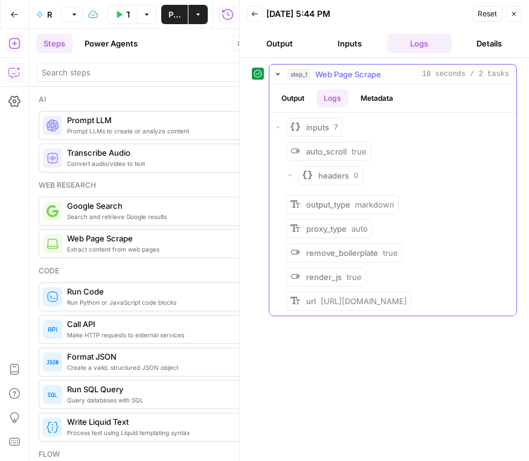
click at [285, 101] on button "Output" at bounding box center [292, 98] width 37 height 18
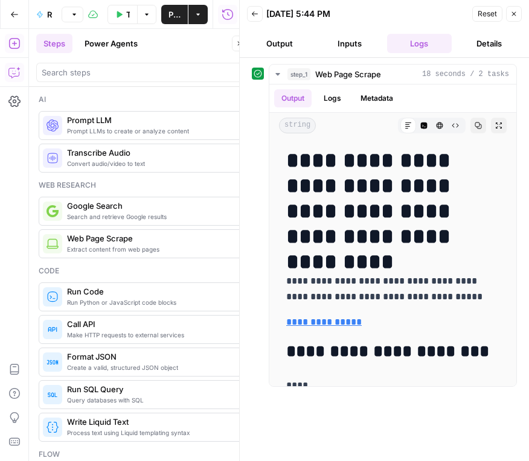
click at [285, 46] on button "Output" at bounding box center [279, 43] width 65 height 19
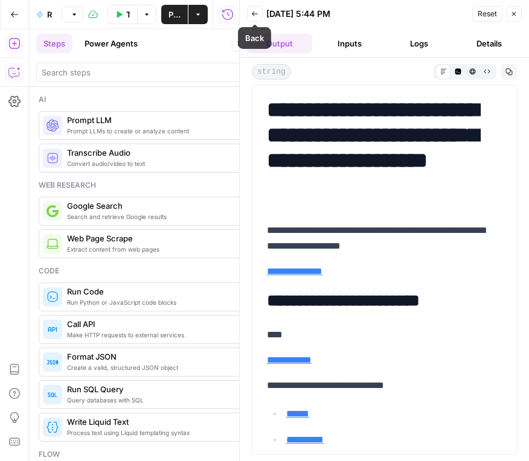
click at [255, 14] on icon "button" at bounding box center [255, 13] width 6 height 5
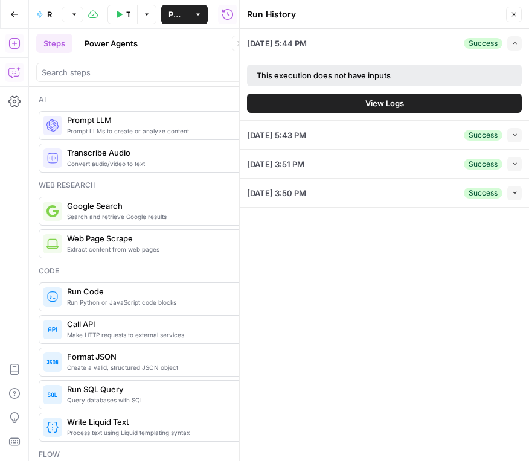
click at [513, 11] on icon "button" at bounding box center [513, 14] width 7 height 7
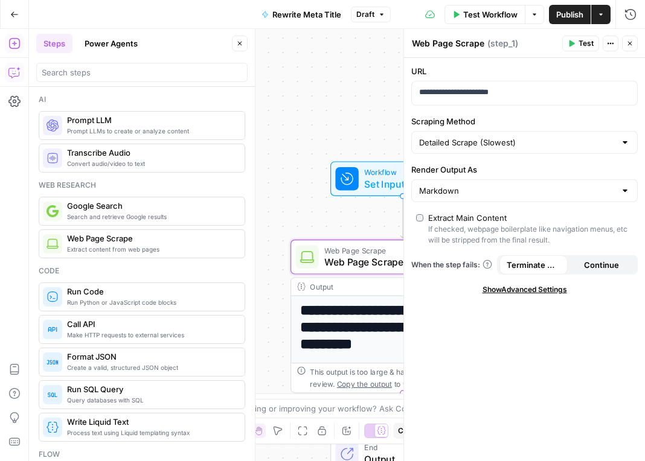
click at [632, 42] on icon "button" at bounding box center [629, 43] width 7 height 7
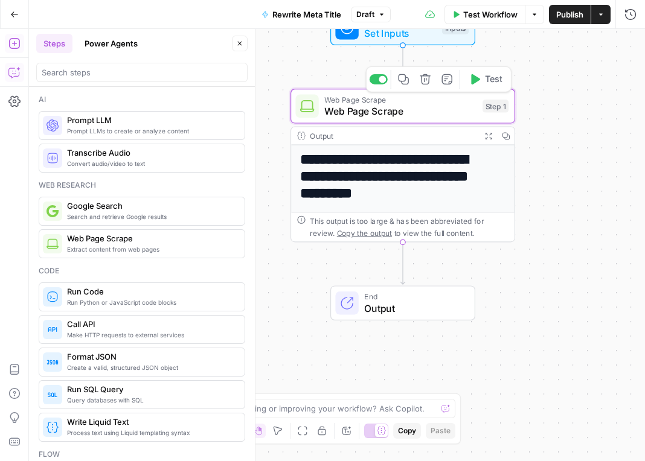
click at [469, 107] on span "Web Page Scrape" at bounding box center [400, 111] width 152 height 14
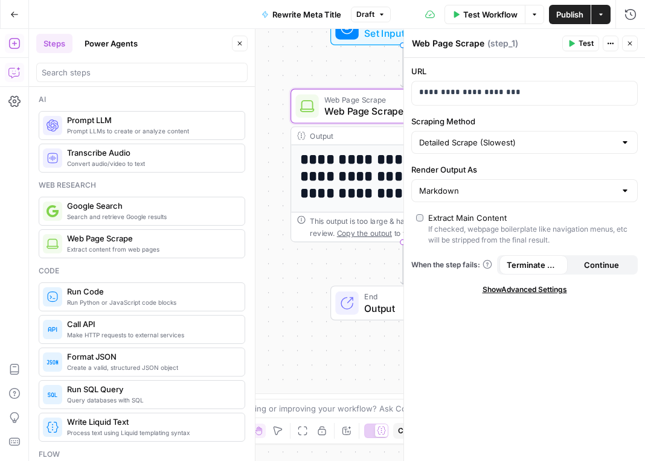
click at [357, 269] on div "**********" at bounding box center [337, 245] width 616 height 432
click at [610, 43] on icon "button" at bounding box center [610, 43] width 7 height 7
click at [629, 43] on icon "button" at bounding box center [629, 43] width 7 height 7
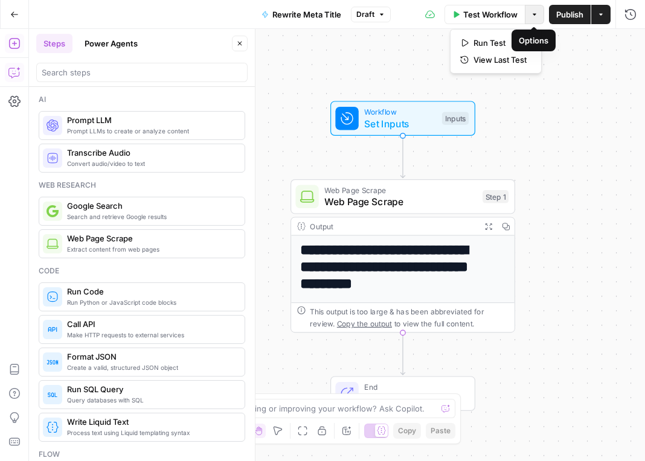
click at [536, 14] on icon "button" at bounding box center [534, 14] width 7 height 7
click at [605, 18] on button "Actions" at bounding box center [600, 14] width 19 height 19
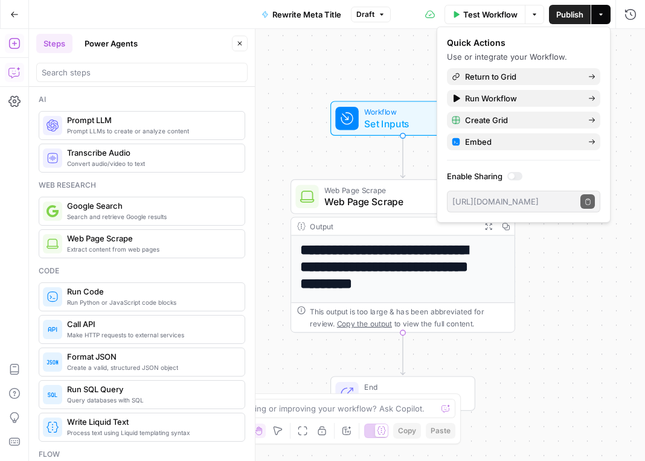
click at [557, 247] on div "**********" at bounding box center [337, 245] width 616 height 432
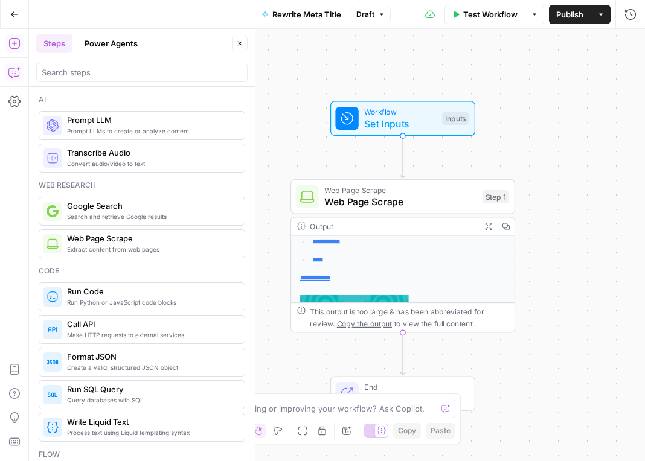
scroll to position [181, 0]
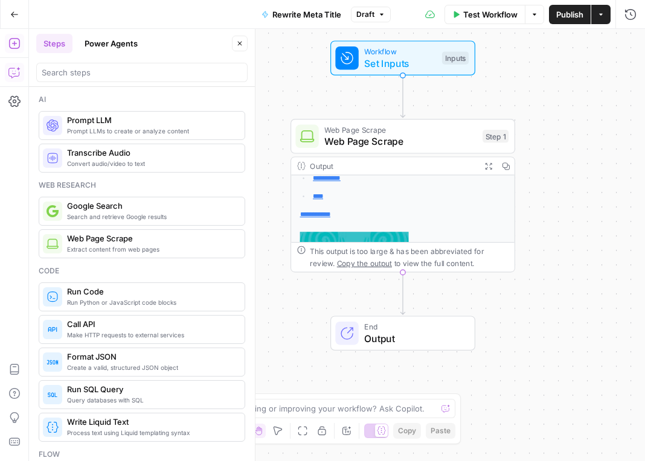
click at [464, 332] on div "End Output" at bounding box center [401, 333] width 133 height 25
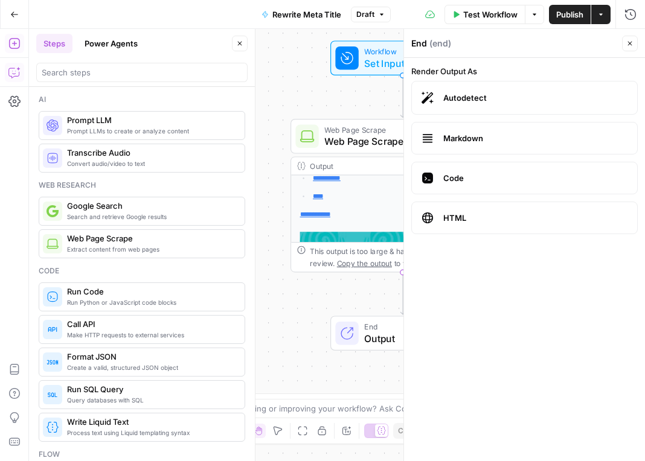
click at [301, 315] on div "**********" at bounding box center [337, 245] width 616 height 432
click at [629, 43] on icon "button" at bounding box center [629, 43] width 7 height 7
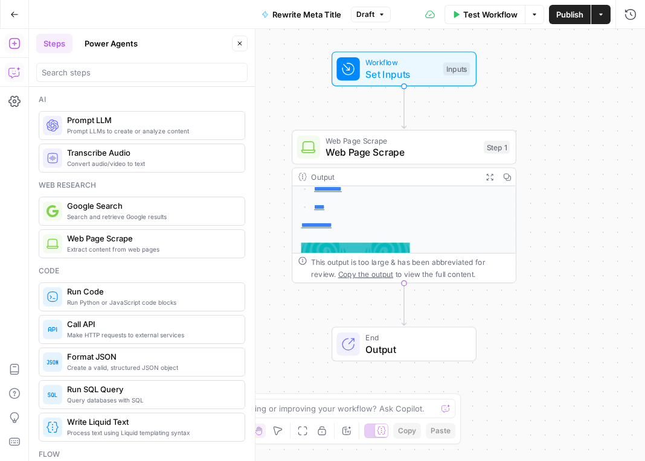
drag, startPoint x: 412, startPoint y: 289, endPoint x: 414, endPoint y: 300, distance: 10.9
click at [414, 300] on div "**********" at bounding box center [337, 245] width 616 height 432
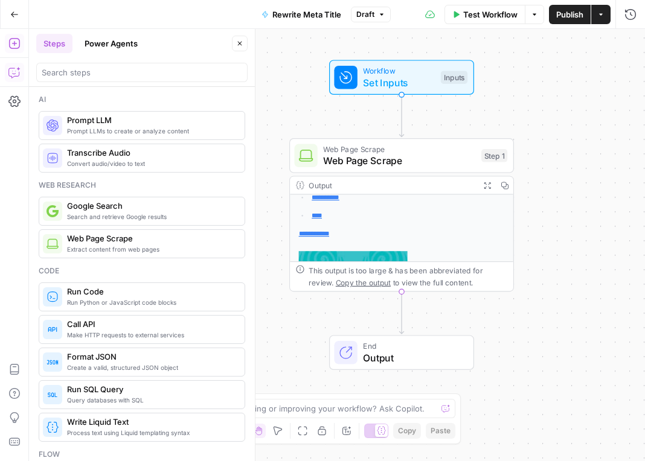
drag, startPoint x: 414, startPoint y: 300, endPoint x: 411, endPoint y: 293, distance: 7.1
click at [411, 295] on div "**********" at bounding box center [337, 245] width 616 height 432
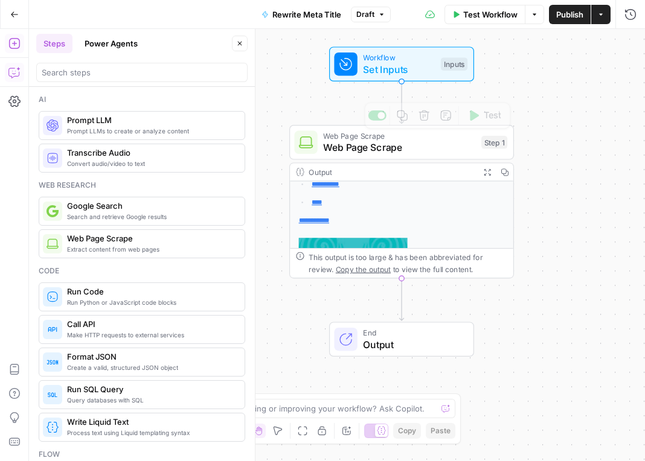
click at [406, 62] on span "Set Inputs" at bounding box center [399, 69] width 72 height 14
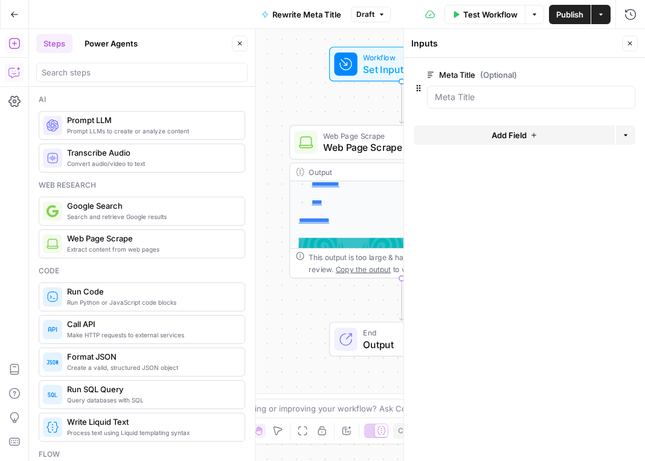
click at [520, 133] on span "Add Field" at bounding box center [509, 135] width 35 height 12
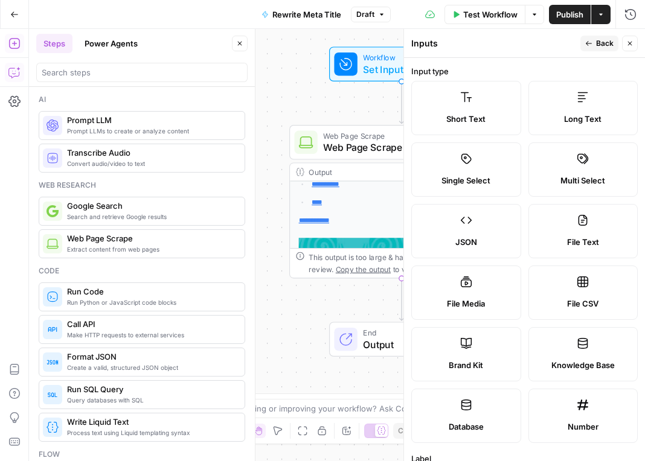
click at [477, 229] on label "JSON" at bounding box center [466, 231] width 110 height 54
click at [467, 229] on label "JSON" at bounding box center [466, 231] width 110 height 54
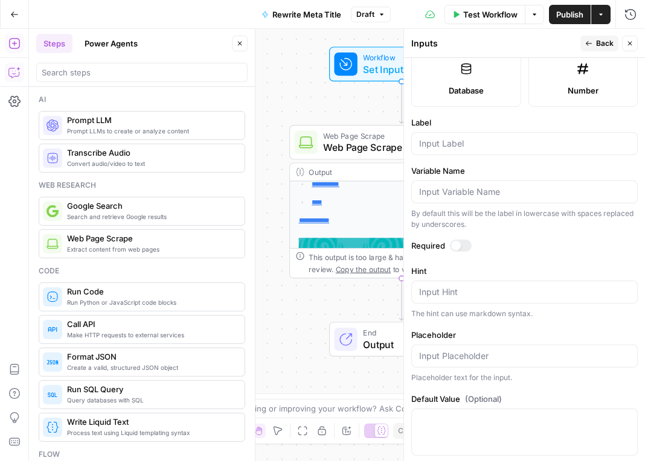
scroll to position [355, 0]
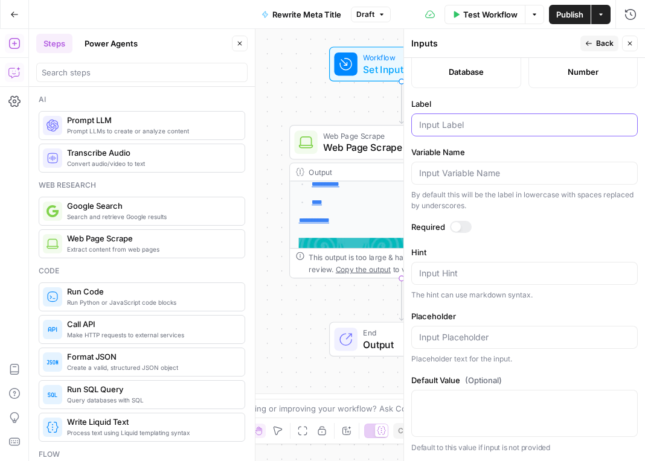
click at [468, 127] on input "Label" at bounding box center [524, 125] width 211 height 12
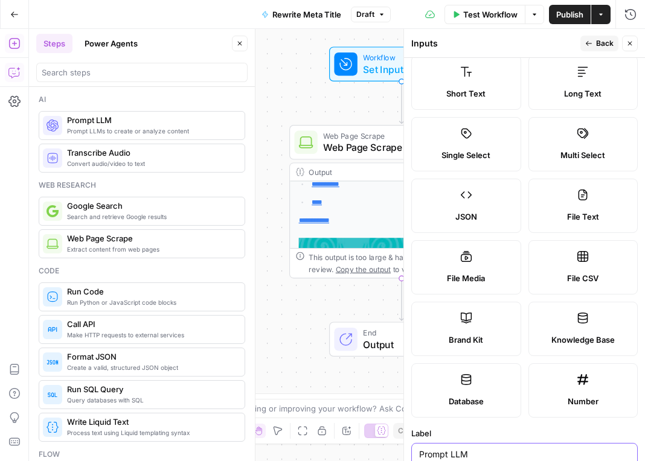
scroll to position [0, 0]
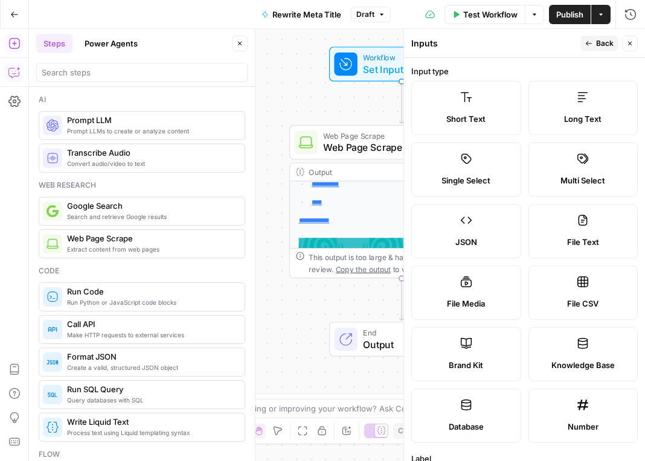
type input "Prompt LLM"
click at [609, 43] on span "Back" at bounding box center [605, 43] width 18 height 11
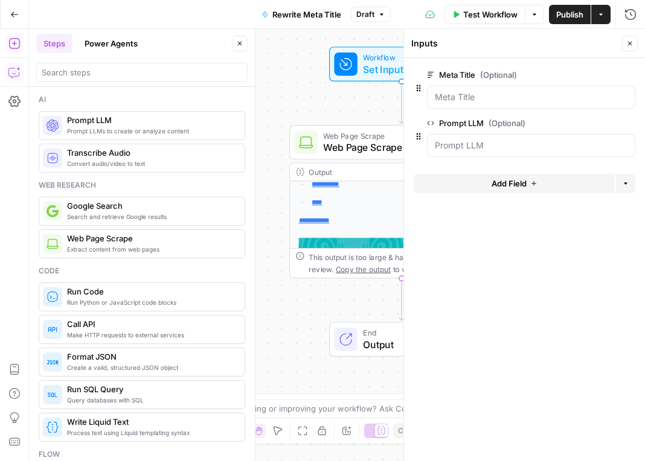
click at [520, 182] on span "Add Field" at bounding box center [509, 184] width 35 height 12
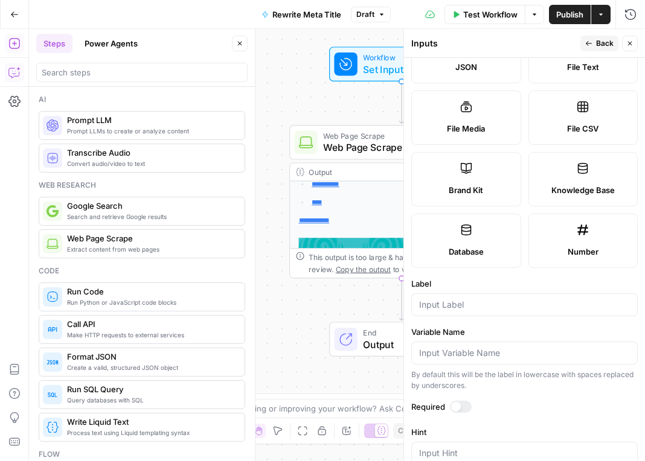
scroll to position [181, 0]
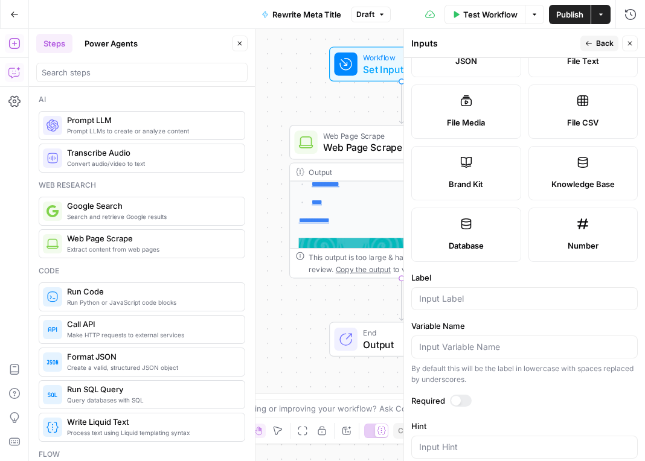
click at [577, 225] on icon at bounding box center [582, 224] width 11 height 11
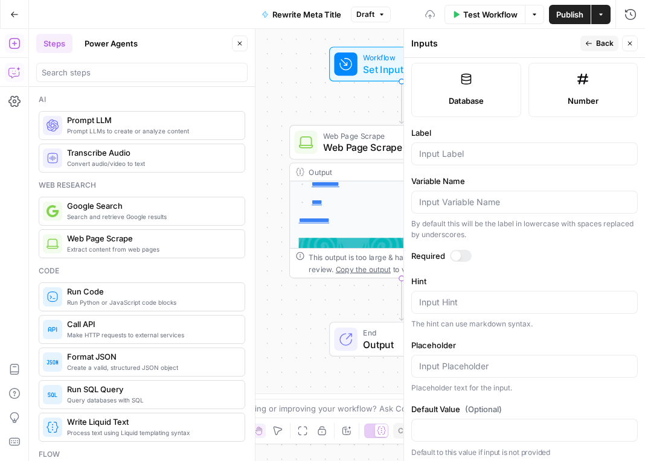
scroll to position [331, 0]
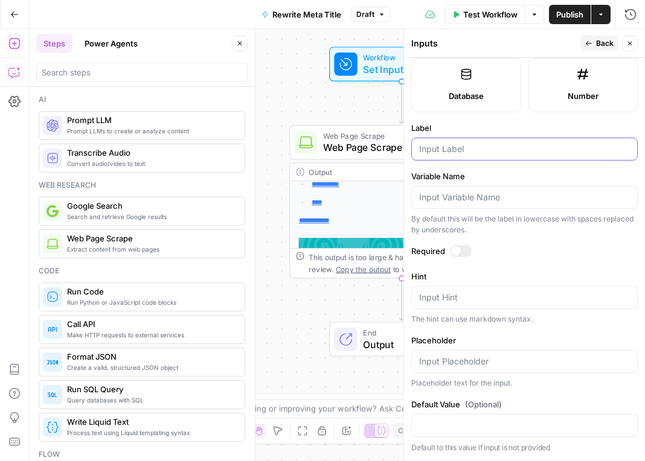
click at [472, 153] on input "Label" at bounding box center [524, 149] width 211 height 12
type input "Count characters"
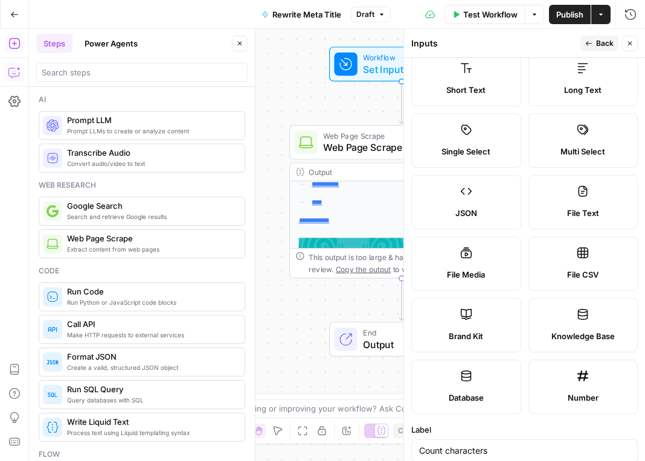
scroll to position [0, 0]
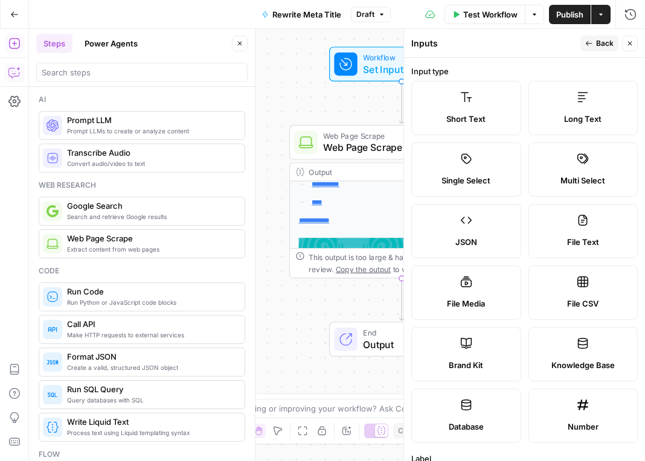
click at [606, 46] on span "Back" at bounding box center [605, 43] width 18 height 11
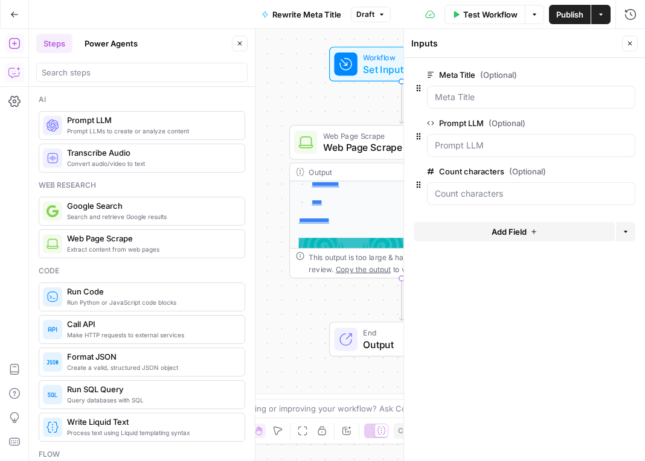
click at [510, 234] on span "Add Field" at bounding box center [509, 232] width 35 height 12
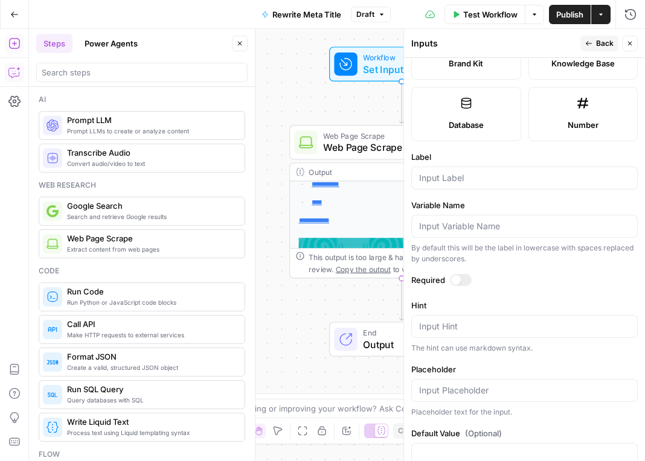
scroll to position [242, 0]
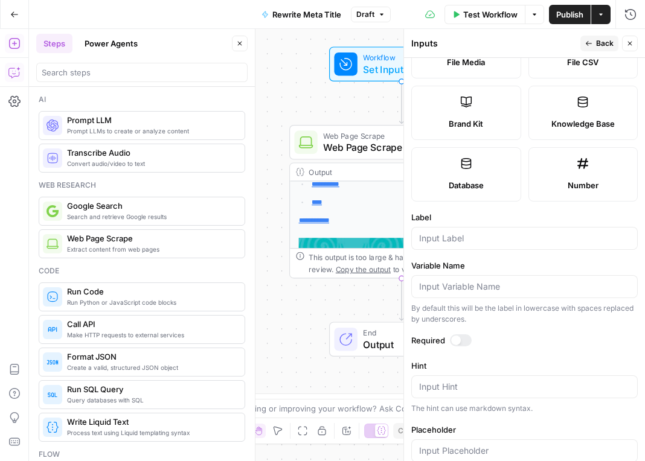
drag, startPoint x: 464, startPoint y: 161, endPoint x: 479, endPoint y: 177, distance: 22.6
click at [464, 161] on icon at bounding box center [466, 164] width 12 height 12
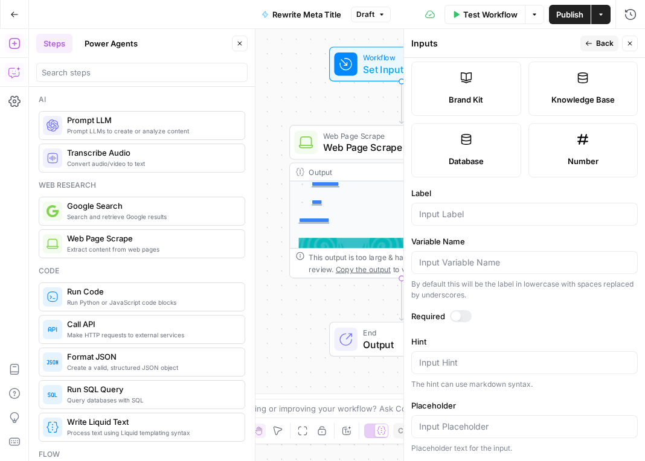
scroll to position [0, 0]
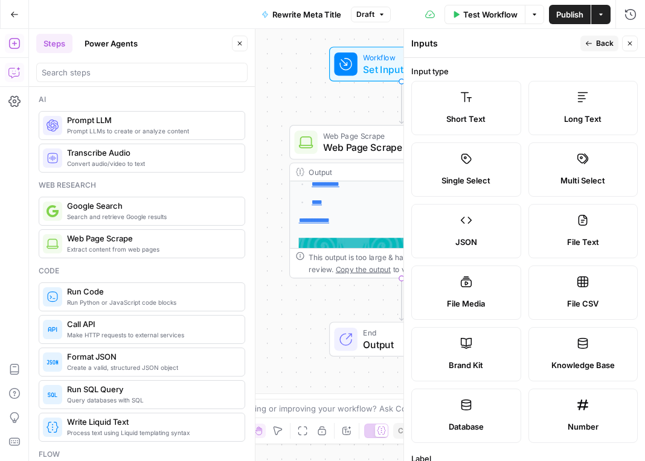
click at [629, 42] on icon "button" at bounding box center [629, 43] width 7 height 7
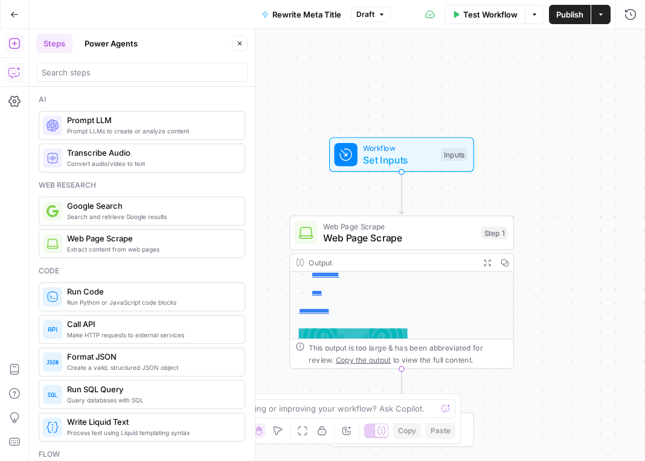
click at [455, 156] on div "Inputs" at bounding box center [454, 154] width 27 height 13
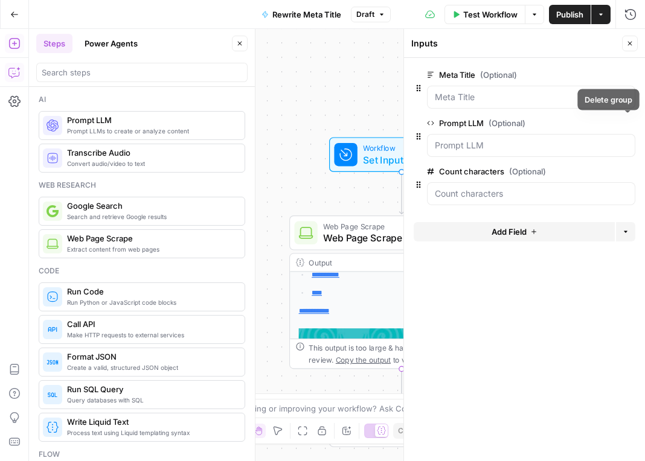
click at [629, 121] on icon "button" at bounding box center [628, 123] width 7 height 7
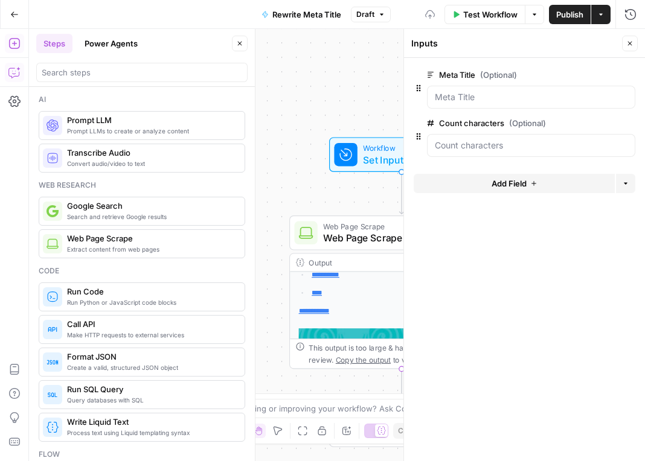
click at [629, 126] on icon "button" at bounding box center [628, 123] width 7 height 7
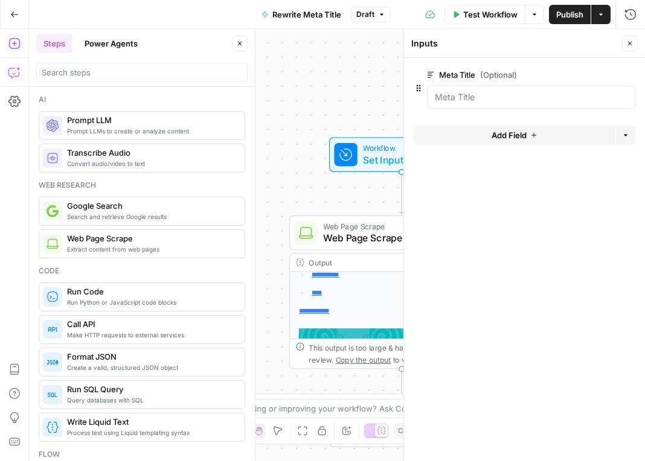
click at [630, 42] on icon "button" at bounding box center [629, 43] width 7 height 7
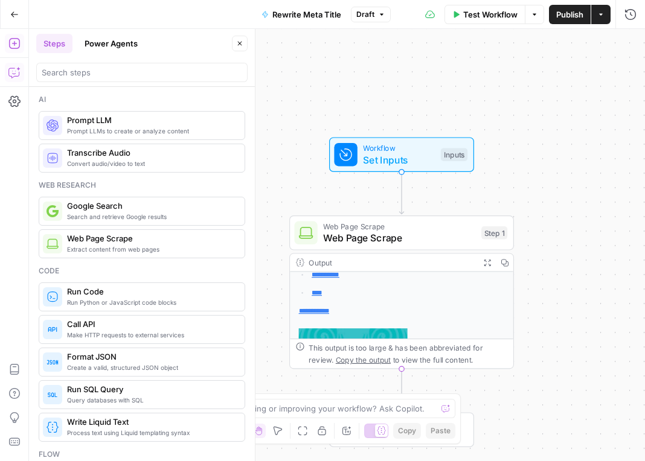
click at [534, 14] on icon "button" at bounding box center [535, 14] width 4 height 2
click at [545, 161] on div "**********" at bounding box center [337, 245] width 616 height 432
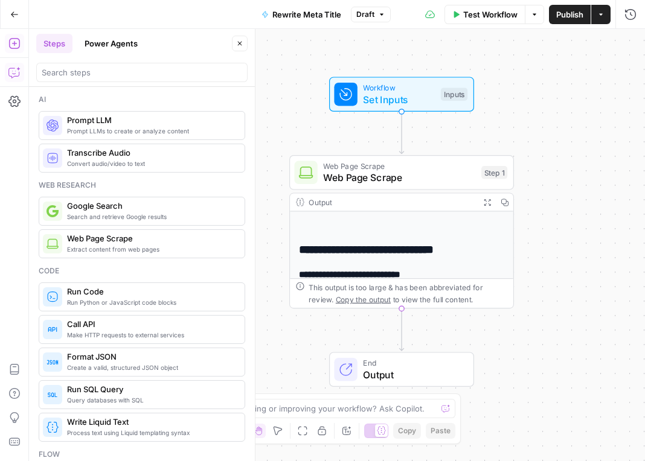
scroll to position [302, 0]
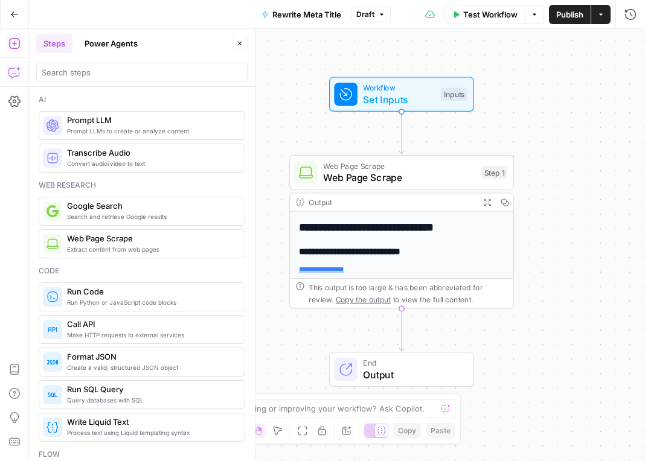
click at [400, 319] on icon "Edge from step_1 to end" at bounding box center [401, 330] width 4 height 42
click at [402, 307] on div "This output is too large & has been abbreviated for review. Copy the output to …" at bounding box center [401, 293] width 223 height 30
click at [427, 330] on div "**********" at bounding box center [337, 245] width 616 height 432
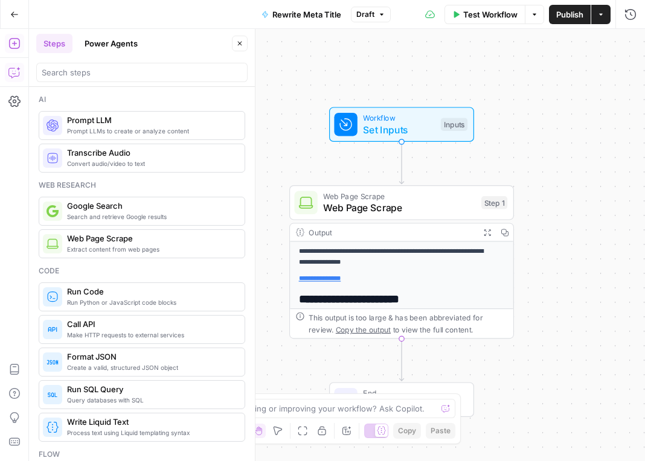
scroll to position [0, 0]
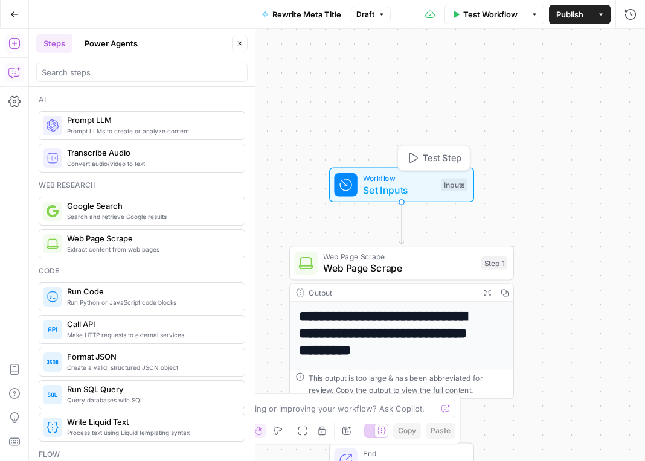
click at [403, 182] on span "Workflow" at bounding box center [399, 178] width 72 height 11
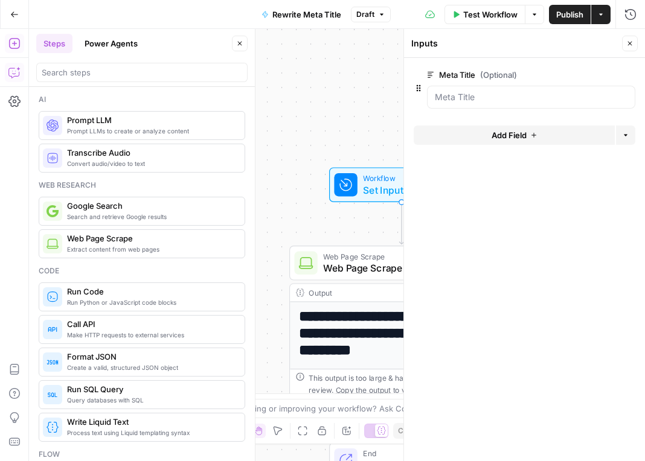
click at [507, 132] on span "Add Field" at bounding box center [509, 135] width 35 height 12
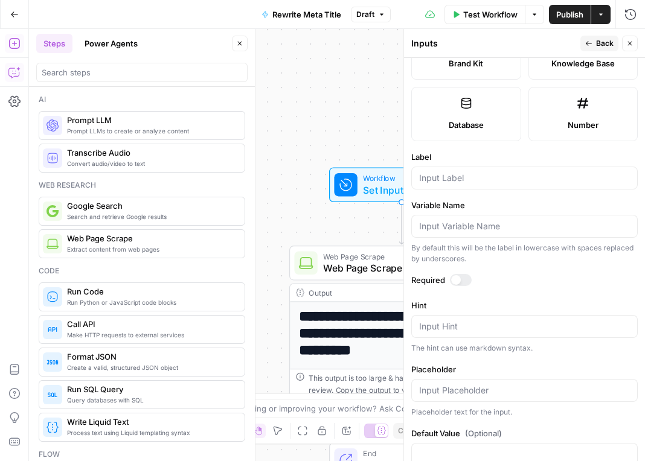
scroll to position [331, 0]
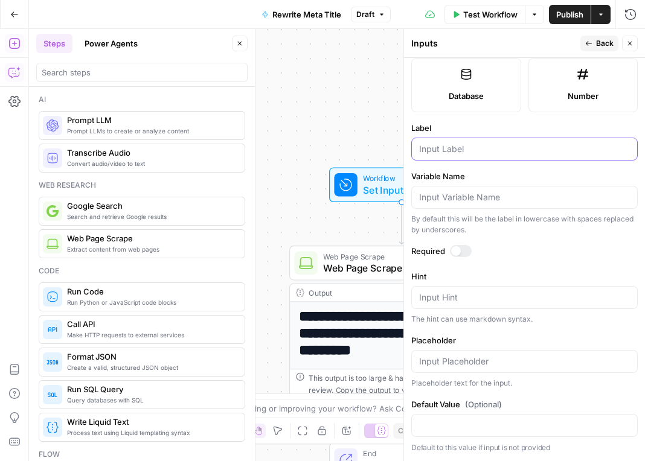
click at [458, 150] on input "Label" at bounding box center [524, 149] width 211 height 12
type input "URL"
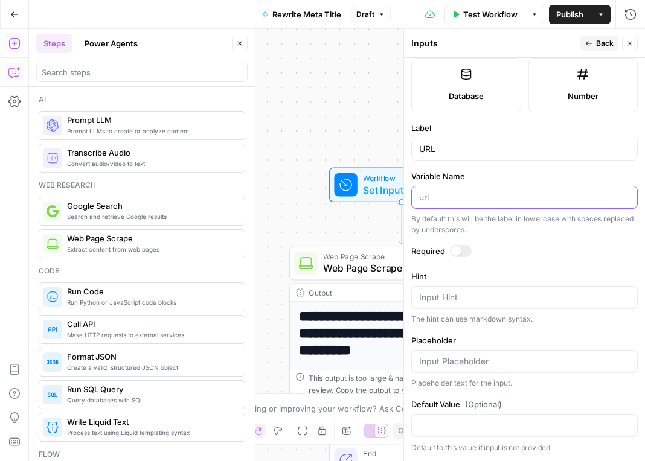
click at [523, 198] on input "Variable Name" at bounding box center [524, 197] width 211 height 12
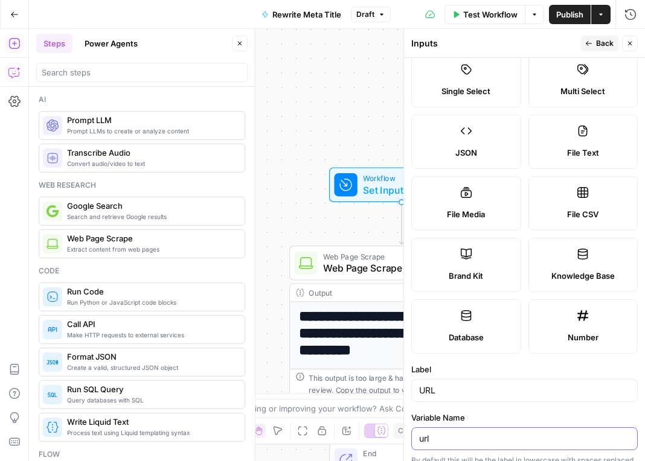
scroll to position [0, 0]
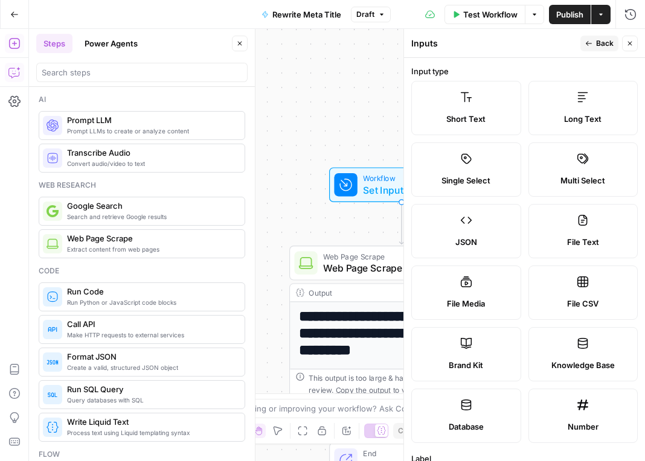
type input "url"
click at [602, 43] on span "Back" at bounding box center [605, 43] width 18 height 11
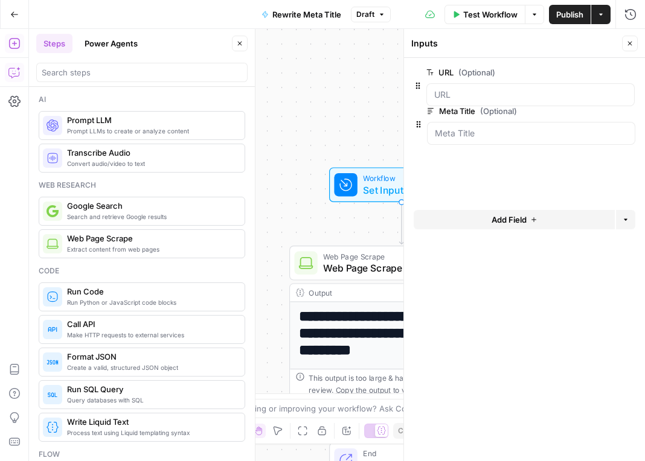
drag, startPoint x: 419, startPoint y: 135, endPoint x: 420, endPoint y: 80, distance: 55.6
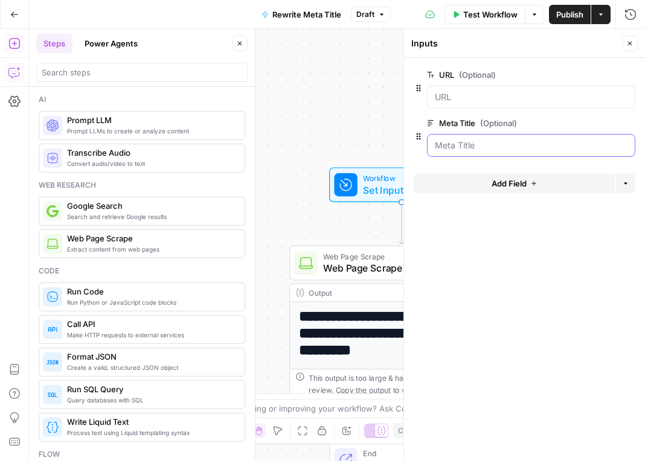
click at [483, 145] on Title "Meta Title (Optional)" at bounding box center [531, 145] width 193 height 12
click at [583, 123] on span "edit field" at bounding box center [590, 123] width 27 height 10
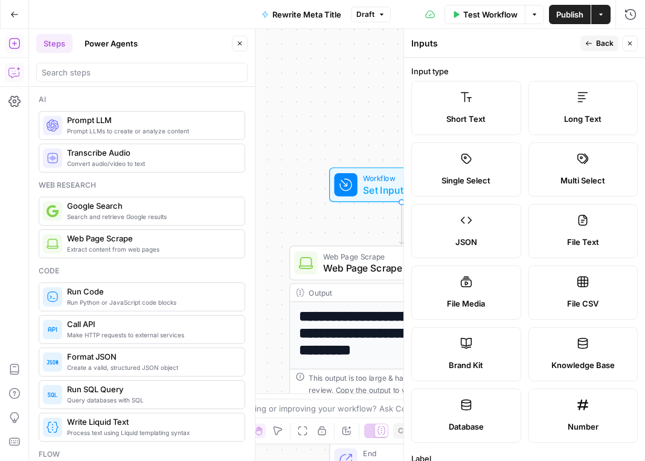
click at [590, 45] on icon "button" at bounding box center [588, 43] width 7 height 7
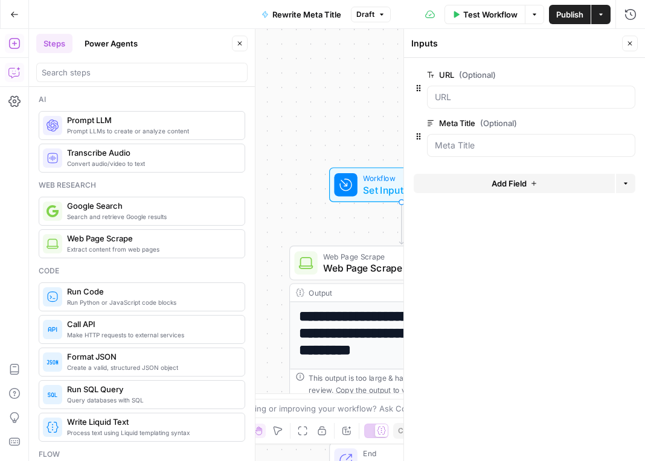
drag, startPoint x: 630, startPoint y: 46, endPoint x: 420, endPoint y: 295, distance: 326.1
click at [630, 46] on icon "button" at bounding box center [629, 43] width 7 height 7
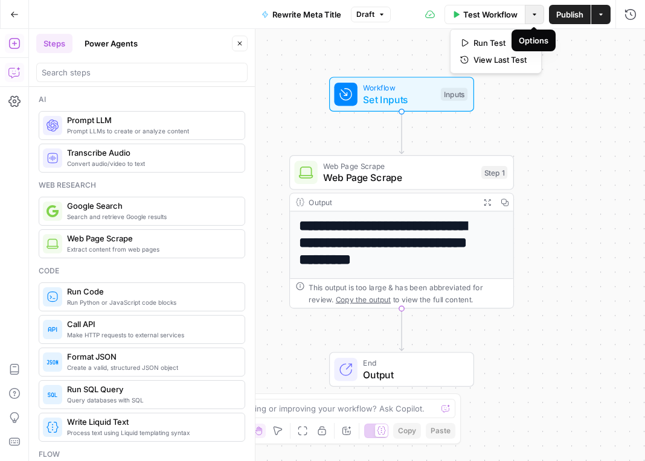
click at [533, 14] on icon "button" at bounding box center [535, 14] width 4 height 2
click at [542, 150] on div "**********" at bounding box center [337, 245] width 616 height 432
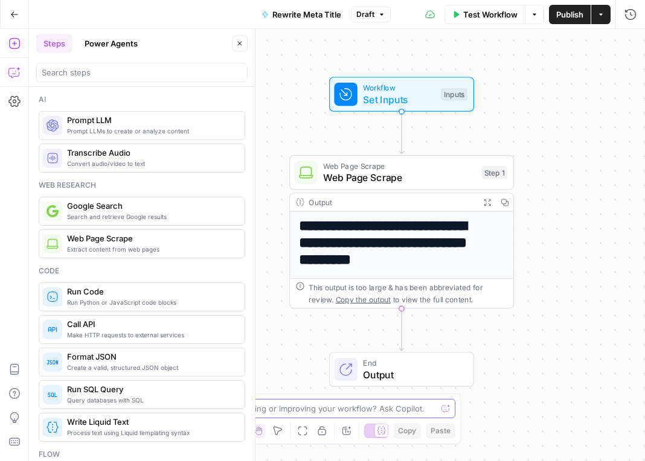
click at [388, 412] on textarea at bounding box center [316, 409] width 242 height 12
type textarea "how do I add steps?"
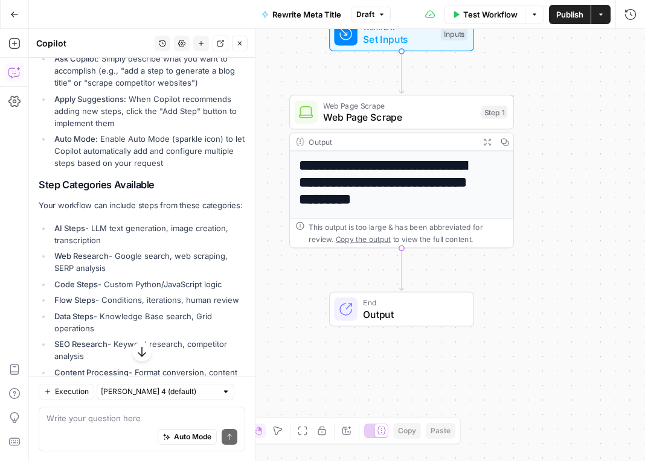
scroll to position [1, 0]
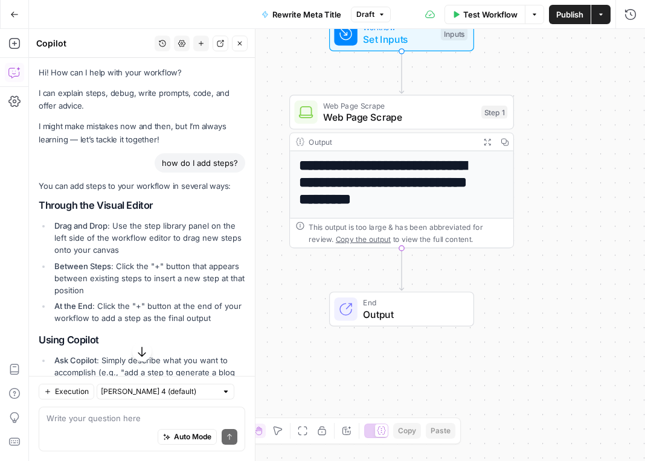
click at [240, 46] on icon "button" at bounding box center [239, 43] width 7 height 7
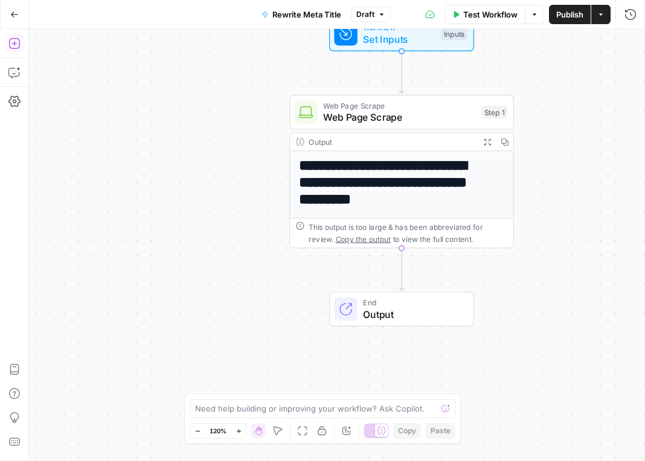
click at [13, 45] on icon "button" at bounding box center [14, 43] width 12 height 12
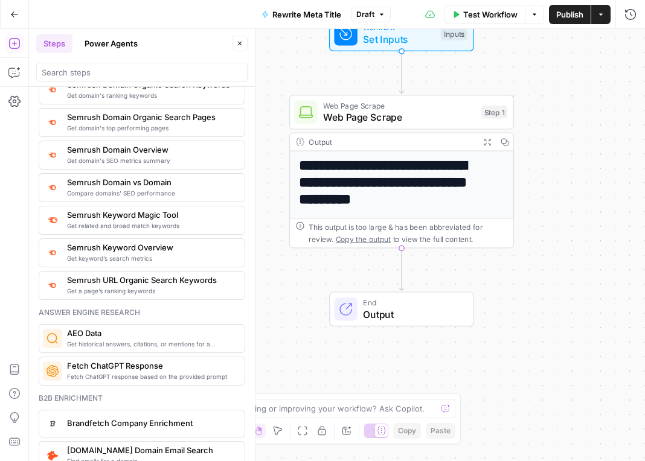
scroll to position [1389, 0]
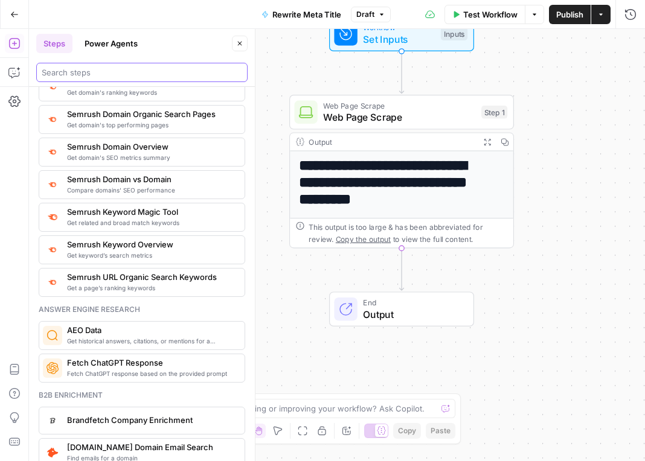
click at [143, 73] on input "search" at bounding box center [142, 72] width 200 height 12
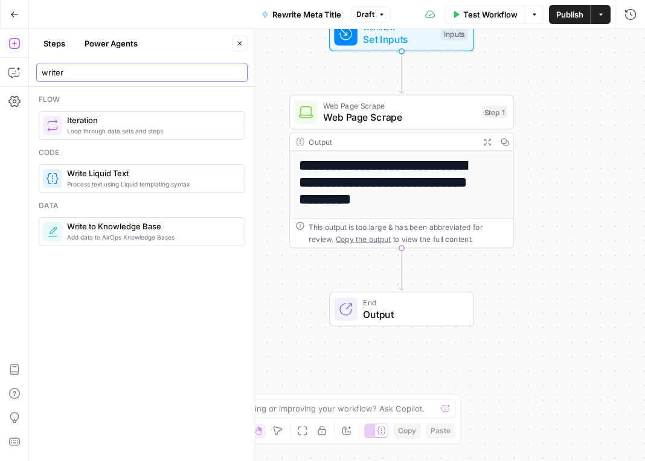
scroll to position [0, 0]
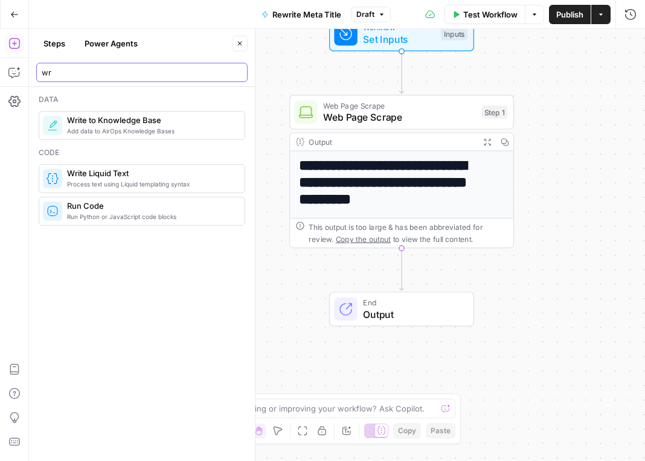
type input "w"
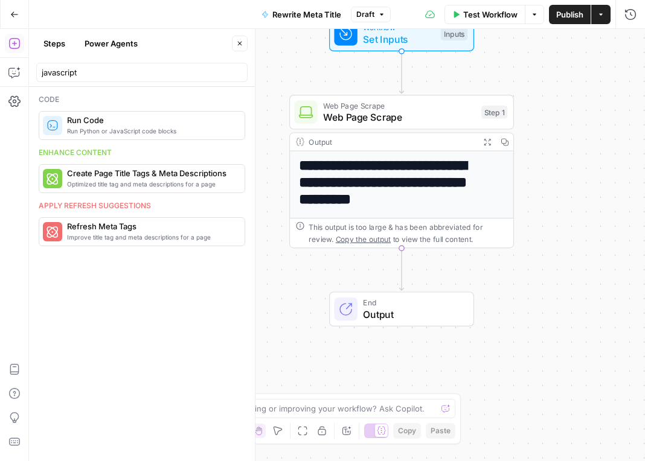
click at [129, 130] on span "Run Python or JavaScript code blocks" at bounding box center [151, 131] width 168 height 10
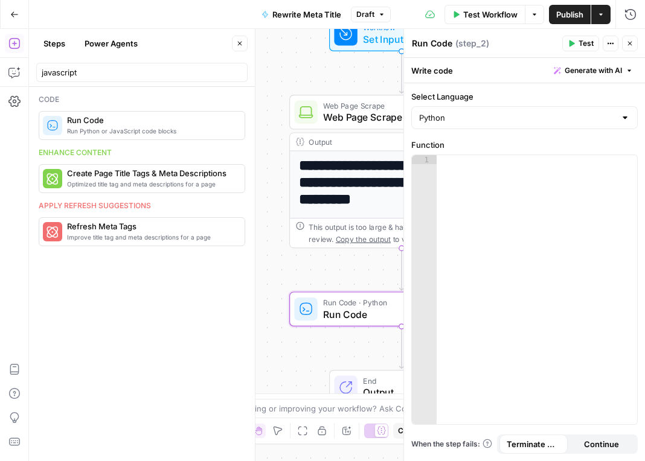
click at [630, 43] on icon "button" at bounding box center [630, 44] width 4 height 4
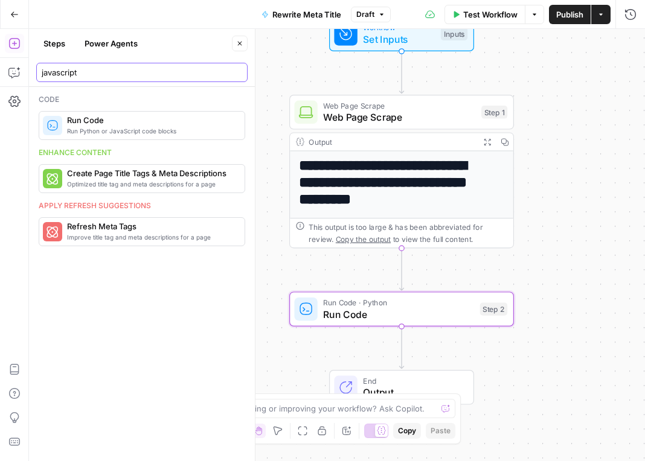
click at [143, 72] on input "javascript" at bounding box center [142, 72] width 200 height 12
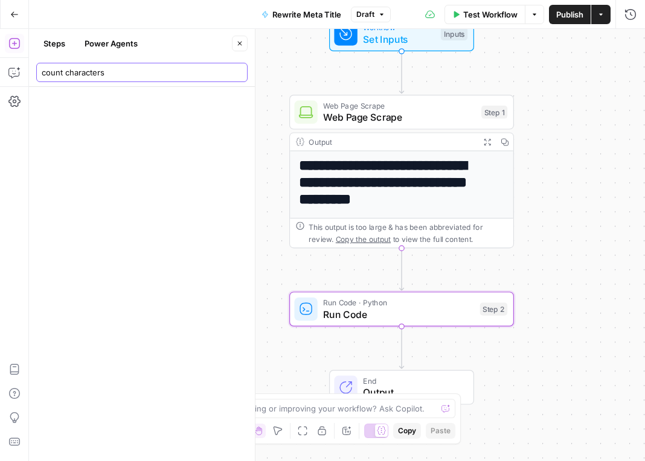
type input "count characters"
click at [119, 42] on button "Power Agents" at bounding box center [111, 43] width 68 height 19
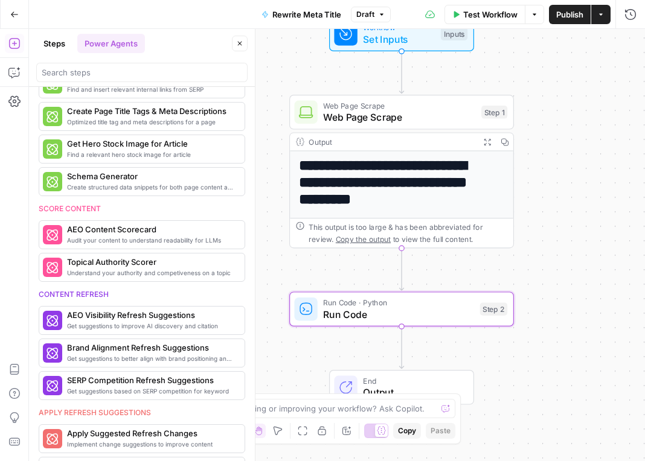
scroll to position [362, 0]
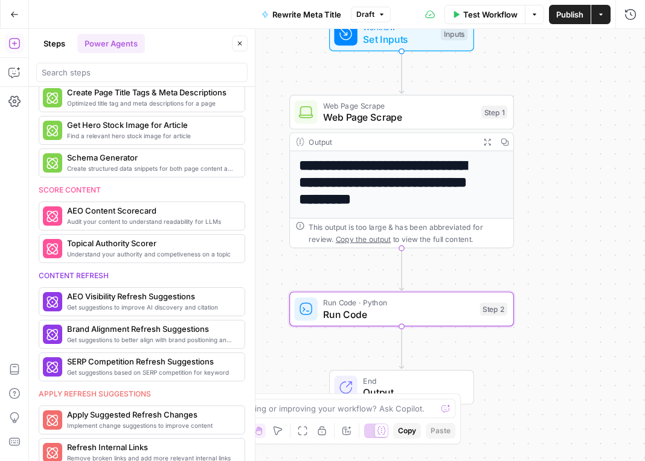
click at [57, 40] on button "Steps" at bounding box center [54, 43] width 36 height 19
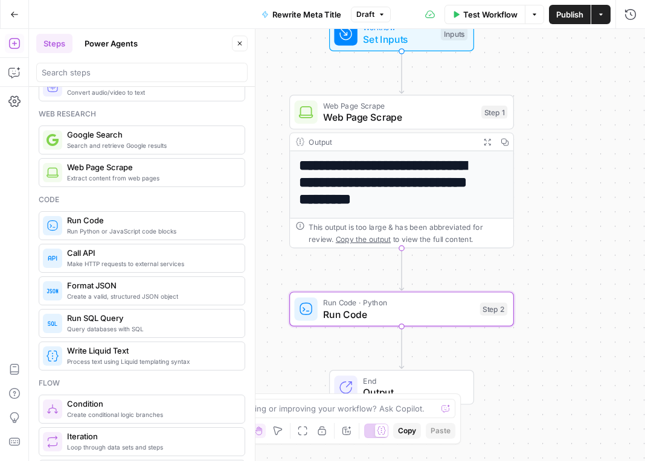
scroll to position [0, 0]
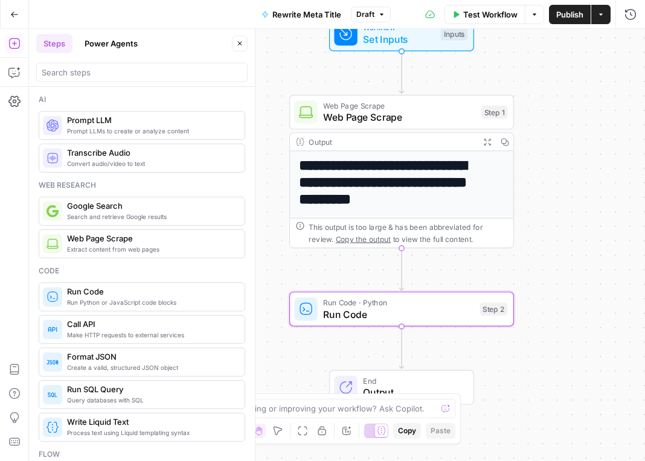
click at [108, 296] on span "Run Code" at bounding box center [151, 292] width 168 height 12
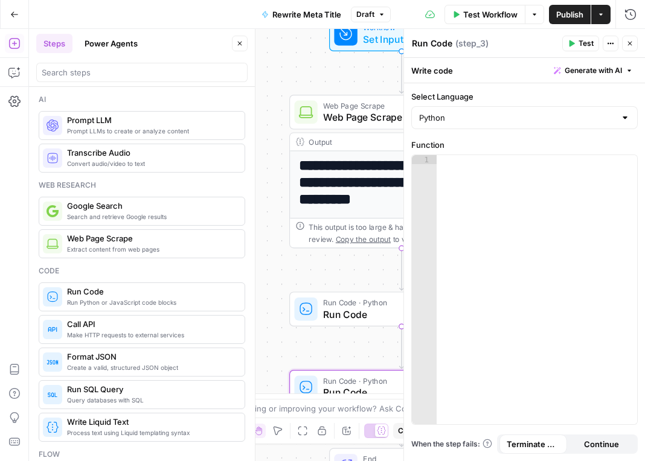
click at [402, 318] on div at bounding box center [404, 245] width 12 height 432
click at [358, 314] on span "Run Code" at bounding box center [398, 314] width 151 height 14
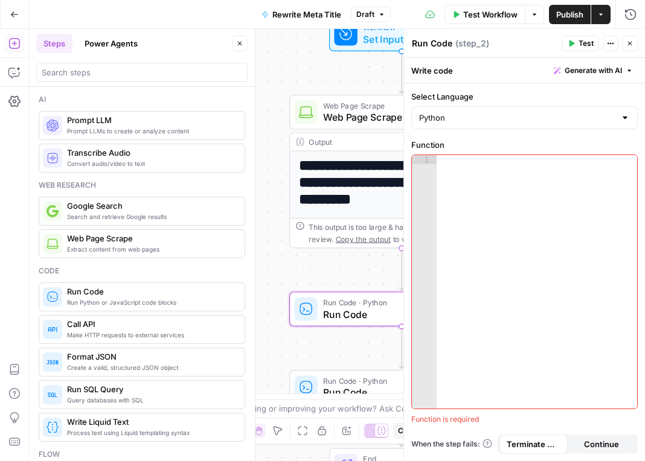
click at [431, 45] on textarea "Run Code" at bounding box center [432, 43] width 40 height 12
type textarea "Count characters"
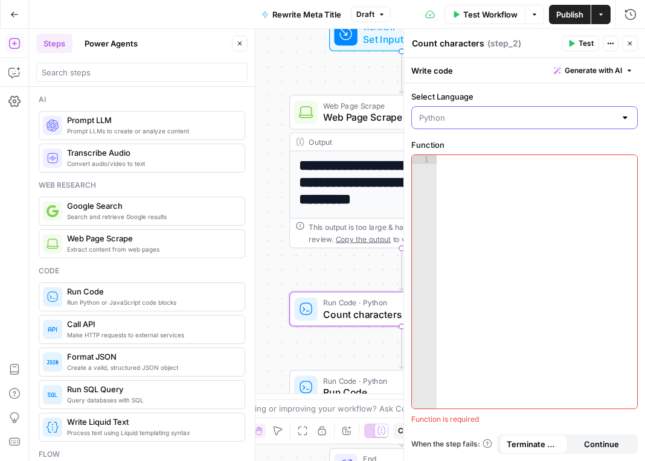
click at [489, 123] on input "Select Language" at bounding box center [517, 118] width 196 height 12
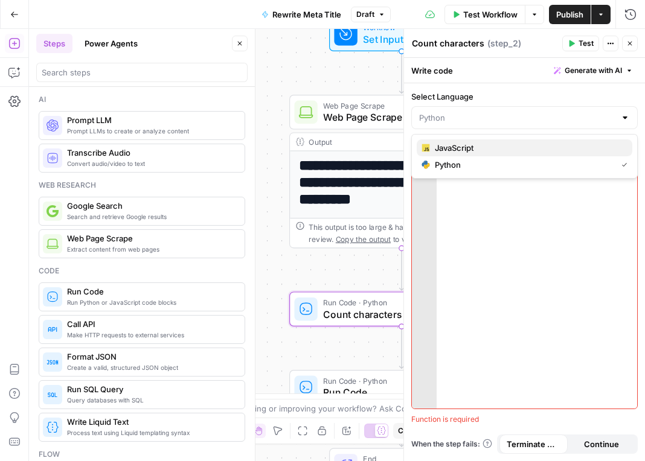
click at [469, 144] on span "JavaScript" at bounding box center [529, 148] width 188 height 12
type input "JavaScript"
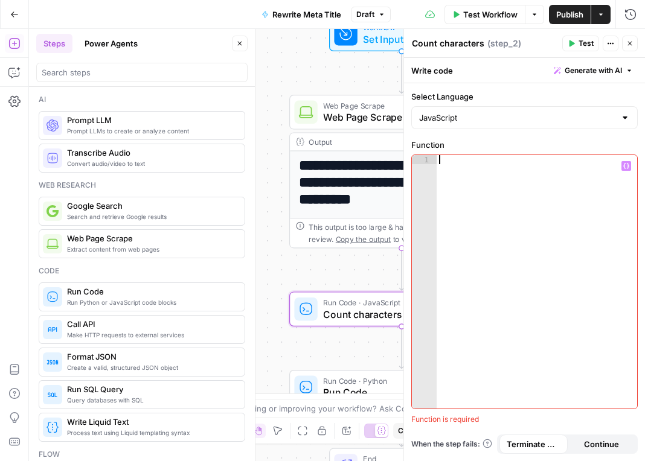
click at [476, 168] on div at bounding box center [537, 291] width 200 height 272
paste textarea "**********"
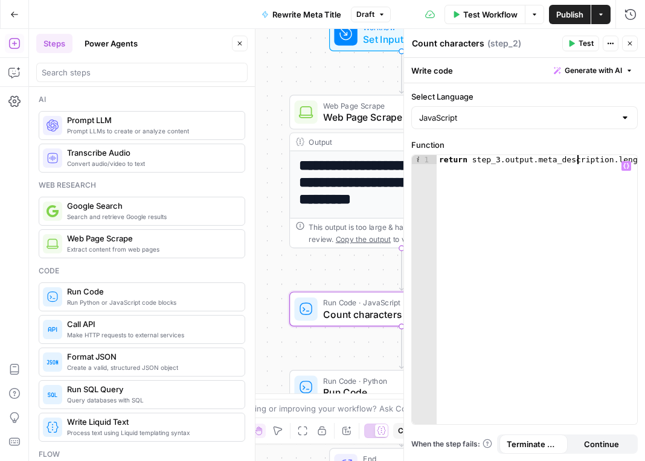
click at [577, 158] on div "return step_3 . output . meta_description . length" at bounding box center [537, 298] width 200 height 287
click at [582, 159] on div "return step_3 . output . meta_description . length" at bounding box center [537, 289] width 200 height 269
drag, startPoint x: 598, startPoint y: 158, endPoint x: 552, endPoint y: 160, distance: 46.6
click at [552, 160] on div "return step_3 . output . meta_description . length" at bounding box center [537, 298] width 200 height 287
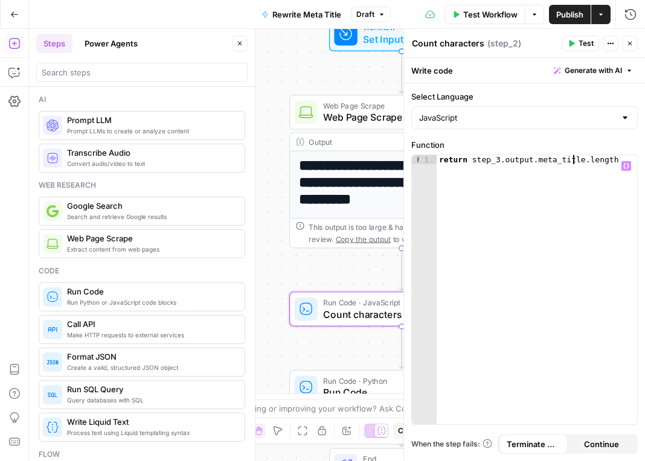
scroll to position [0, 10]
type textarea "**********"
click at [548, 443] on span "Terminate Workflow" at bounding box center [534, 444] width 54 height 12
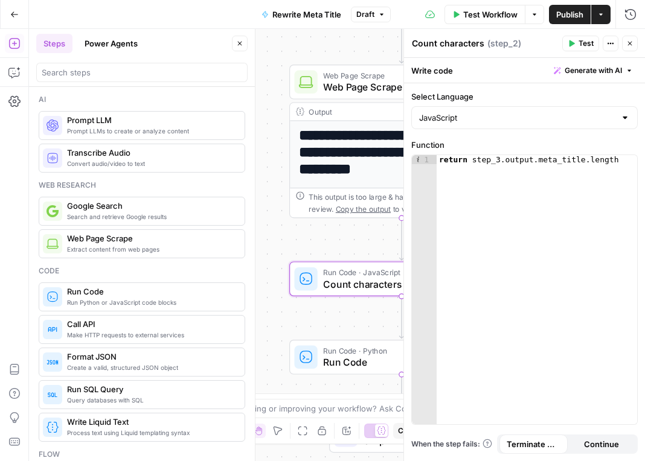
click at [630, 40] on icon "button" at bounding box center [629, 43] width 7 height 7
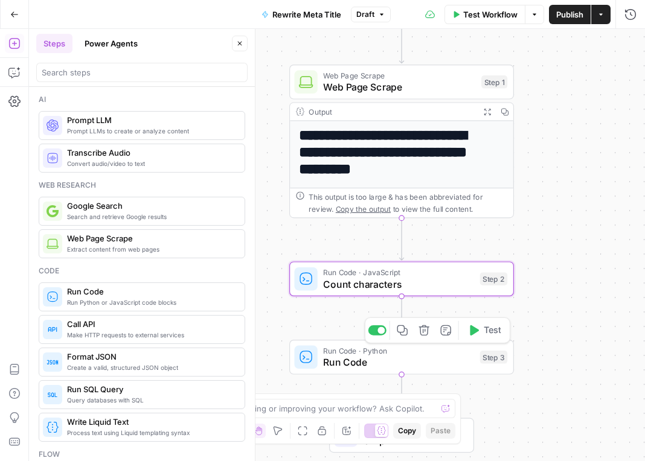
click at [442, 367] on span "Run Code" at bounding box center [398, 362] width 151 height 14
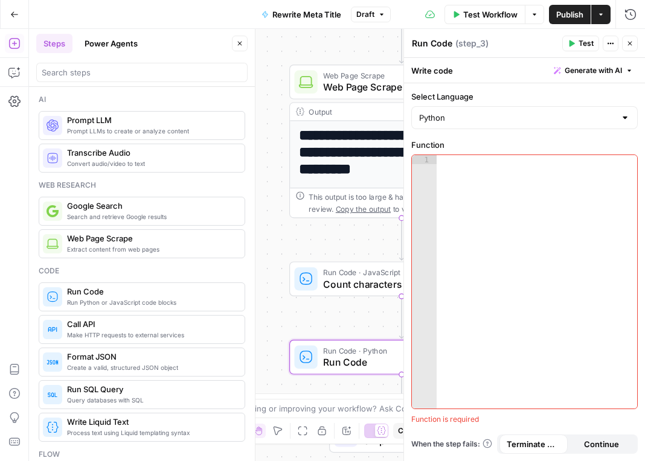
drag, startPoint x: 630, startPoint y: 40, endPoint x: 413, endPoint y: 349, distance: 377.6
click at [630, 40] on icon "button" at bounding box center [629, 43] width 7 height 7
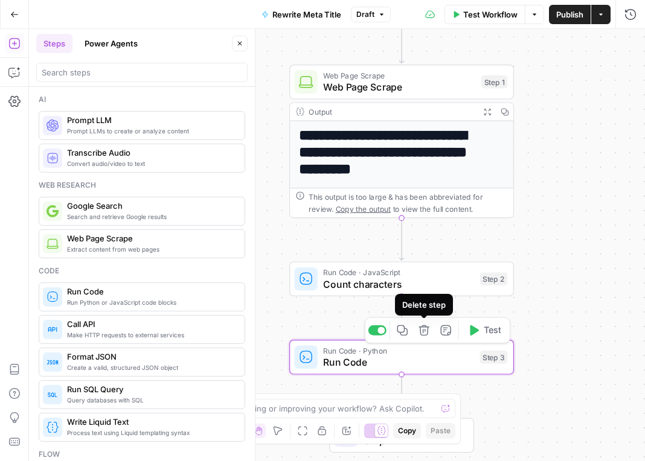
click at [425, 332] on icon "button" at bounding box center [423, 330] width 11 height 11
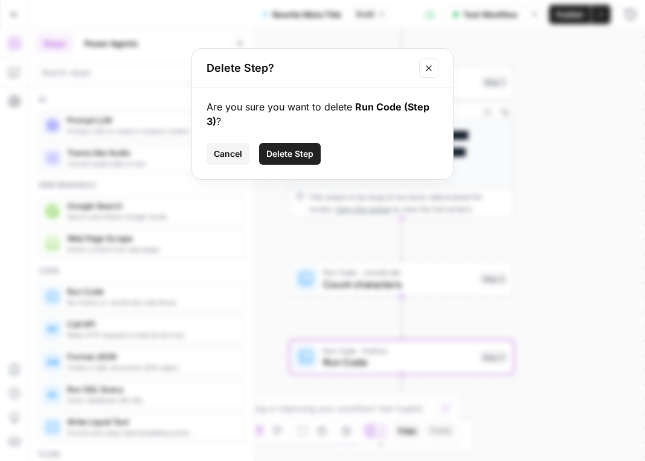
click at [303, 155] on span "Delete Step" at bounding box center [289, 154] width 47 height 12
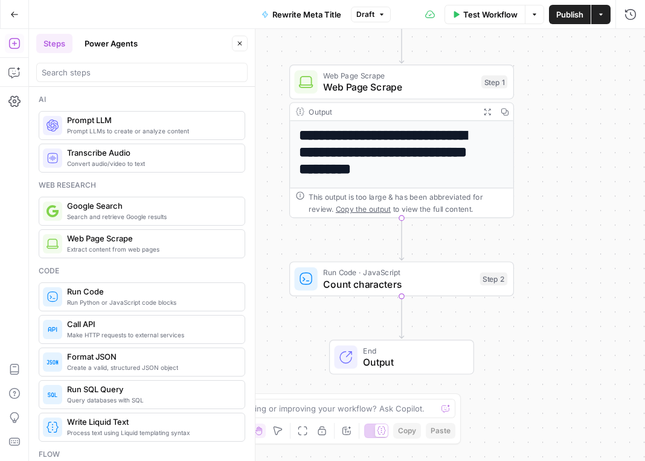
click at [142, 134] on span "Prompt LLMs to create or analyze content" at bounding box center [151, 131] width 168 height 10
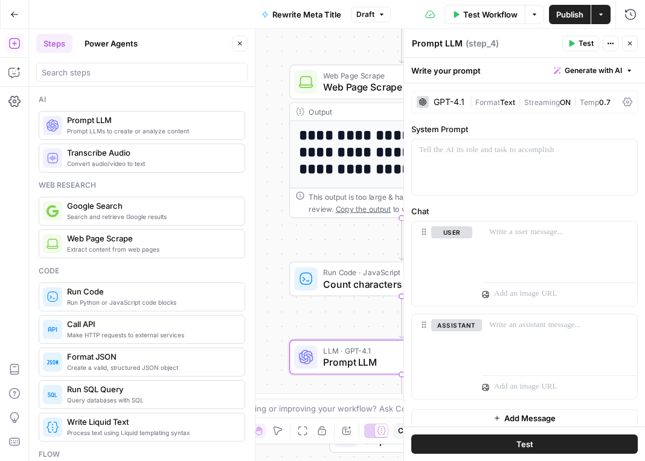
click at [478, 45] on span "( step_4 )" at bounding box center [482, 43] width 33 height 12
click at [492, 43] on span "( step_4 )" at bounding box center [482, 43] width 33 height 12
click at [493, 42] on span "( step_4 )" at bounding box center [482, 43] width 33 height 12
click at [511, 101] on span "Text" at bounding box center [507, 102] width 15 height 9
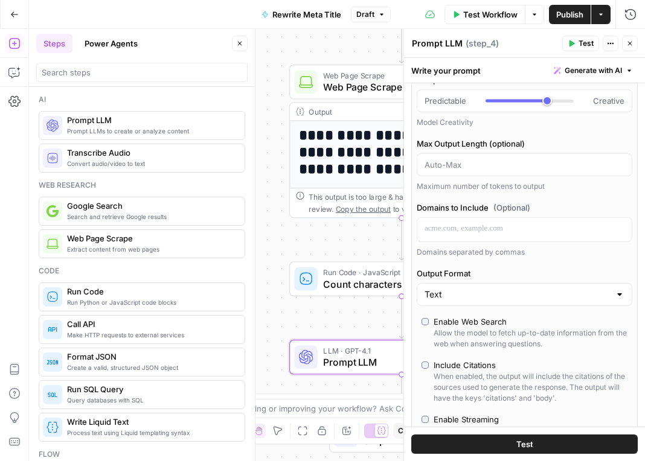
scroll to position [121, 0]
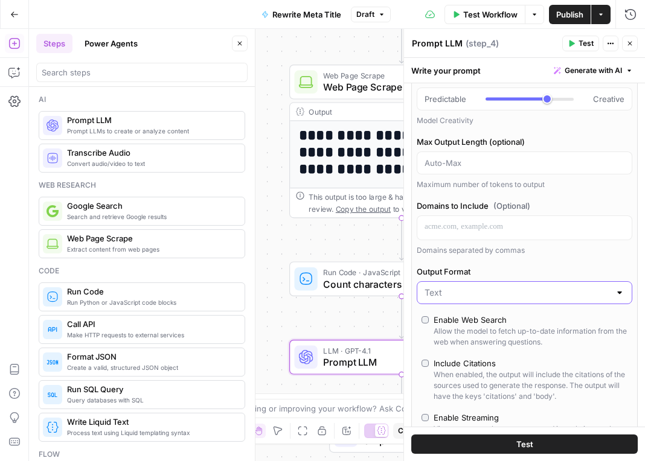
click at [524, 291] on input "Output Format" at bounding box center [517, 293] width 185 height 12
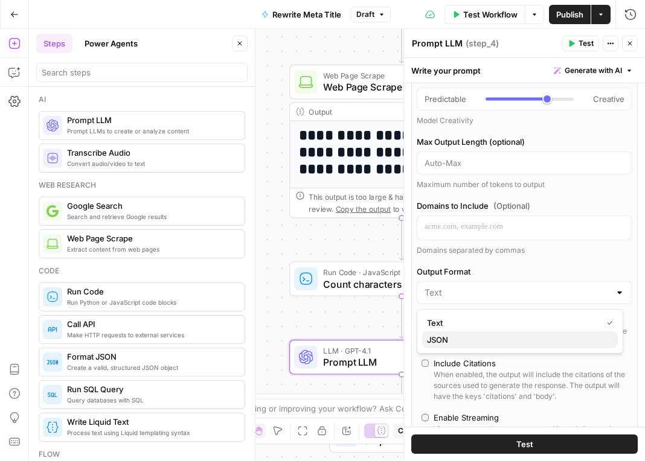
click at [462, 342] on span "JSON" at bounding box center [517, 340] width 181 height 12
type input "JSON"
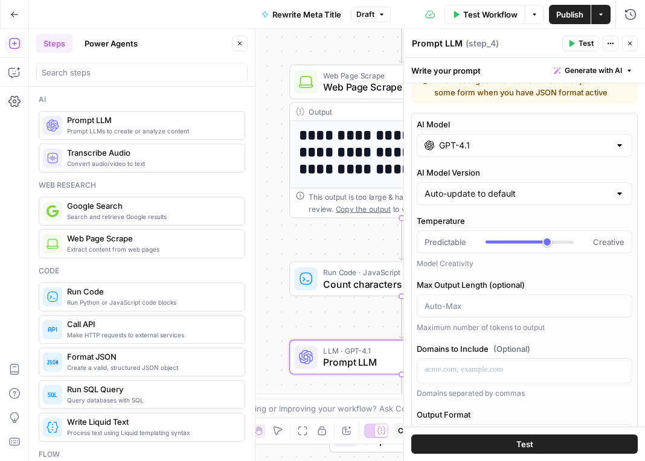
scroll to position [0, 0]
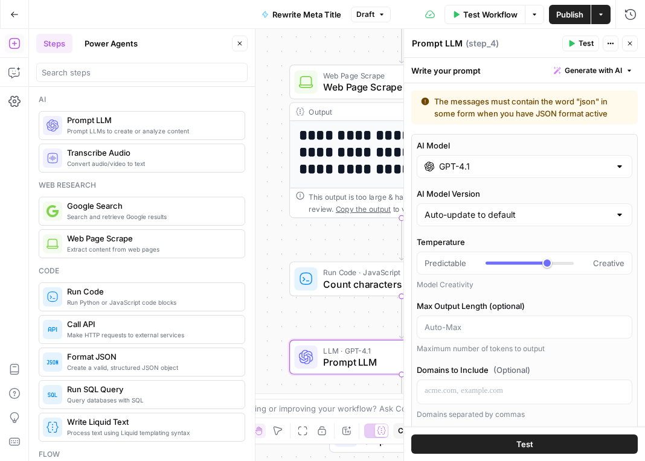
click at [506, 170] on input "GPT-4.1" at bounding box center [524, 167] width 171 height 12
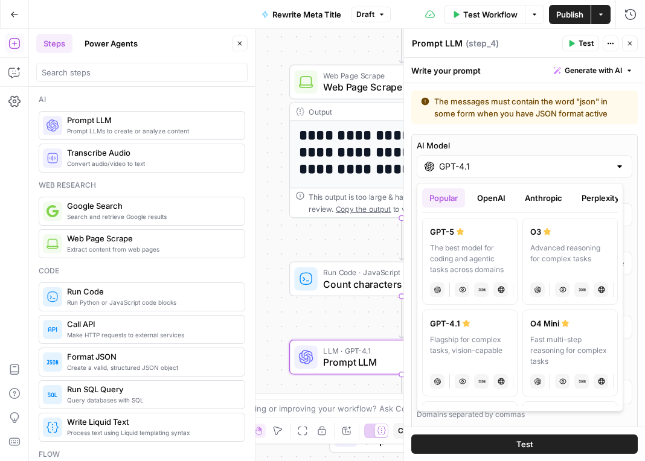
click at [615, 167] on div at bounding box center [620, 167] width 10 height 12
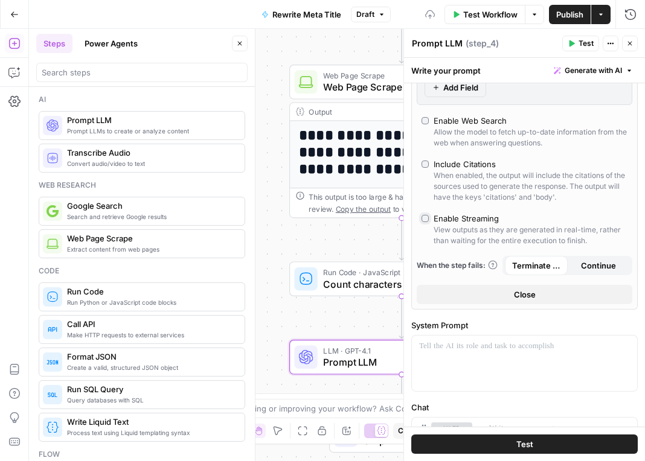
scroll to position [483, 0]
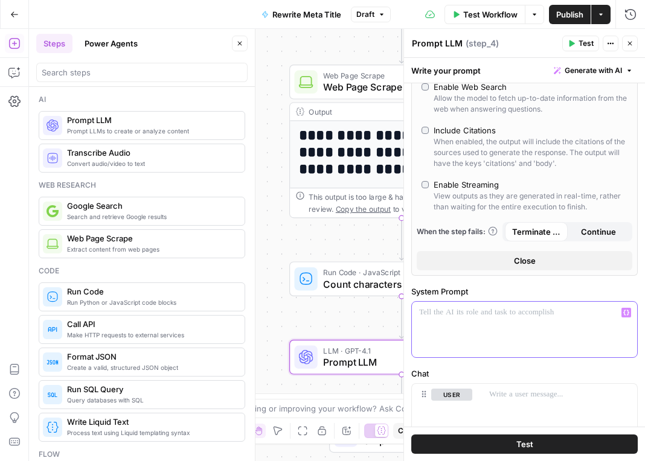
click at [486, 318] on p at bounding box center [524, 313] width 211 height 12
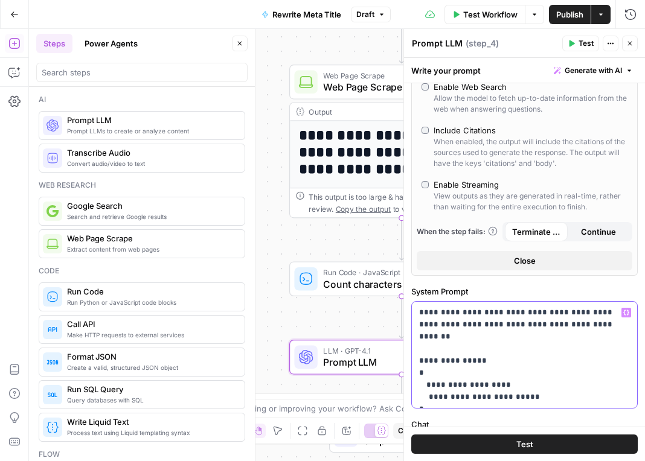
scroll to position [440, 0]
drag, startPoint x: 461, startPoint y: 322, endPoint x: 515, endPoint y: 315, distance: 54.3
click at [515, 315] on p "**********" at bounding box center [520, 355] width 202 height 97
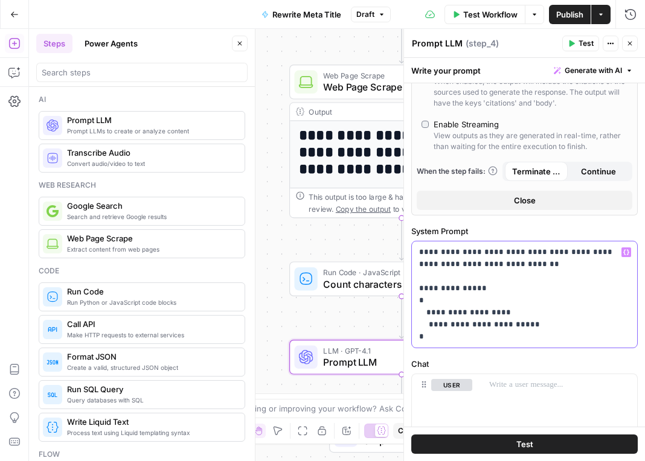
scroll to position [560, 0]
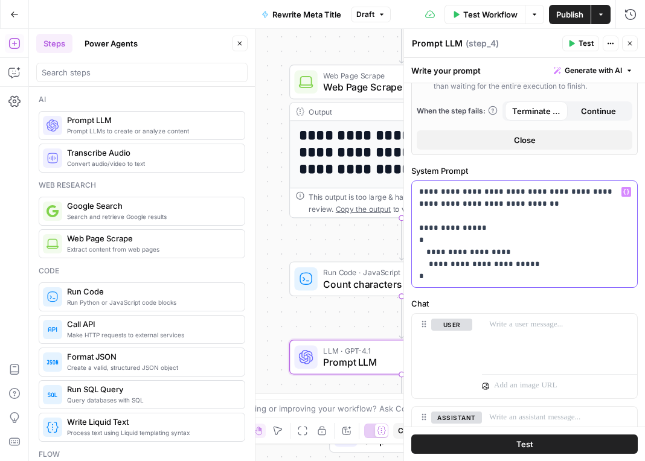
drag, startPoint x: 458, startPoint y: 251, endPoint x: 431, endPoint y: 251, distance: 27.2
click at [431, 251] on p "**********" at bounding box center [520, 234] width 202 height 97
drag, startPoint x: 521, startPoint y: 264, endPoint x: 486, endPoint y: 256, distance: 35.9
click at [486, 256] on p "**********" at bounding box center [520, 234] width 202 height 97
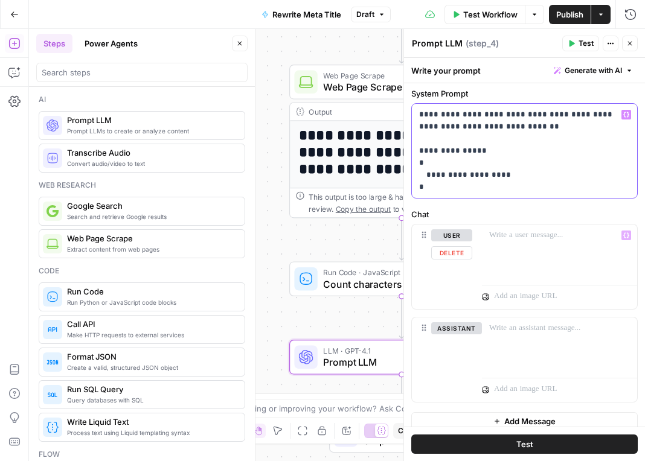
scroll to position [649, 0]
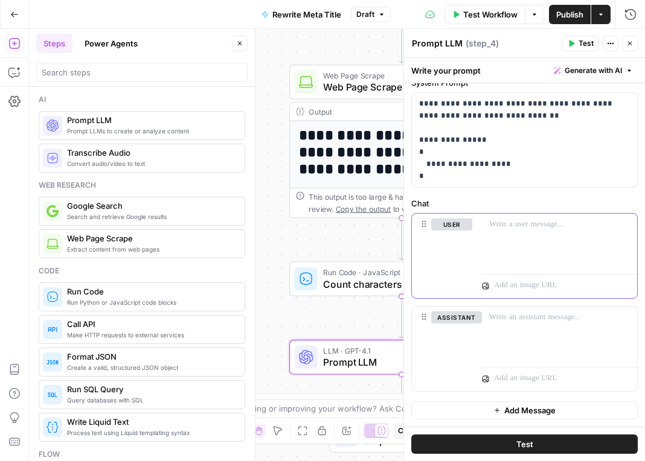
click at [534, 225] on p at bounding box center [559, 225] width 141 height 12
click at [550, 237] on div at bounding box center [559, 242] width 155 height 56
click at [569, 225] on p at bounding box center [559, 225] width 141 height 12
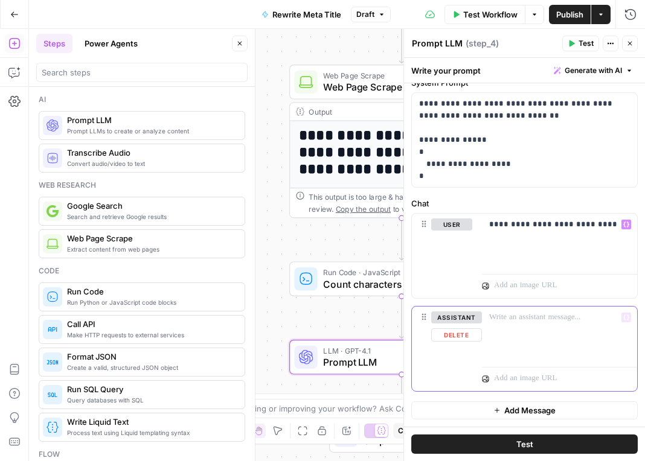
click at [532, 318] on p at bounding box center [559, 318] width 141 height 12
drag, startPoint x: 520, startPoint y: 318, endPoint x: 546, endPoint y: 325, distance: 27.0
click at [520, 318] on p at bounding box center [559, 318] width 141 height 12
click at [515, 318] on p at bounding box center [555, 318] width 132 height 12
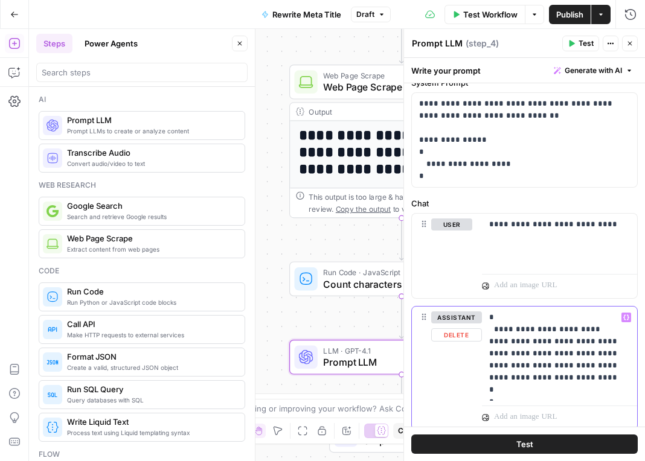
drag, startPoint x: 561, startPoint y: 329, endPoint x: 520, endPoint y: 328, distance: 41.1
click at [520, 328] on p "**********" at bounding box center [555, 354] width 132 height 85
drag, startPoint x: 605, startPoint y: 224, endPoint x: 490, endPoint y: 226, distance: 115.4
click at [490, 226] on p "**********" at bounding box center [555, 225] width 132 height 12
copy p "**********"
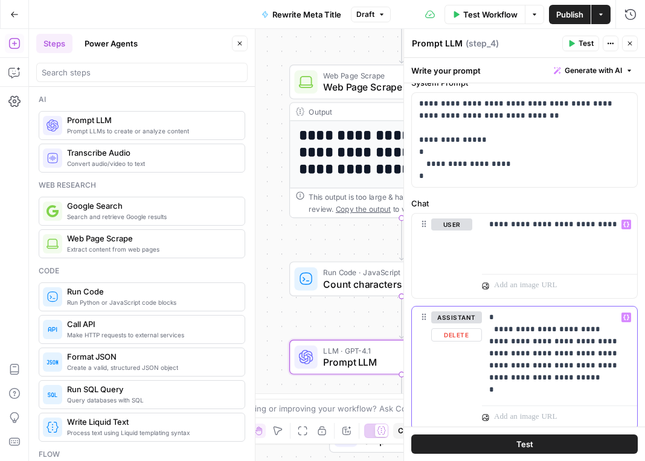
drag, startPoint x: 570, startPoint y: 377, endPoint x: 545, endPoint y: 332, distance: 51.6
click at [545, 332] on p "**********" at bounding box center [555, 354] width 132 height 85
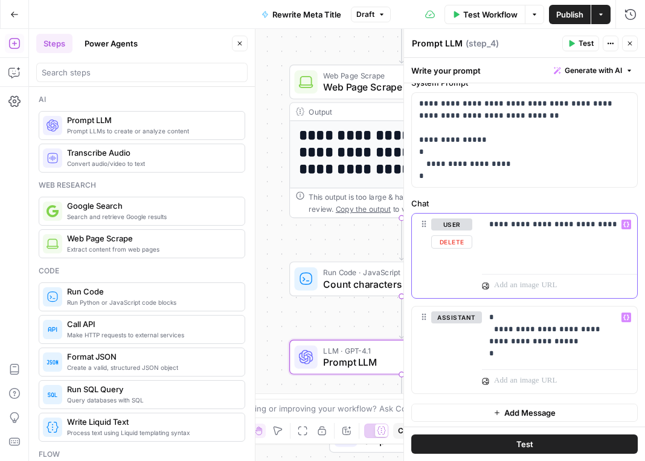
drag, startPoint x: 505, startPoint y: 223, endPoint x: 489, endPoint y: 226, distance: 16.5
click at [489, 226] on div "**********" at bounding box center [559, 242] width 155 height 56
drag, startPoint x: 587, startPoint y: 226, endPoint x: 560, endPoint y: 225, distance: 26.6
click at [560, 225] on p "**********" at bounding box center [555, 225] width 132 height 12
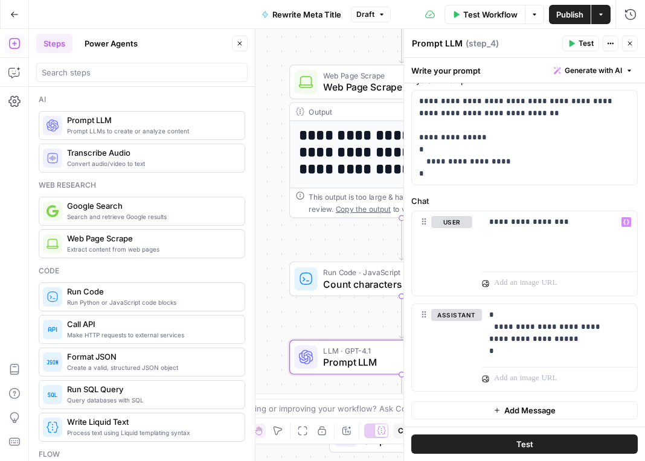
click at [534, 415] on span "Add Message" at bounding box center [529, 411] width 51 height 12
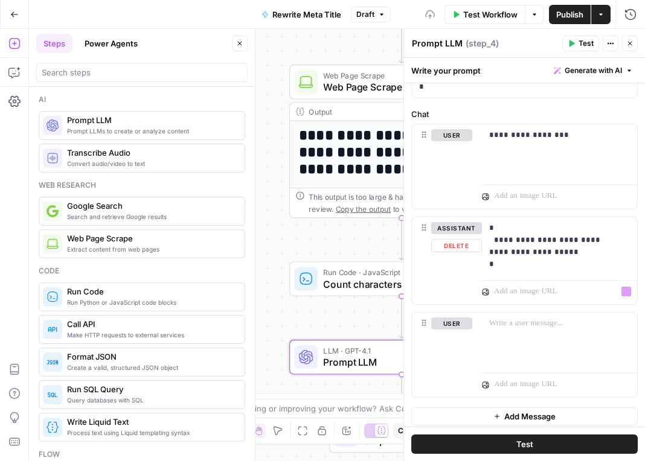
scroll to position [744, 0]
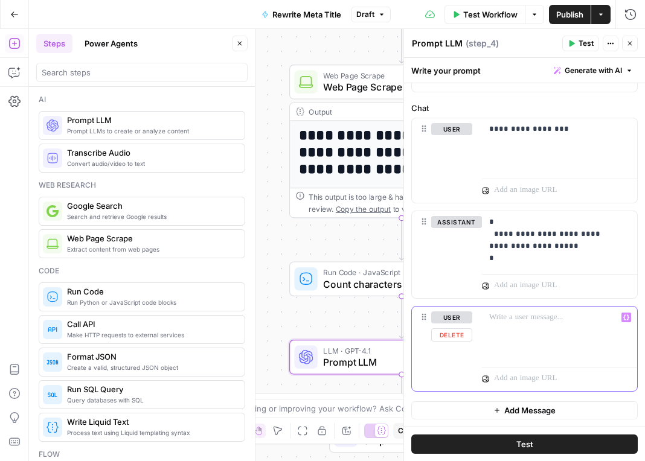
click at [513, 319] on p at bounding box center [559, 318] width 141 height 12
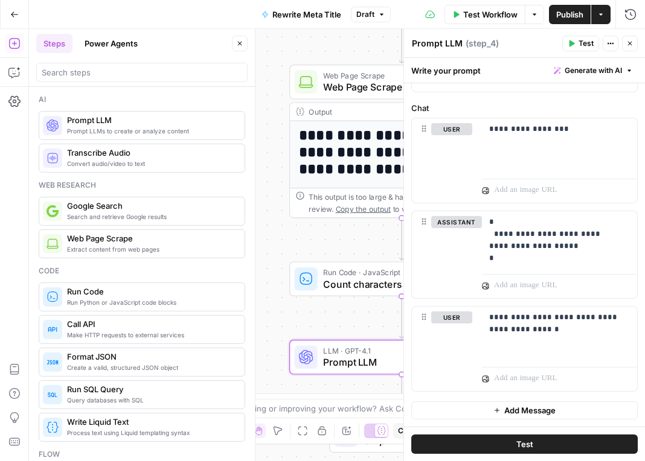
click at [542, 409] on span "Add Message" at bounding box center [529, 411] width 51 height 12
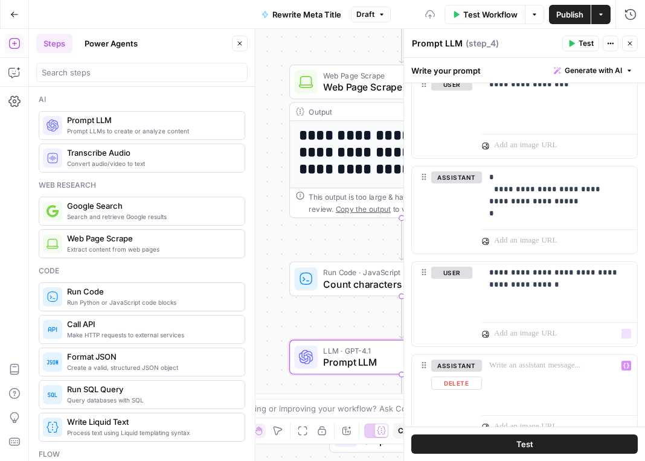
scroll to position [837, 0]
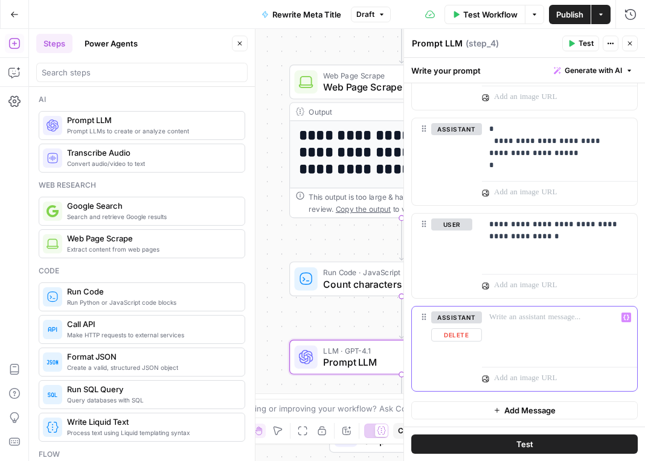
click at [530, 322] on p at bounding box center [559, 318] width 141 height 12
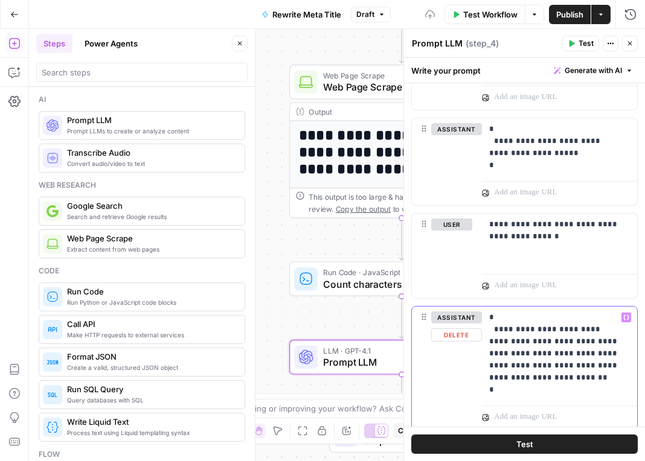
click at [548, 331] on p "**********" at bounding box center [555, 354] width 132 height 85
click at [553, 331] on p "**********" at bounding box center [555, 354] width 132 height 85
drag, startPoint x: 560, startPoint y: 330, endPoint x: 521, endPoint y: 329, distance: 39.3
click at [521, 329] on p "**********" at bounding box center [555, 354] width 132 height 85
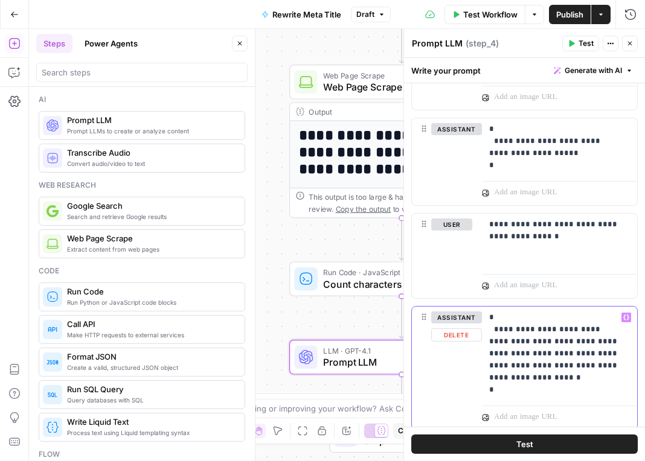
drag, startPoint x: 530, startPoint y: 380, endPoint x: 546, endPoint y: 332, distance: 50.8
click at [546, 332] on p "**********" at bounding box center [555, 354] width 132 height 85
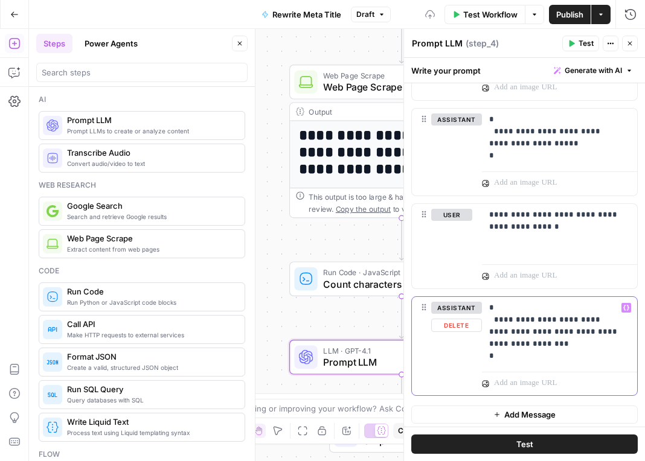
scroll to position [851, 0]
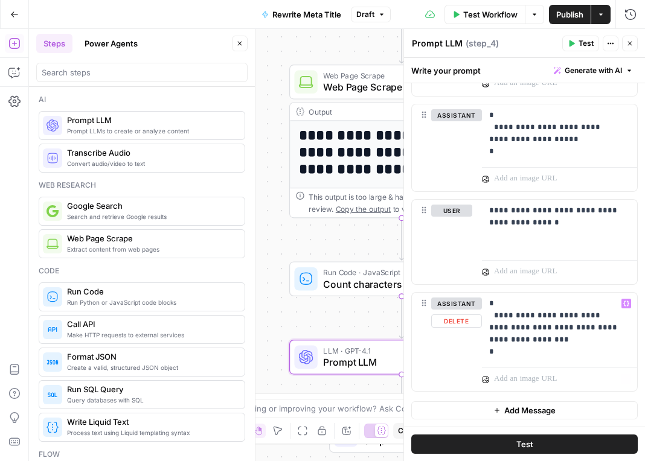
click at [529, 411] on span "Add Message" at bounding box center [529, 411] width 51 height 12
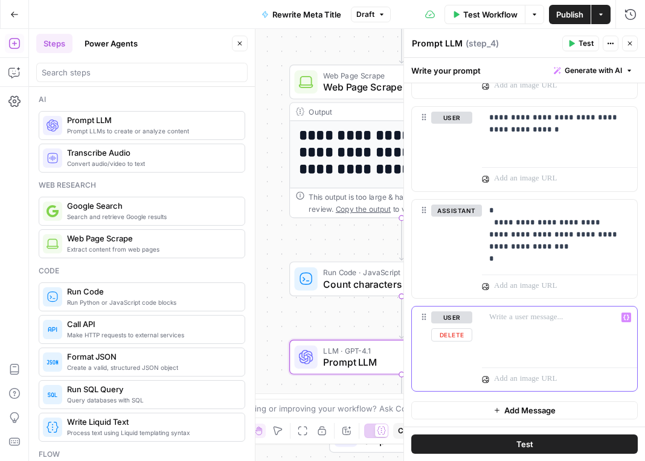
click at [534, 319] on p at bounding box center [559, 318] width 141 height 12
click at [528, 409] on span "Add Message" at bounding box center [529, 411] width 51 height 12
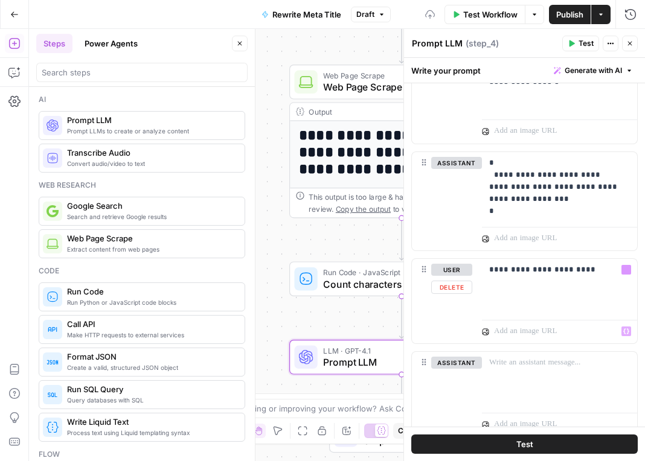
scroll to position [1037, 0]
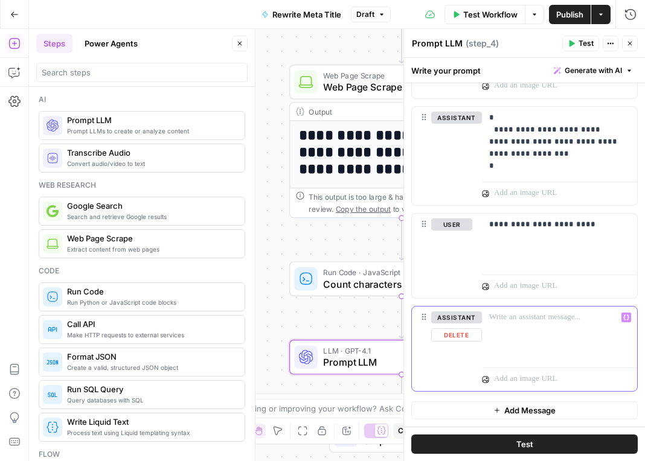
drag, startPoint x: 513, startPoint y: 323, endPoint x: 542, endPoint y: 326, distance: 29.1
click at [513, 323] on p at bounding box center [559, 318] width 141 height 12
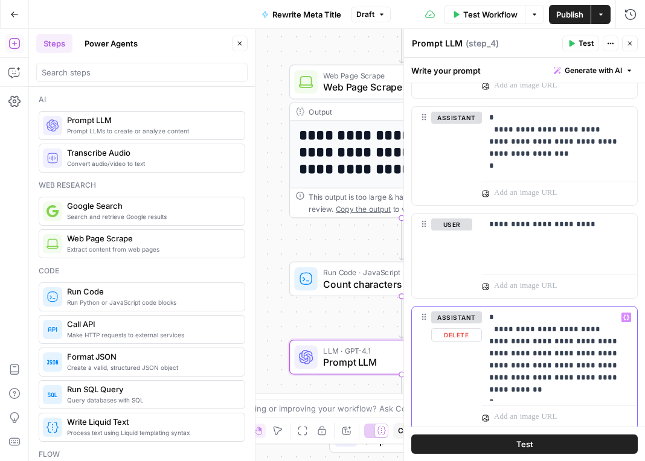
click at [543, 332] on p "**********" at bounding box center [555, 354] width 132 height 85
drag, startPoint x: 559, startPoint y: 330, endPoint x: 522, endPoint y: 328, distance: 37.5
click at [522, 328] on p "**********" at bounding box center [555, 354] width 132 height 85
drag, startPoint x: 596, startPoint y: 327, endPoint x: 545, endPoint y: 329, distance: 50.7
click at [545, 329] on p "**********" at bounding box center [555, 354] width 132 height 85
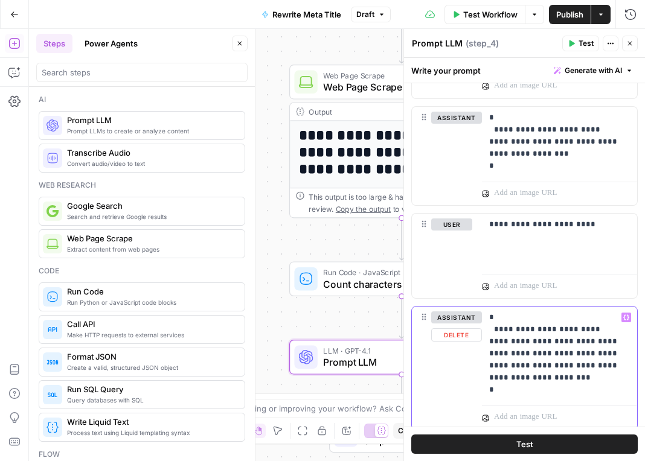
drag, startPoint x: 551, startPoint y: 377, endPoint x: 490, endPoint y: 354, distance: 64.6
click at [490, 354] on p "**********" at bounding box center [555, 354] width 132 height 85
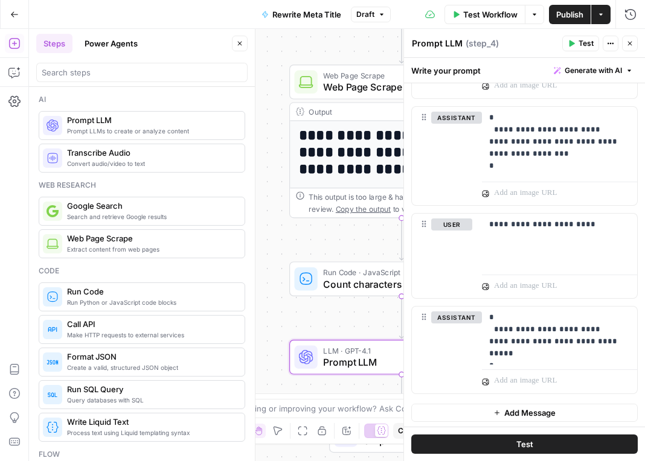
click at [529, 411] on span "Add Message" at bounding box center [529, 413] width 51 height 12
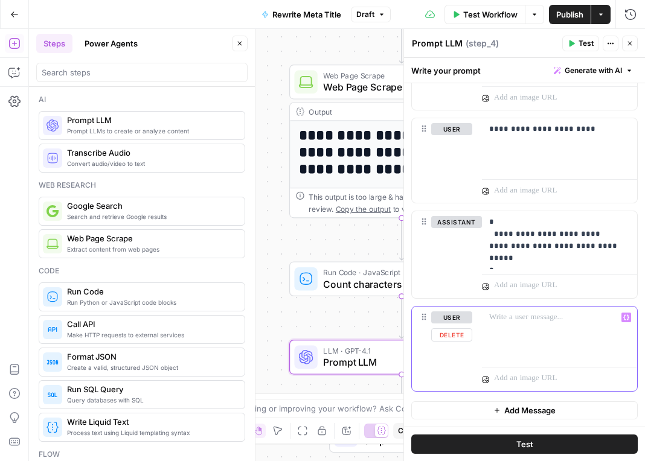
click at [519, 326] on div at bounding box center [559, 335] width 155 height 56
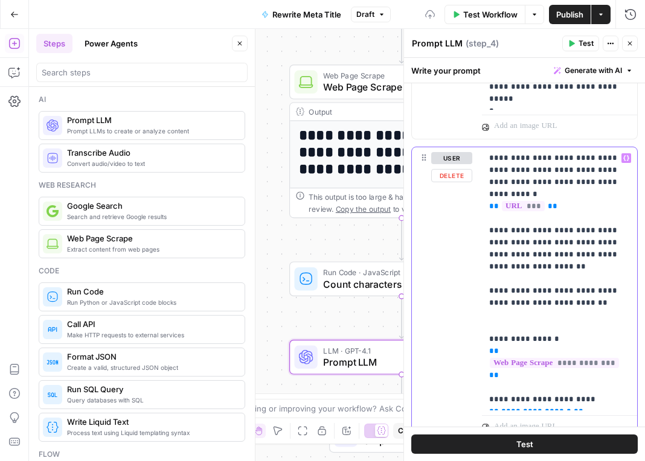
scroll to position [1313, 0]
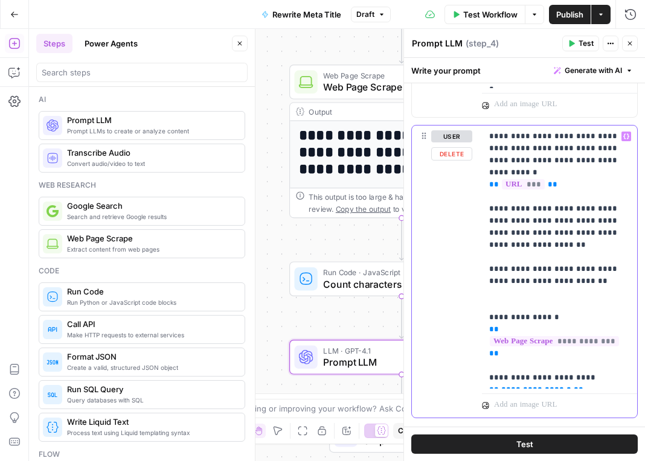
click at [524, 172] on p "**********" at bounding box center [555, 257] width 132 height 254
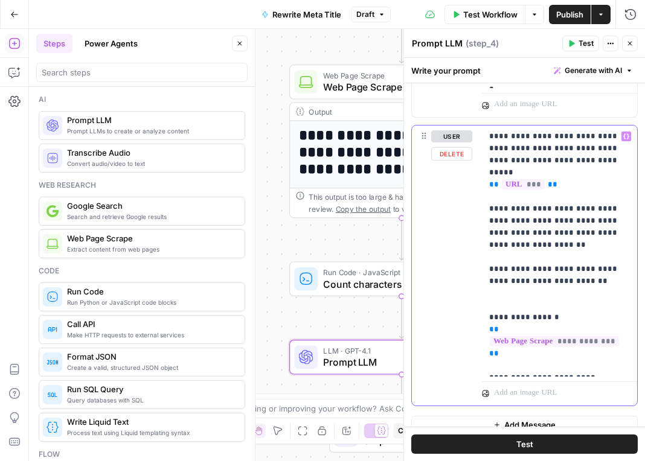
click at [540, 210] on p "**********" at bounding box center [555, 251] width 132 height 242
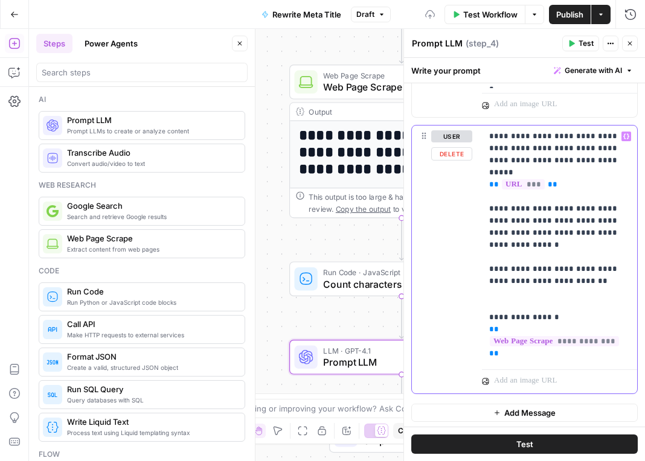
scroll to position [1316, 0]
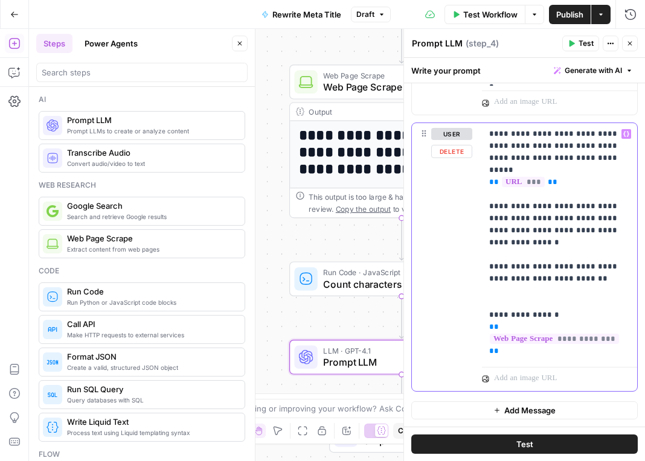
drag, startPoint x: 583, startPoint y: 338, endPoint x: 541, endPoint y: 337, distance: 42.3
click at [541, 337] on p "**********" at bounding box center [555, 242] width 132 height 229
click at [557, 383] on span "**********" at bounding box center [536, 387] width 70 height 8
drag, startPoint x: 571, startPoint y: 353, endPoint x: 484, endPoint y: 353, distance: 86.4
click at [484, 353] on div "**********" at bounding box center [559, 242] width 155 height 239
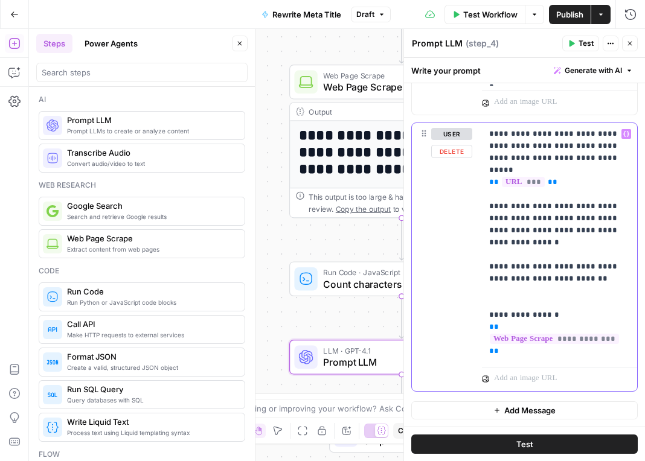
click at [502, 383] on span "**********" at bounding box center [536, 387] width 70 height 8
click at [511, 383] on span "**********" at bounding box center [536, 387] width 70 height 8
click at [522, 383] on span "**********" at bounding box center [536, 387] width 70 height 8
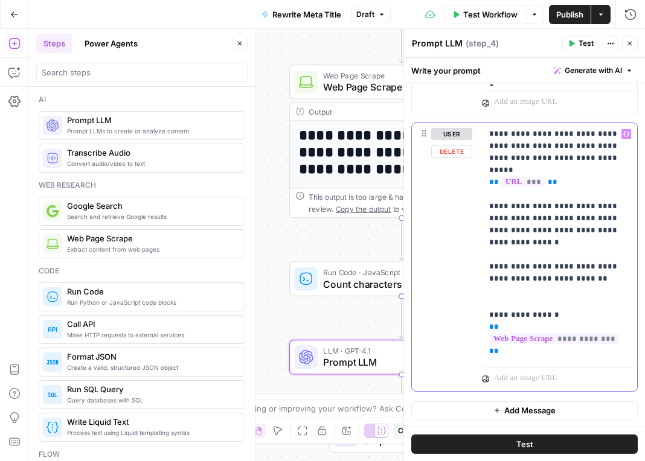
click at [522, 383] on span "**********" at bounding box center [536, 387] width 70 height 8
click at [525, 383] on span "**********" at bounding box center [536, 387] width 70 height 8
click at [554, 383] on span "**********" at bounding box center [536, 387] width 70 height 8
drag, startPoint x: 562, startPoint y: 351, endPoint x: 522, endPoint y: 352, distance: 39.9
click at [522, 352] on p "**********" at bounding box center [555, 242] width 132 height 229
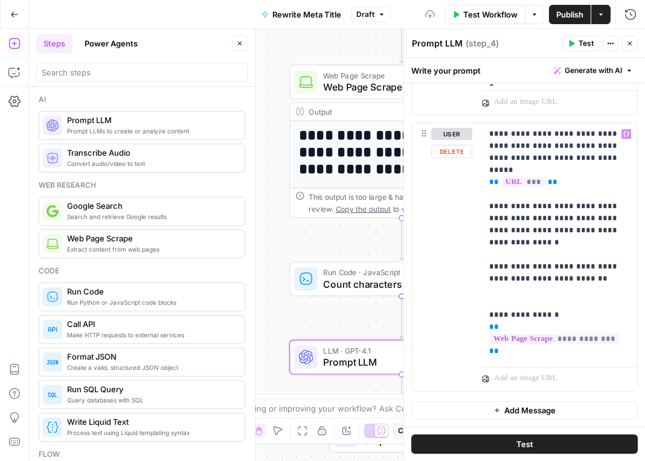
click at [602, 366] on div at bounding box center [559, 376] width 155 height 29
click at [509, 446] on button "Test" at bounding box center [524, 444] width 226 height 19
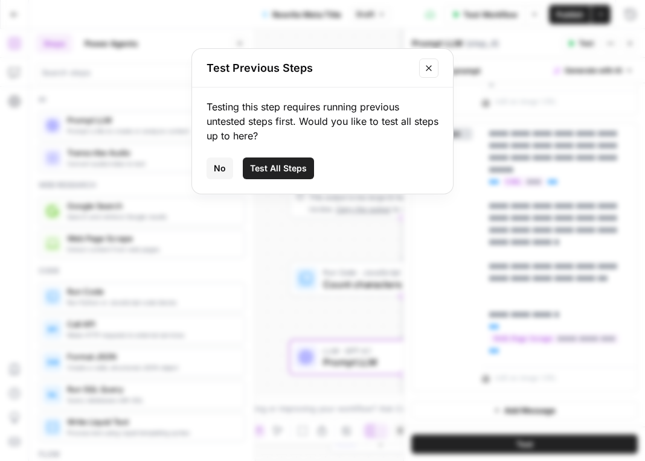
click at [290, 170] on span "Test All Steps" at bounding box center [278, 168] width 57 height 12
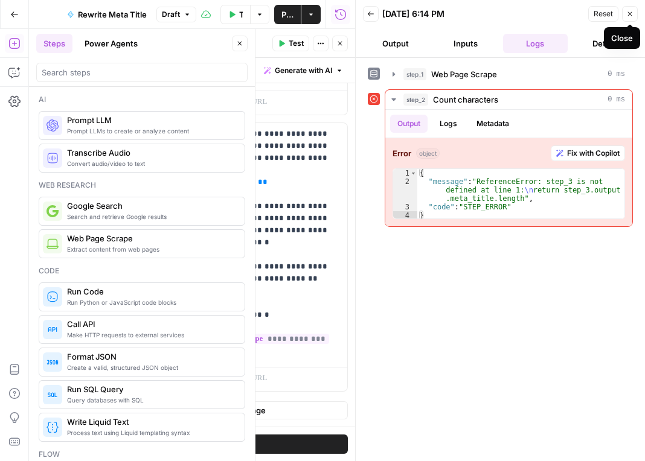
click at [630, 14] on icon "button" at bounding box center [629, 13] width 7 height 7
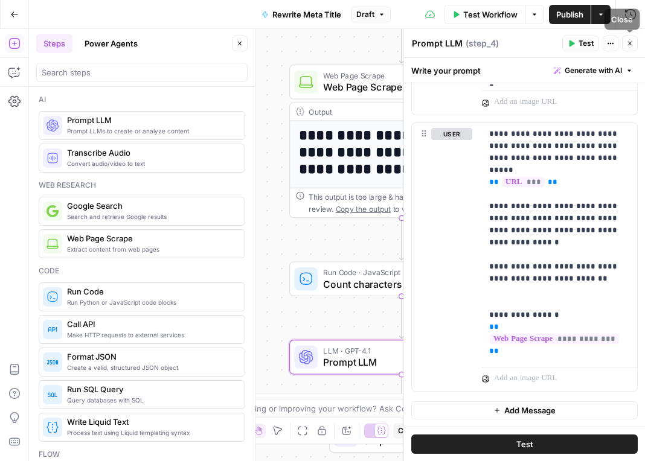
click at [627, 44] on icon "button" at bounding box center [629, 43] width 7 height 7
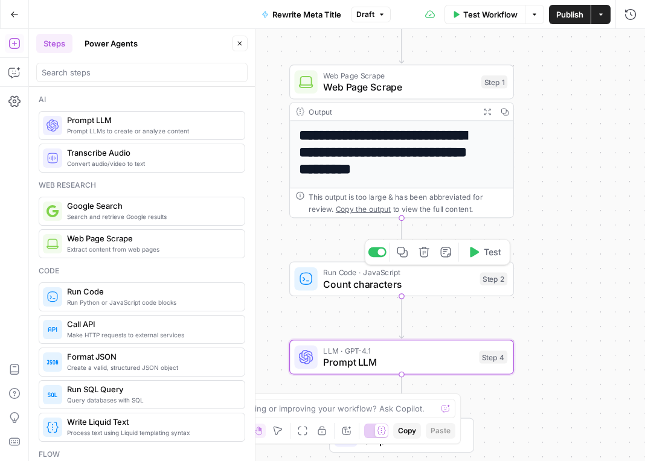
click at [407, 285] on span "Count characters" at bounding box center [398, 284] width 151 height 14
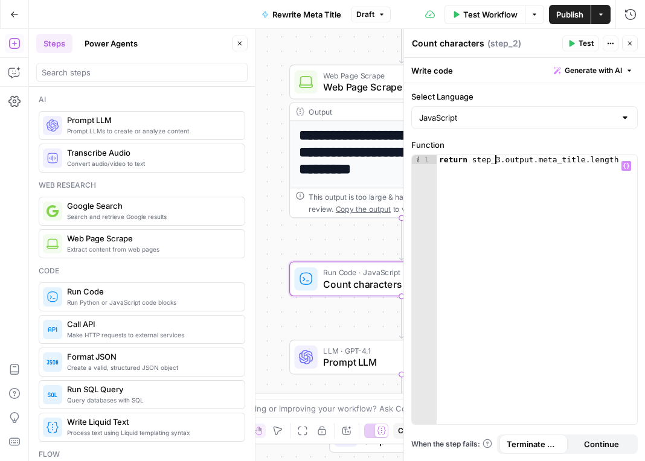
click at [495, 158] on div "return step_3 . output . meta_title . length" at bounding box center [537, 298] width 200 height 287
type textarea "**********"
click at [581, 46] on span "Test" at bounding box center [586, 43] width 15 height 11
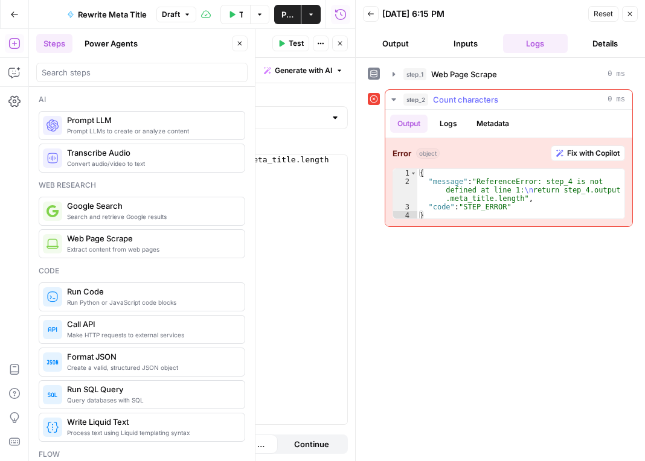
type textarea "**********"
click at [493, 210] on div "{ "message" : "ReferenceError: step_4 is not defined at line 1: \n return step_…" at bounding box center [520, 203] width 207 height 68
click at [591, 155] on span "Fix with Copilot" at bounding box center [593, 153] width 53 height 11
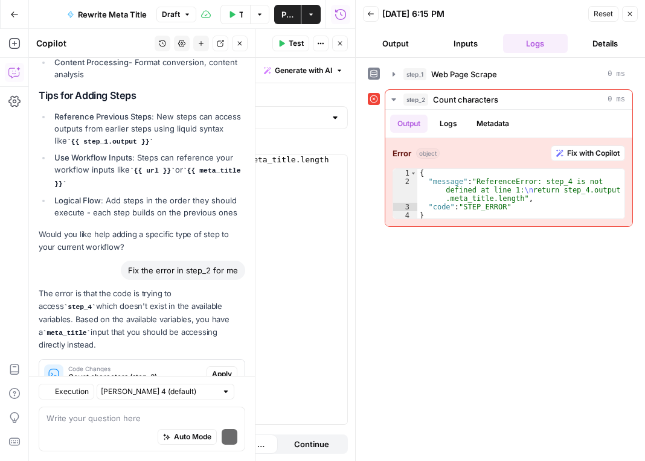
scroll to position [687, 0]
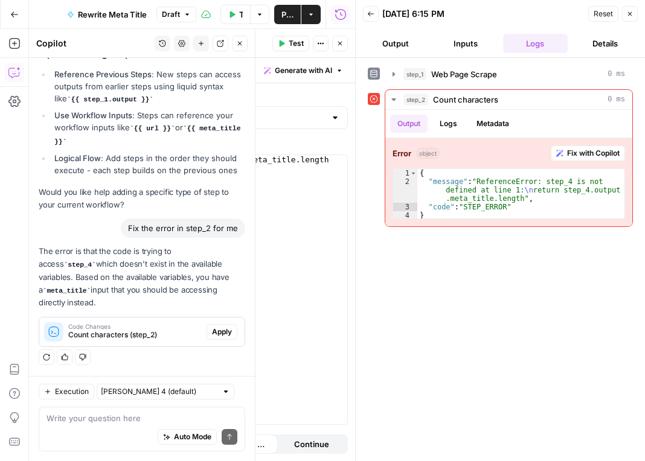
click at [212, 333] on span "Apply" at bounding box center [222, 332] width 20 height 11
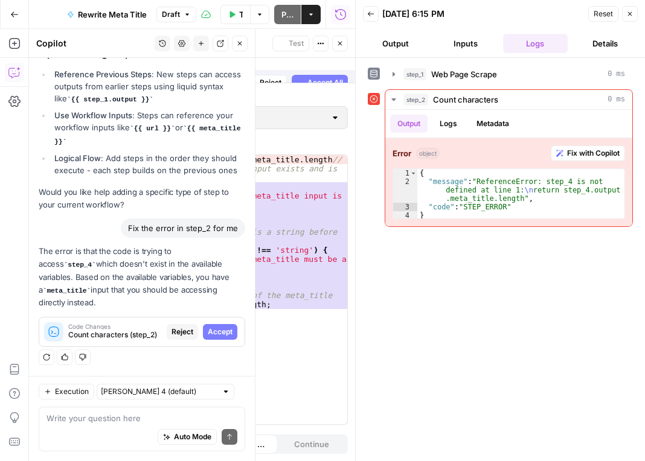
scroll to position [668, 0]
click at [321, 72] on span "Accept All" at bounding box center [325, 70] width 36 height 11
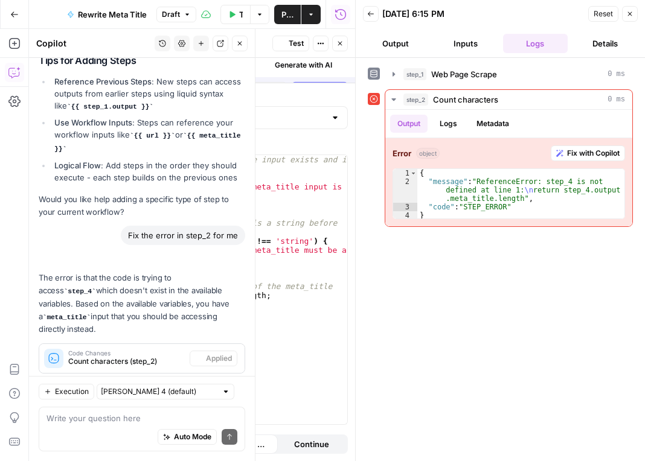
scroll to position [707, 0]
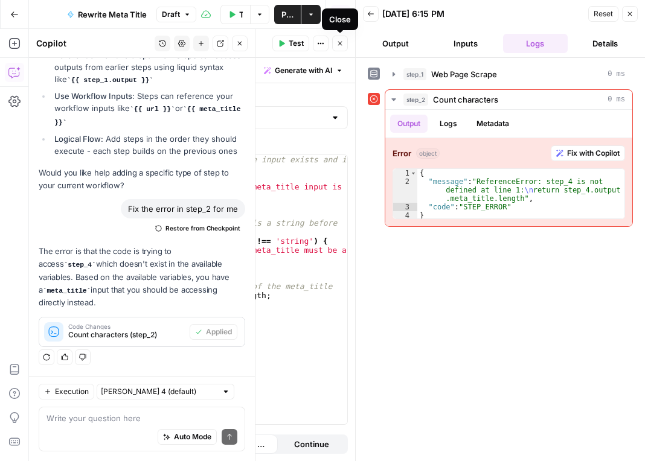
click at [283, 42] on icon "button" at bounding box center [282, 43] width 5 height 7
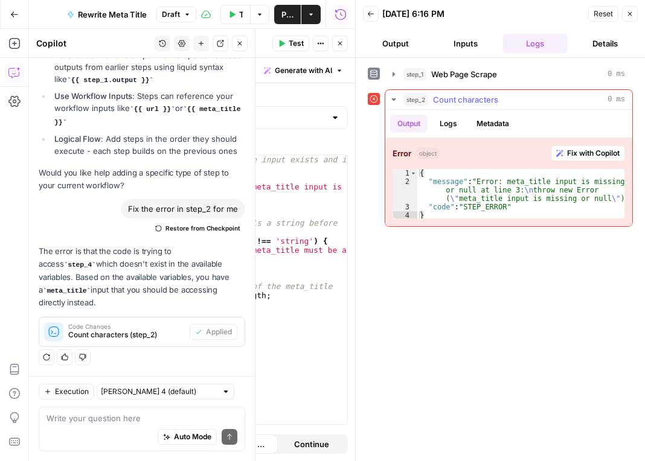
drag, startPoint x: 579, startPoint y: 153, endPoint x: 475, endPoint y: 318, distance: 194.5
click at [579, 153] on span "Fix with Copilot" at bounding box center [593, 153] width 53 height 11
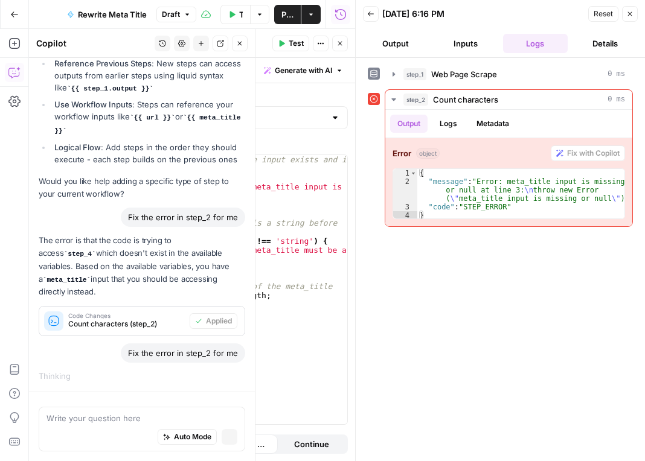
scroll to position [679, 0]
click at [629, 15] on icon "button" at bounding box center [630, 14] width 4 height 4
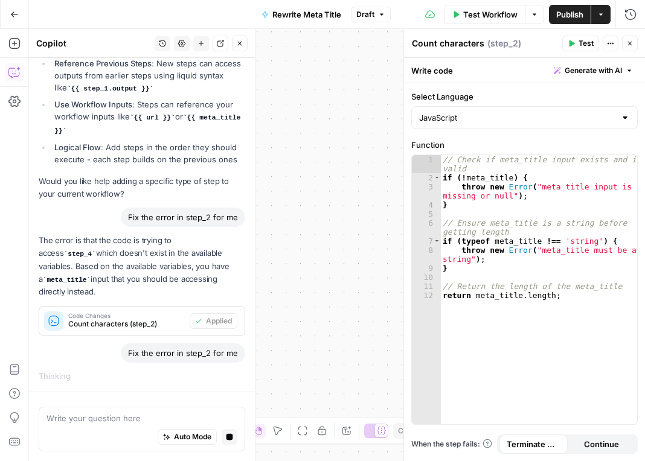
click at [635, 42] on button "Close" at bounding box center [630, 44] width 16 height 16
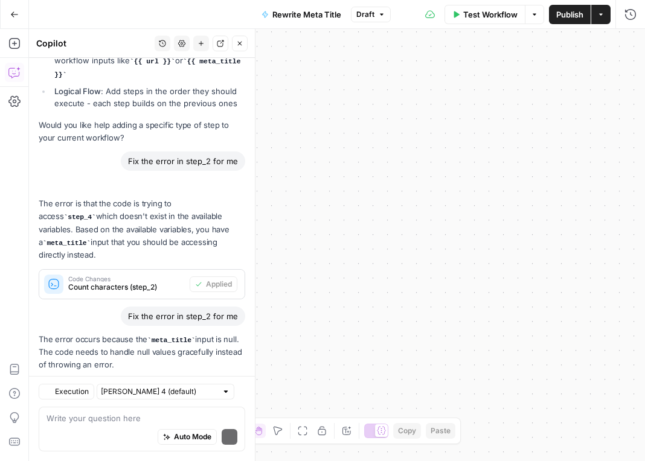
scroll to position [816, 0]
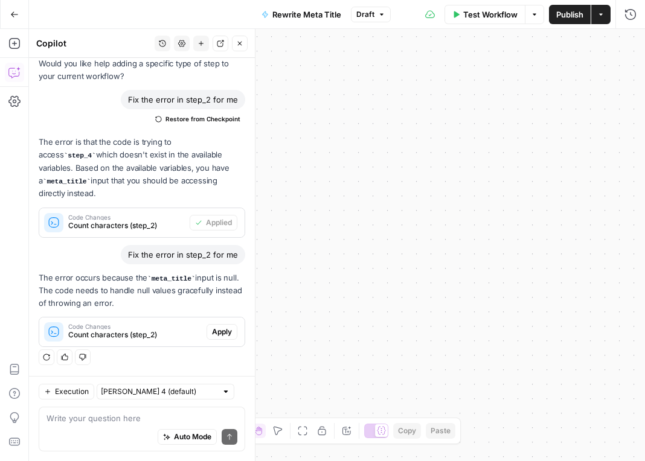
click at [241, 45] on icon "button" at bounding box center [240, 44] width 4 height 4
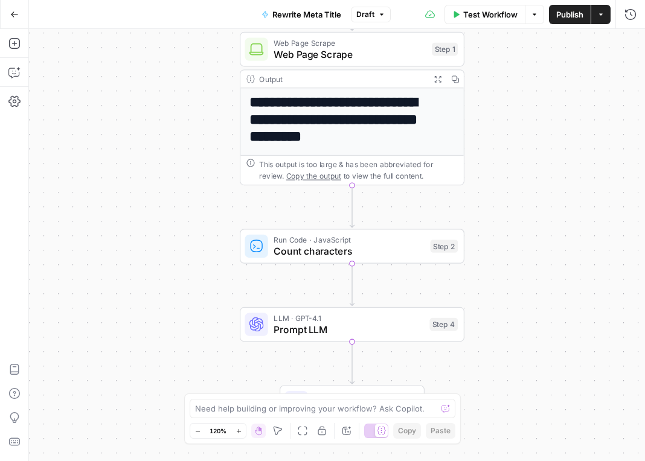
drag, startPoint x: 234, startPoint y: 164, endPoint x: 543, endPoint y: 226, distance: 314.7
click at [543, 226] on div "**********" at bounding box center [337, 245] width 616 height 432
click at [343, 244] on span "Count characters" at bounding box center [349, 251] width 151 height 14
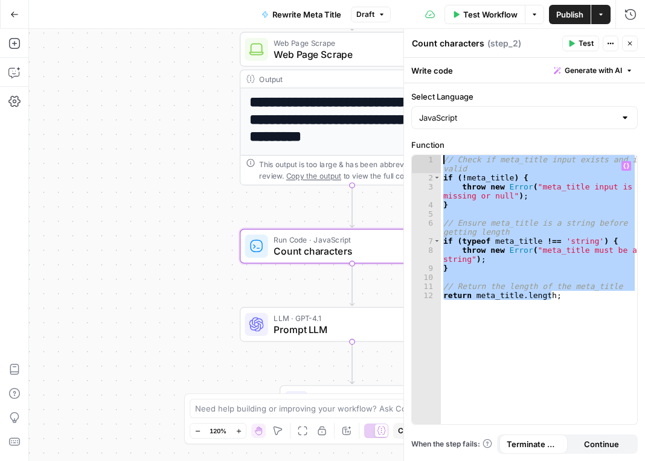
drag, startPoint x: 557, startPoint y: 300, endPoint x: 440, endPoint y: 156, distance: 185.4
click at [440, 156] on div "**********" at bounding box center [524, 289] width 225 height 269
paste textarea
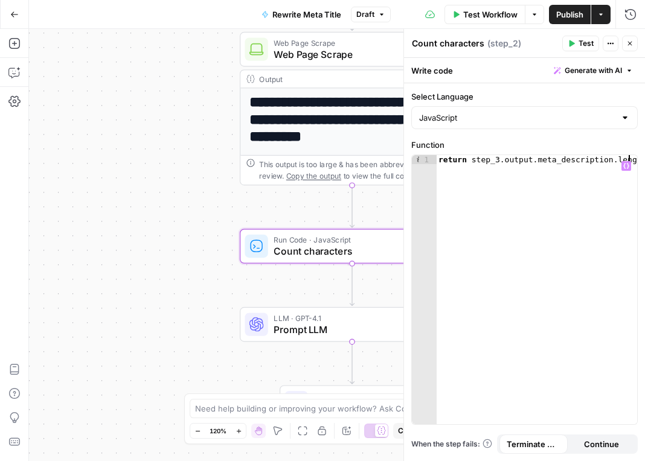
click at [494, 161] on div "return step_3 . output . meta_description . length" at bounding box center [536, 298] width 201 height 287
type textarea "**********"
click at [628, 46] on icon "button" at bounding box center [629, 43] width 7 height 7
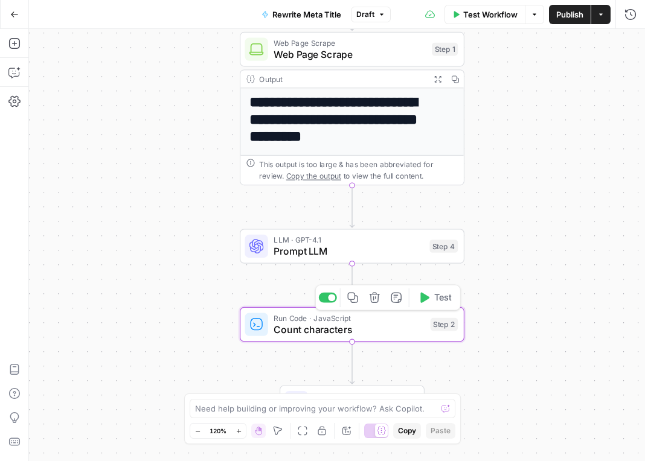
click at [429, 300] on button "Test" at bounding box center [434, 298] width 45 height 19
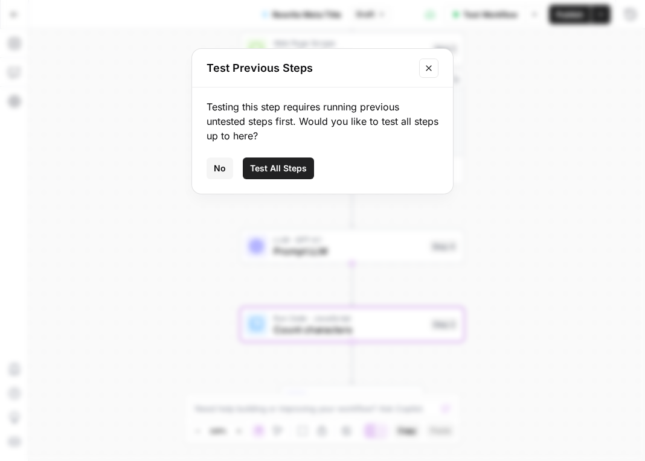
click at [293, 165] on span "Test All Steps" at bounding box center [278, 168] width 57 height 12
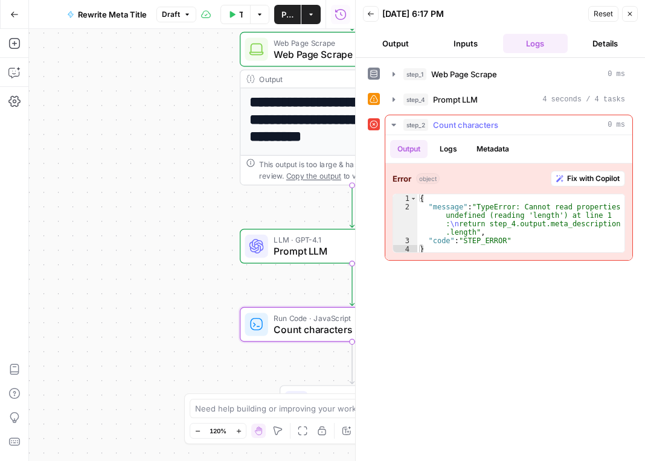
click at [571, 180] on span "Fix with Copilot" at bounding box center [593, 178] width 53 height 11
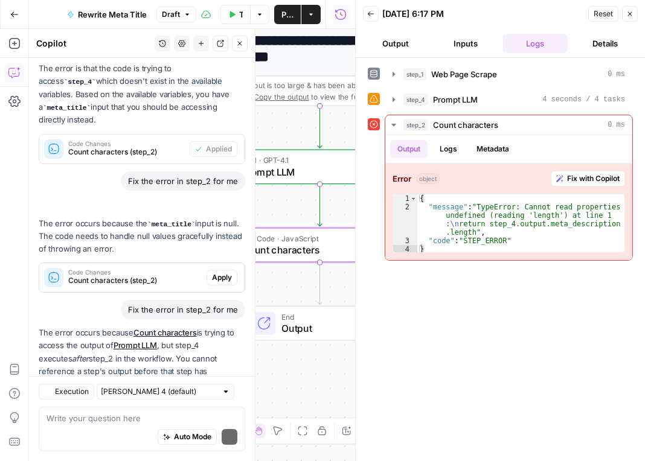
scroll to position [970, 0]
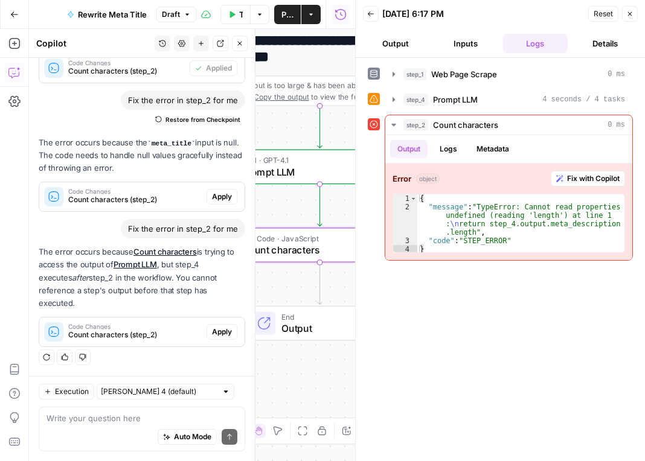
click at [218, 332] on span "Apply" at bounding box center [222, 332] width 20 height 11
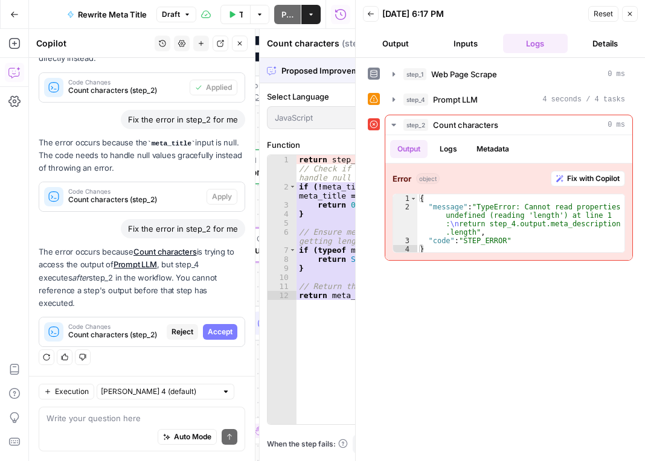
scroll to position [912, 0]
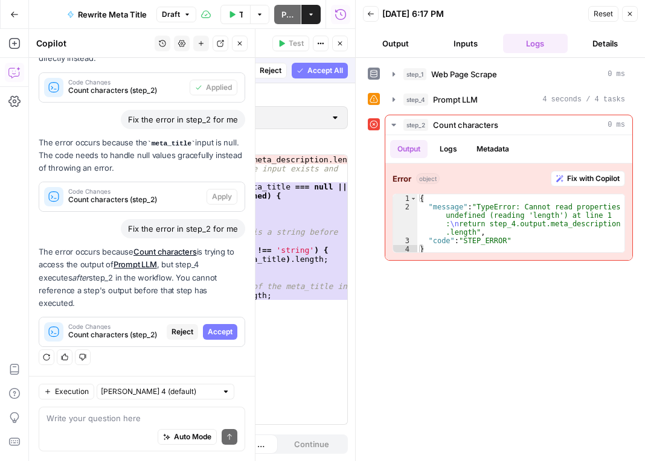
click at [263, 69] on span "Reject" at bounding box center [271, 70] width 22 height 11
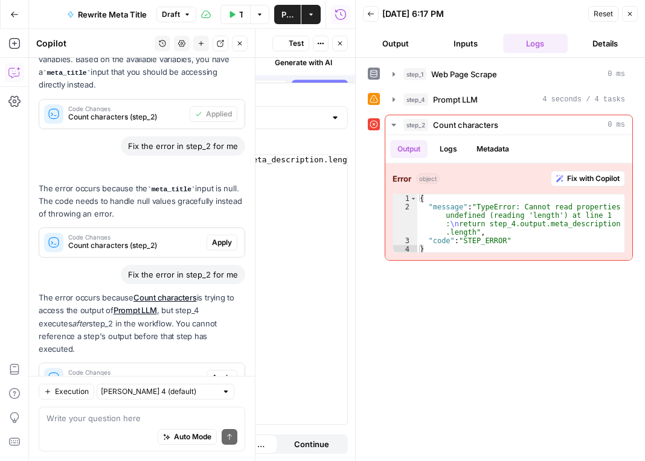
scroll to position [970, 0]
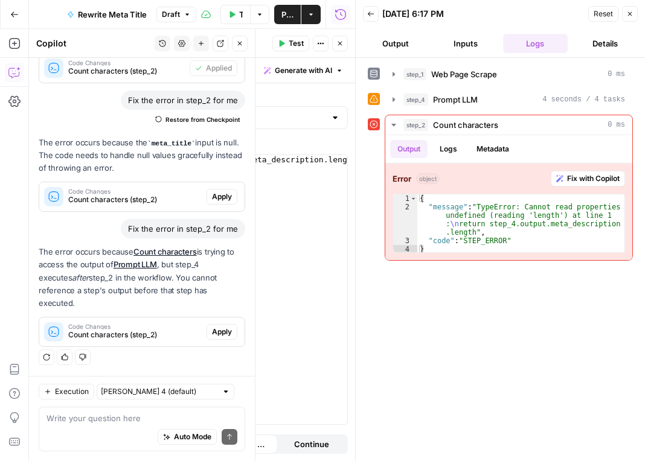
click at [632, 14] on icon "button" at bounding box center [629, 13] width 7 height 7
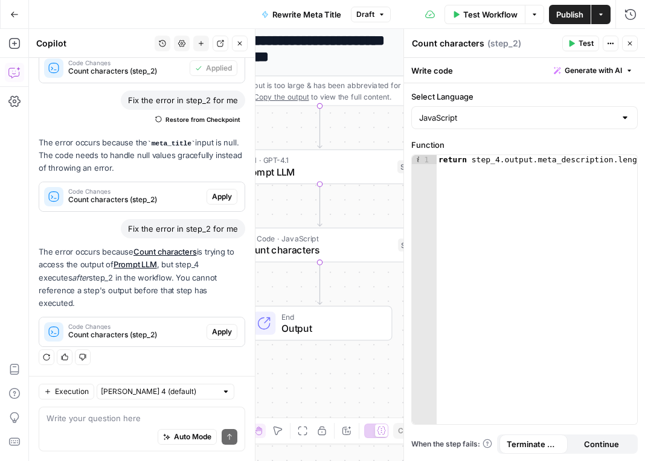
click at [240, 42] on icon "button" at bounding box center [239, 43] width 7 height 7
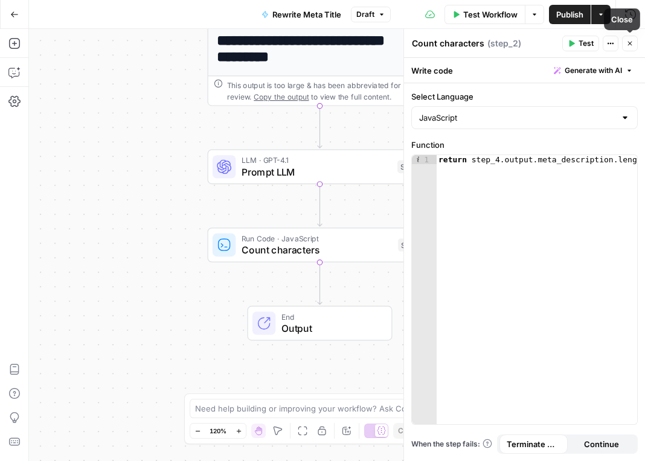
click at [629, 41] on icon "button" at bounding box center [629, 43] width 7 height 7
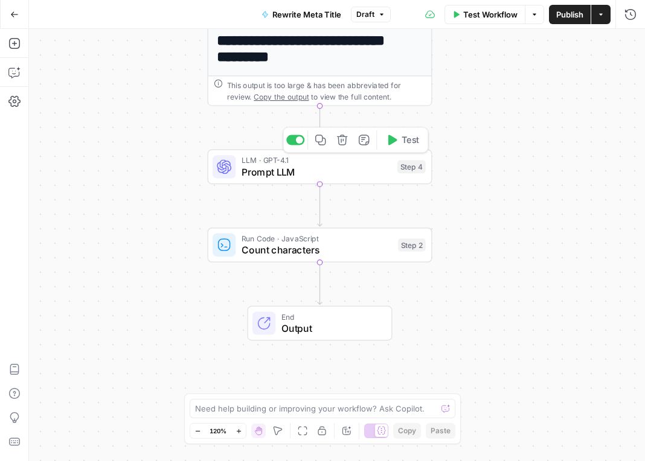
click at [405, 139] on span "Test" at bounding box center [411, 139] width 18 height 13
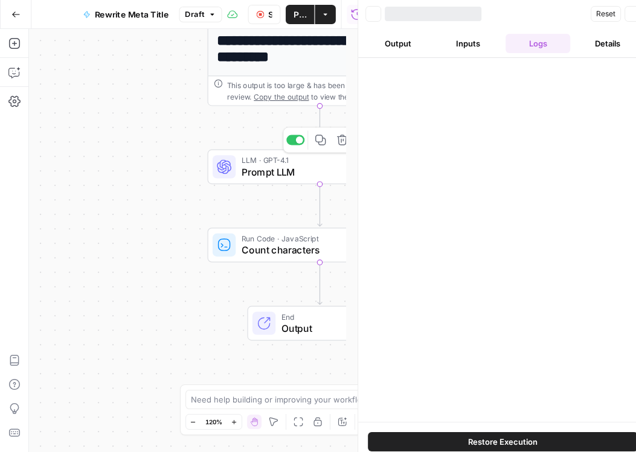
click at [408, 172] on div "Back Reset Close Output Inputs Logs Details Restore Execution" at bounding box center [500, 230] width 290 height 461
